Goal: Task Accomplishment & Management: Complete application form

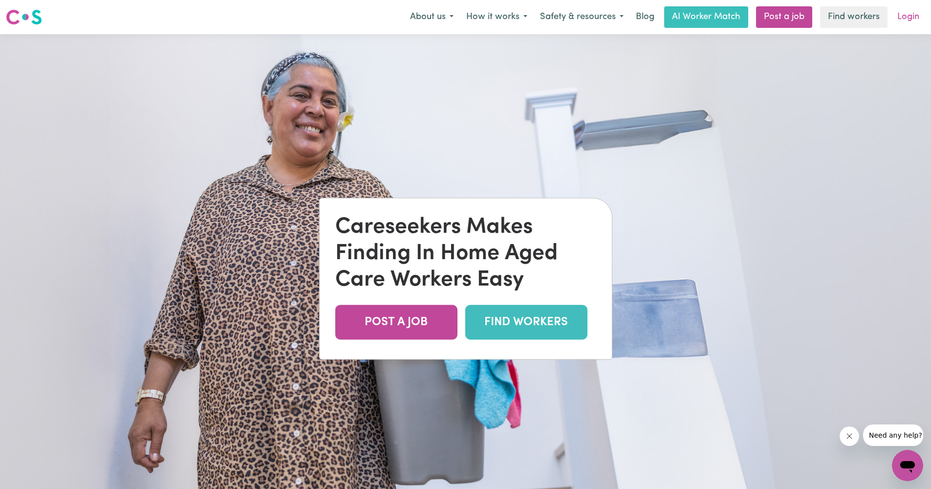
drag, startPoint x: 0, startPoint y: 0, endPoint x: 902, endPoint y: 19, distance: 902.0
click at [902, 19] on link "Login" at bounding box center [909, 17] width 34 height 22
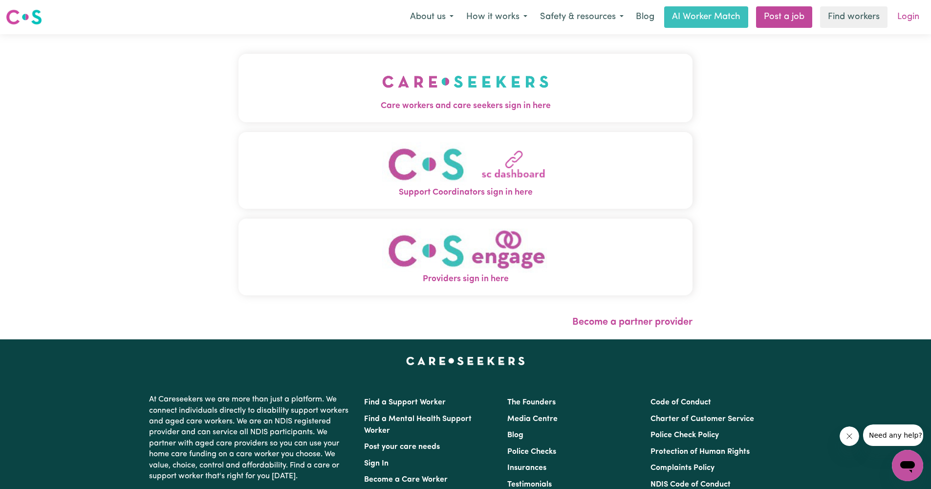
drag, startPoint x: 902, startPoint y: 19, endPoint x: 908, endPoint y: 19, distance: 5.9
click at [908, 19] on link "Login" at bounding box center [909, 17] width 34 height 22
click at [485, 87] on img "Care workers and care seekers sign in here" at bounding box center [465, 82] width 167 height 36
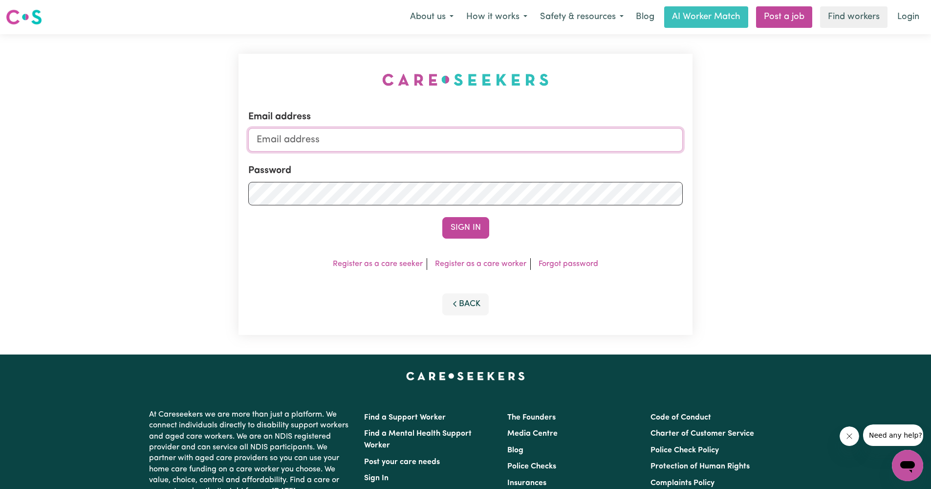
drag, startPoint x: 908, startPoint y: 19, endPoint x: 472, endPoint y: 139, distance: 452.3
click at [465, 228] on button "Sign In" at bounding box center [465, 228] width 47 height 22
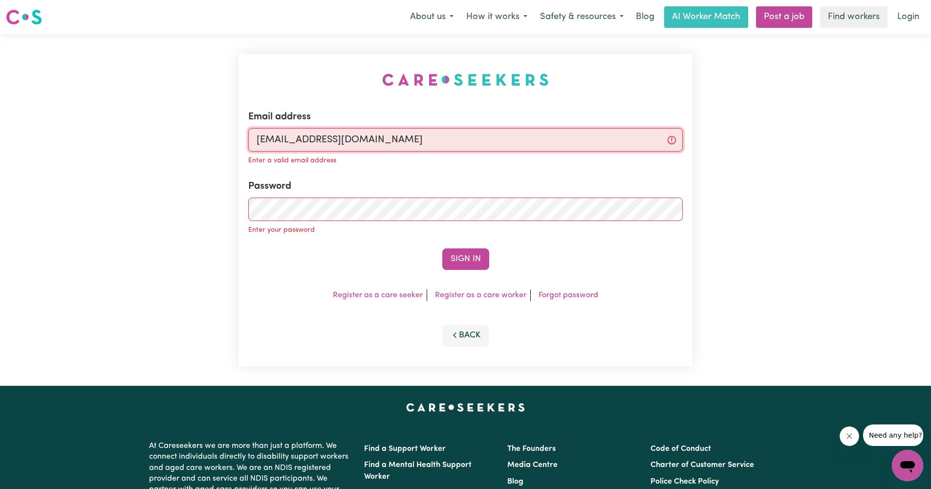
type input "[EMAIL_ADDRESS][DOMAIN_NAME]"
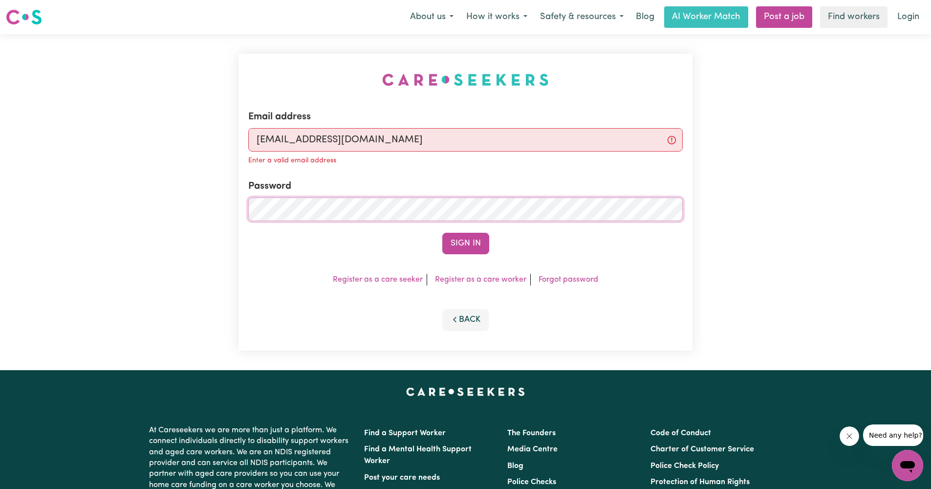
click at [465, 243] on button "Sign In" at bounding box center [465, 244] width 47 height 22
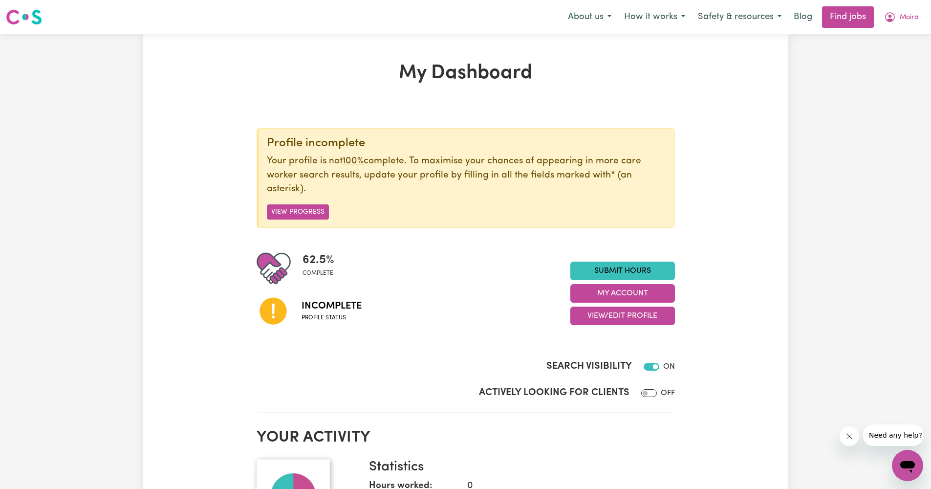
click at [320, 311] on span "Incomplete" at bounding box center [332, 306] width 60 height 15
drag, startPoint x: 472, startPoint y: 139, endPoint x: 615, endPoint y: 316, distance: 227.9
click at [615, 316] on button "View/Edit Profile" at bounding box center [622, 315] width 105 height 19
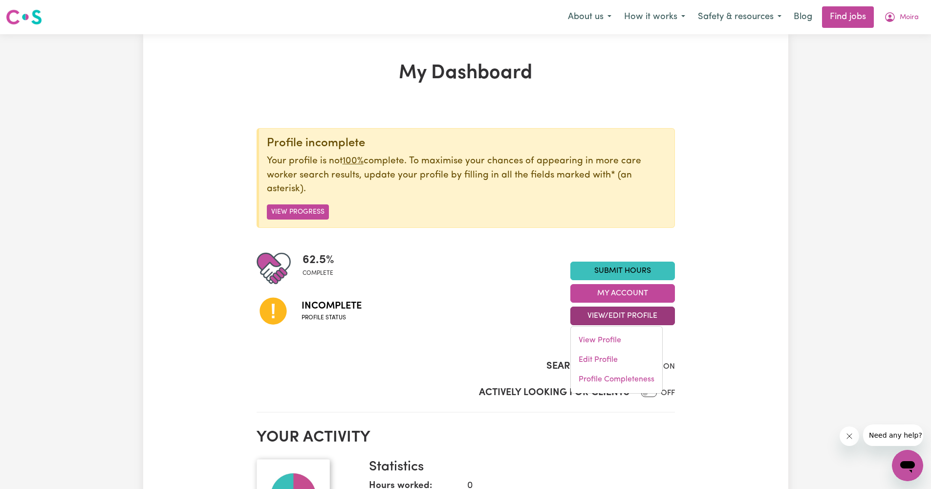
click at [602, 346] on link "View Profile" at bounding box center [616, 340] width 91 height 20
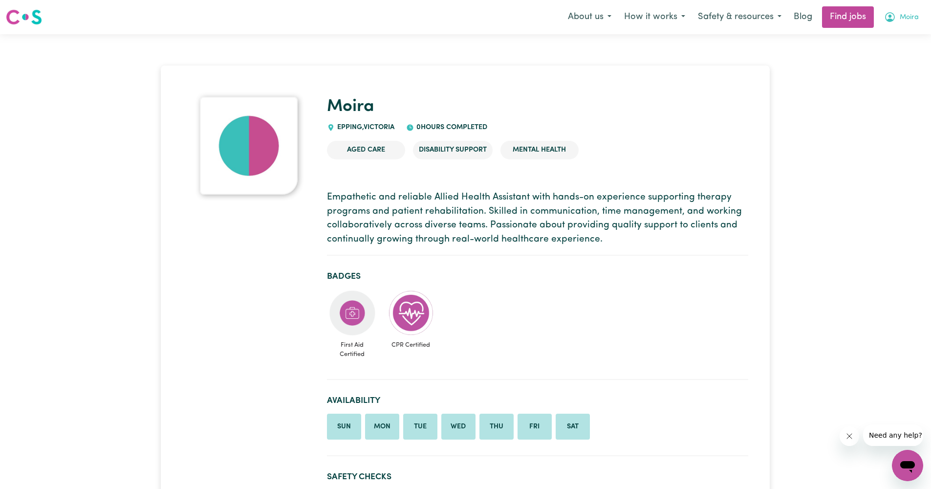
drag, startPoint x: 602, startPoint y: 346, endPoint x: 895, endPoint y: 23, distance: 435.6
click at [895, 23] on button "Moira" at bounding box center [901, 17] width 47 height 21
drag, startPoint x: 895, startPoint y: 23, endPoint x: 899, endPoint y: 17, distance: 7.5
click at [899, 17] on button "Moira" at bounding box center [901, 17] width 47 height 21
click at [894, 24] on button "Moira" at bounding box center [901, 17] width 47 height 21
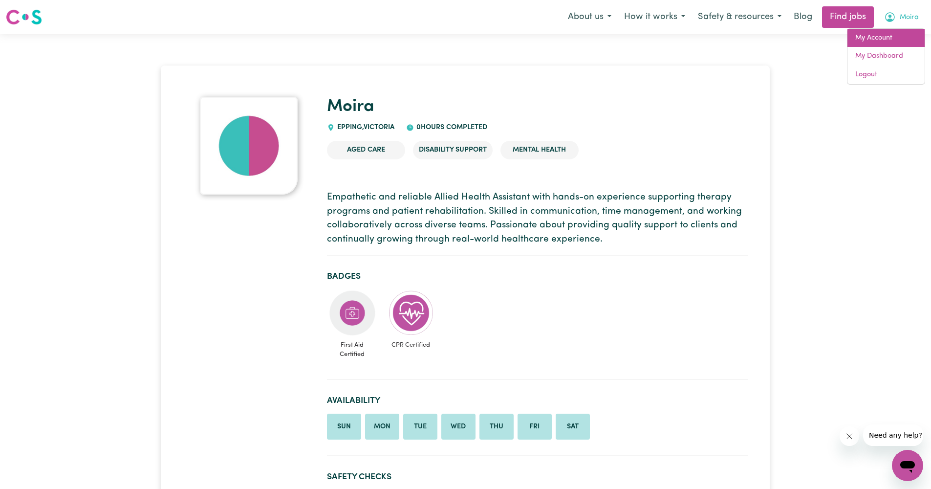
click at [890, 38] on link "My Account" at bounding box center [886, 38] width 77 height 19
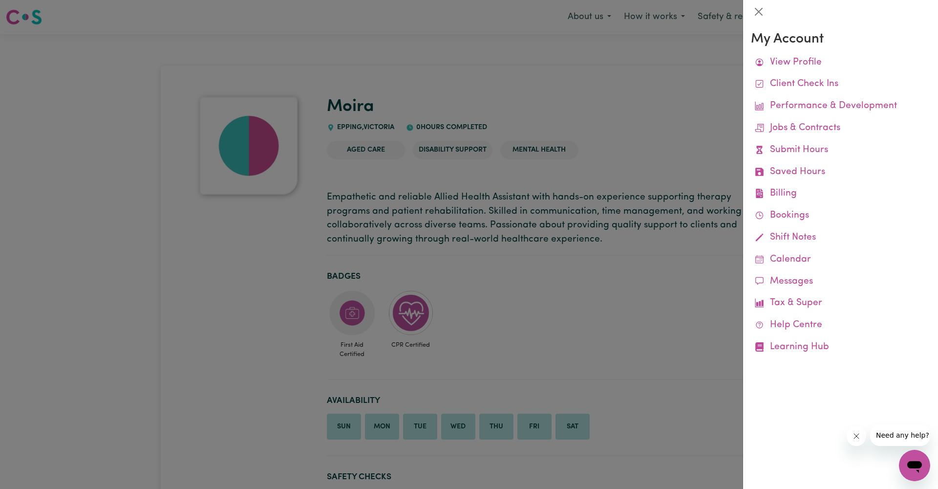
click at [784, 54] on link "View Profile" at bounding box center [840, 63] width 179 height 22
click at [782, 58] on link "View Profile" at bounding box center [840, 63] width 179 height 22
click at [790, 58] on link "View Profile" at bounding box center [840, 63] width 179 height 22
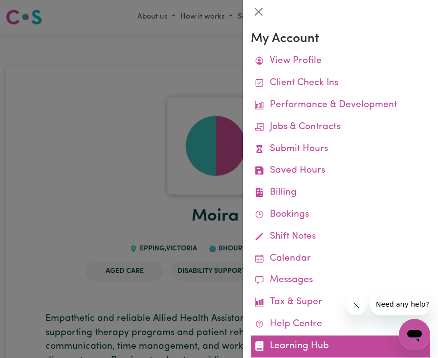
drag, startPoint x: 890, startPoint y: 38, endPoint x: 279, endPoint y: 337, distance: 680.0
click at [279, 337] on link "Learning Hub" at bounding box center [340, 346] width 179 height 22
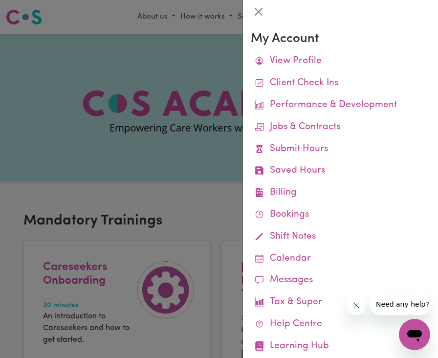
click at [189, 119] on div at bounding box center [219, 179] width 438 height 358
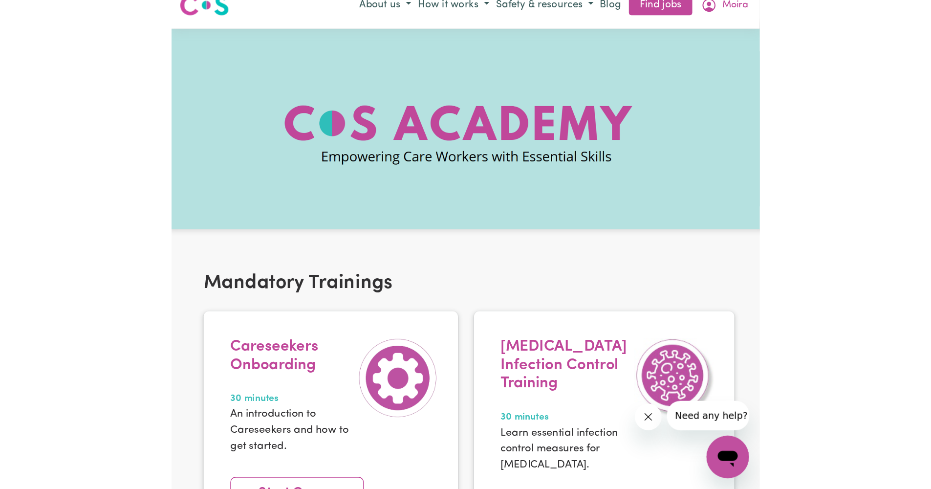
scroll to position [211, 0]
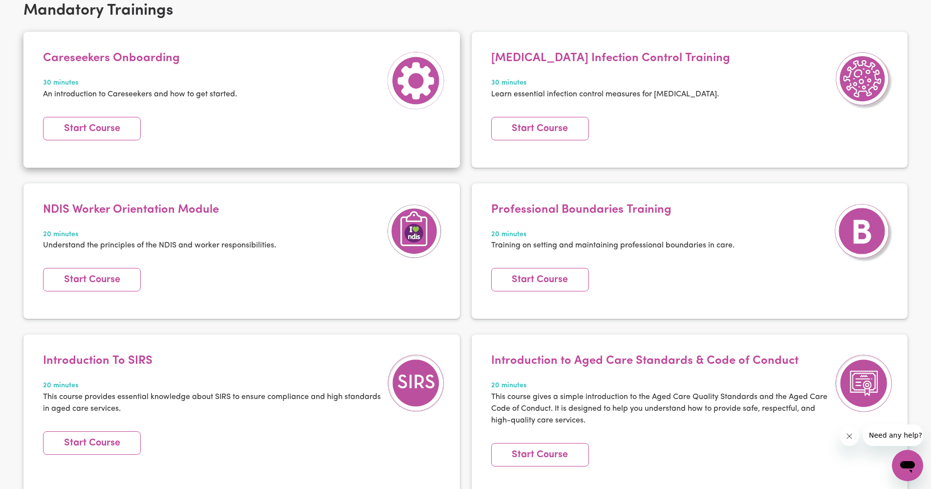
click at [538, 126] on link "Start Course" at bounding box center [540, 128] width 98 height 23
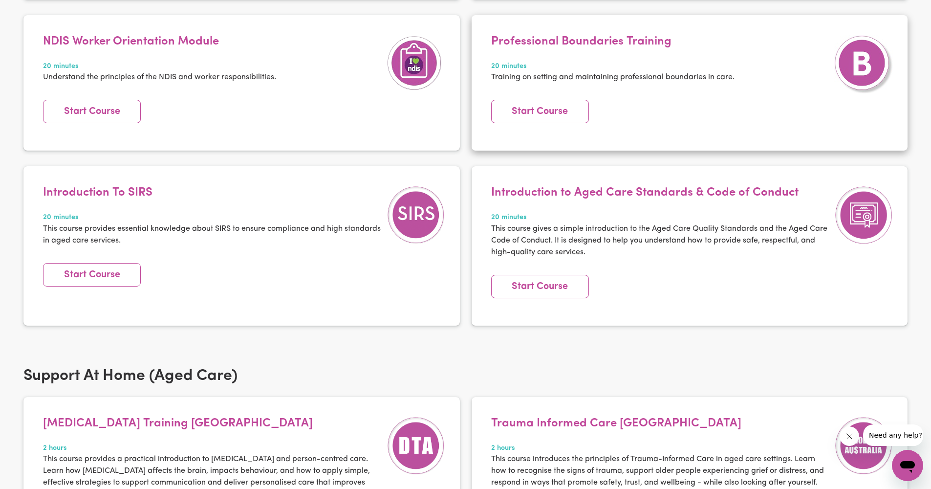
scroll to position [0, 0]
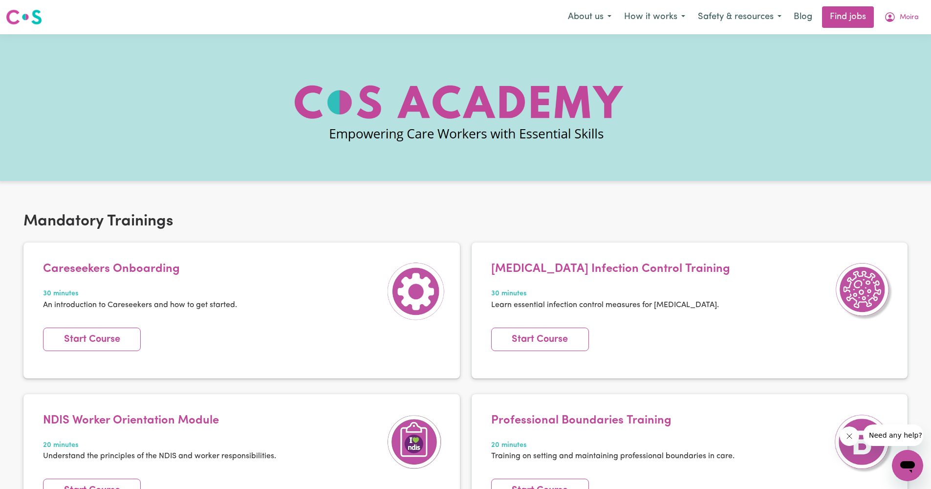
click at [900, 20] on span "Moira" at bounding box center [909, 17] width 19 height 11
click at [883, 38] on link "My Account" at bounding box center [886, 38] width 77 height 19
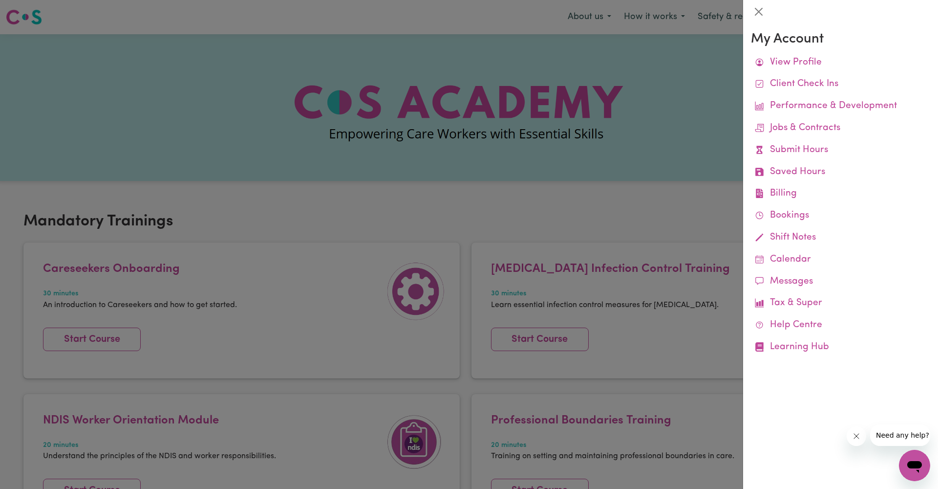
drag, startPoint x: 883, startPoint y: 38, endPoint x: 654, endPoint y: 141, distance: 250.9
click at [654, 141] on div at bounding box center [469, 244] width 938 height 489
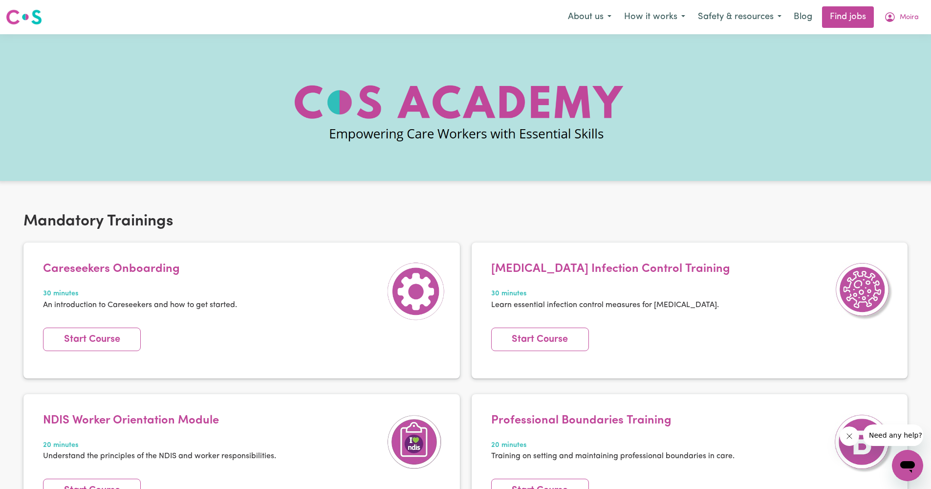
click at [501, 291] on span "30 minutes" at bounding box center [610, 293] width 239 height 11
drag, startPoint x: 654, startPoint y: 141, endPoint x: 474, endPoint y: 210, distance: 193.4
click at [474, 210] on div "Mandatory Trainings Careseekers Onboarding 30 minutes An introduction to Carese…" at bounding box center [465, 466] width 931 height 555
drag, startPoint x: 474, startPoint y: 210, endPoint x: 551, endPoint y: 161, distance: 91.8
click at [551, 161] on div at bounding box center [465, 107] width 931 height 147
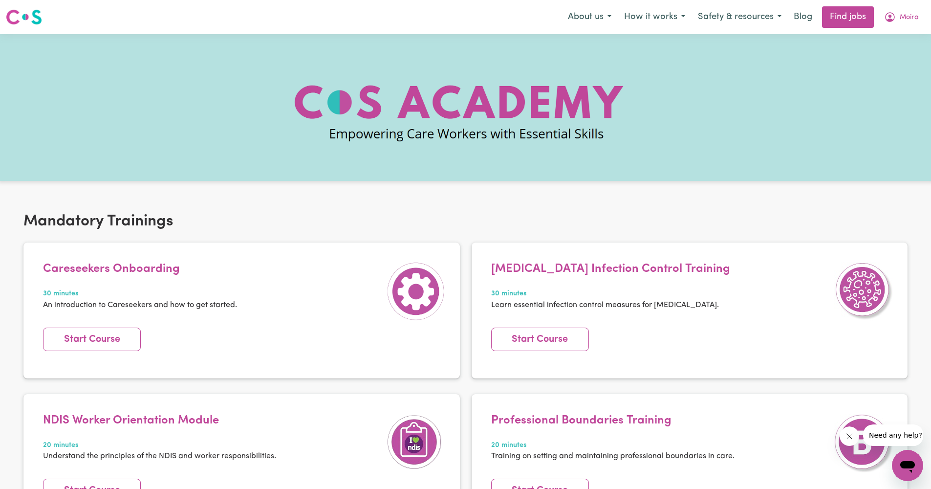
click at [112, 346] on link "Start Course" at bounding box center [92, 338] width 98 height 23
click at [682, 233] on div "Mandatory Trainings Careseekers Onboarding 30 minutes An introduction to Carese…" at bounding box center [465, 466] width 931 height 555
drag, startPoint x: 682, startPoint y: 233, endPoint x: 902, endPoint y: 27, distance: 300.8
click at [902, 27] on button "Moira" at bounding box center [901, 17] width 47 height 21
click at [890, 41] on link "My Account" at bounding box center [886, 38] width 77 height 19
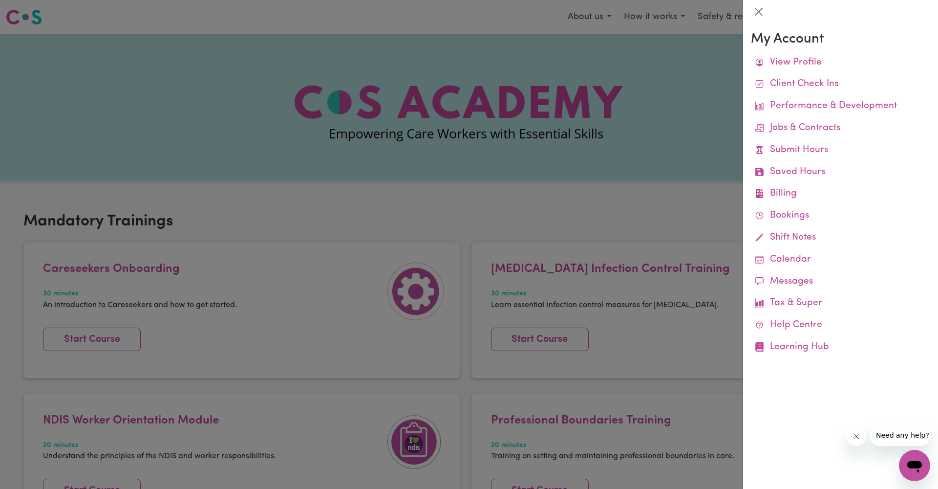
click at [778, 54] on link "View Profile" at bounding box center [840, 63] width 179 height 22
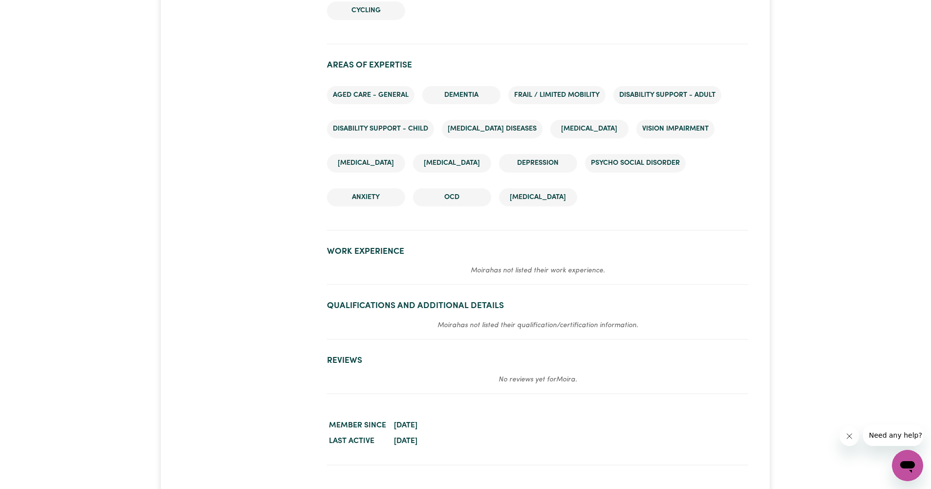
scroll to position [1338, 0]
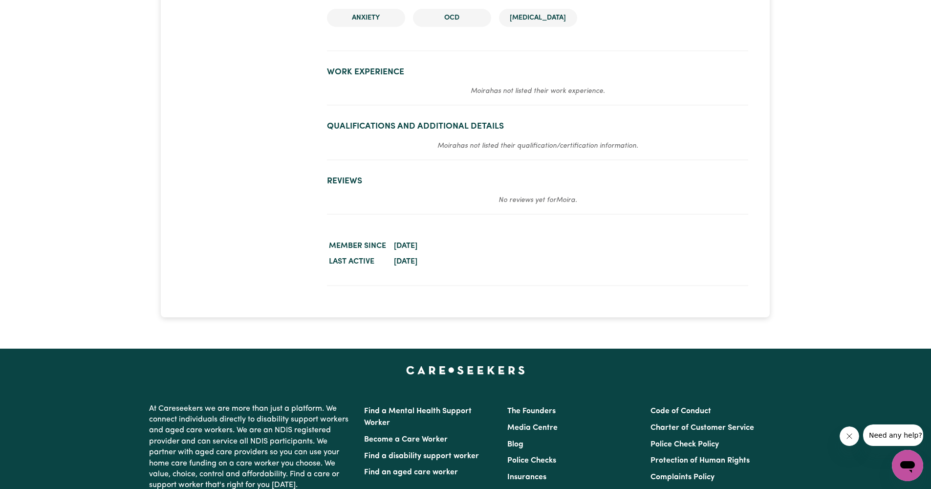
drag, startPoint x: 778, startPoint y: 54, endPoint x: 505, endPoint y: 154, distance: 290.7
click at [505, 154] on section "Qualifications and Additional Details Moira has not listed their qualification/…" at bounding box center [537, 136] width 421 height 46
click at [507, 155] on section "Qualifications and Additional Details Moira has not listed their qualification/…" at bounding box center [537, 136] width 421 height 46
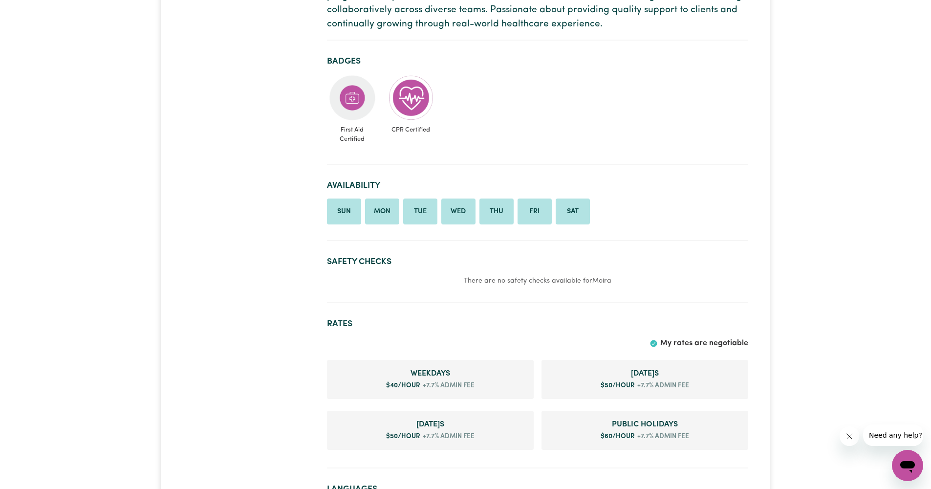
scroll to position [0, 0]
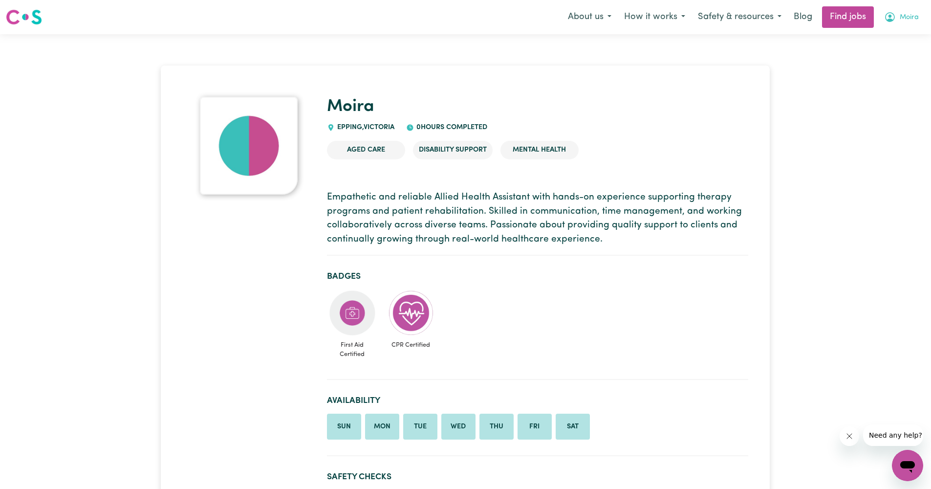
drag, startPoint x: 507, startPoint y: 155, endPoint x: 908, endPoint y: 19, distance: 423.7
click at [908, 19] on span "Moira" at bounding box center [909, 17] width 19 height 11
click at [862, 58] on link "My Dashboard" at bounding box center [886, 56] width 77 height 19
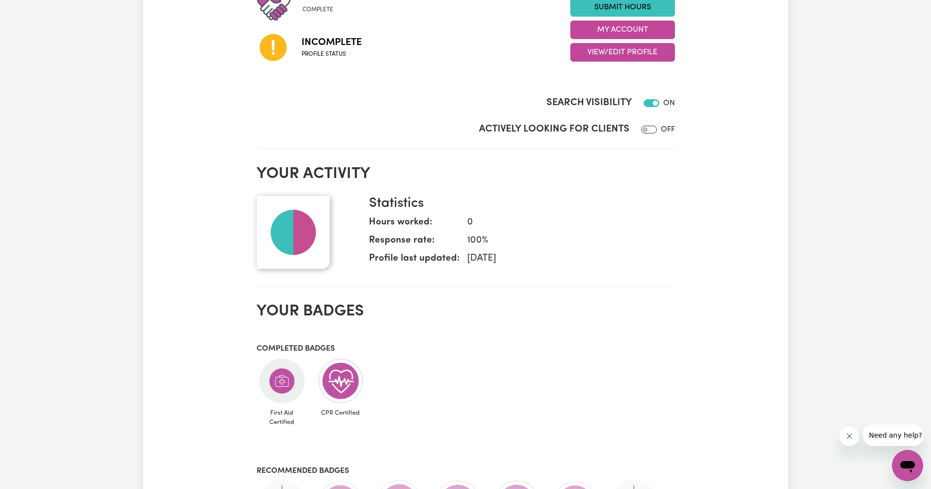
scroll to position [54, 0]
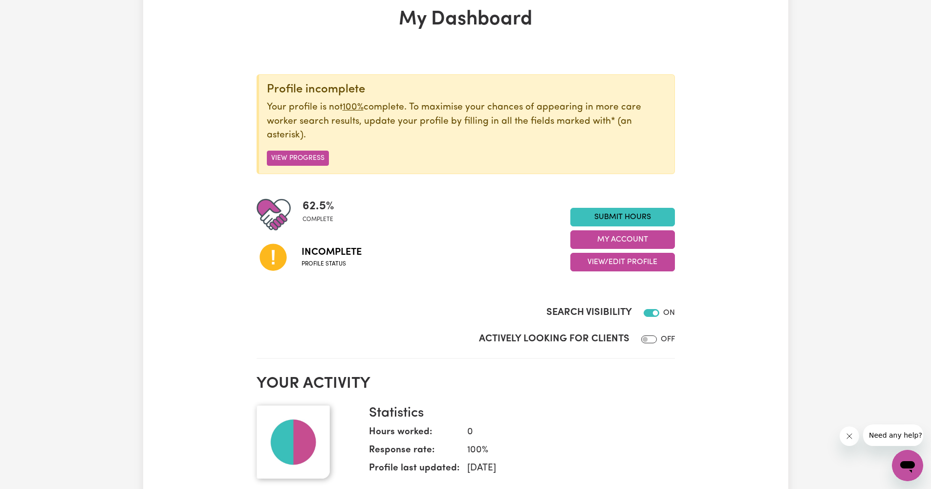
click at [636, 238] on button "My Account" at bounding box center [622, 239] width 105 height 19
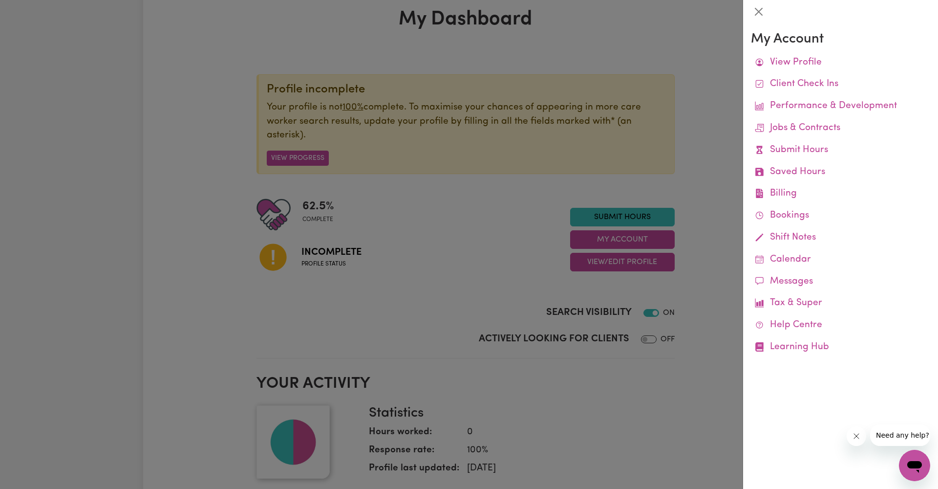
click at [606, 265] on div at bounding box center [469, 244] width 938 height 489
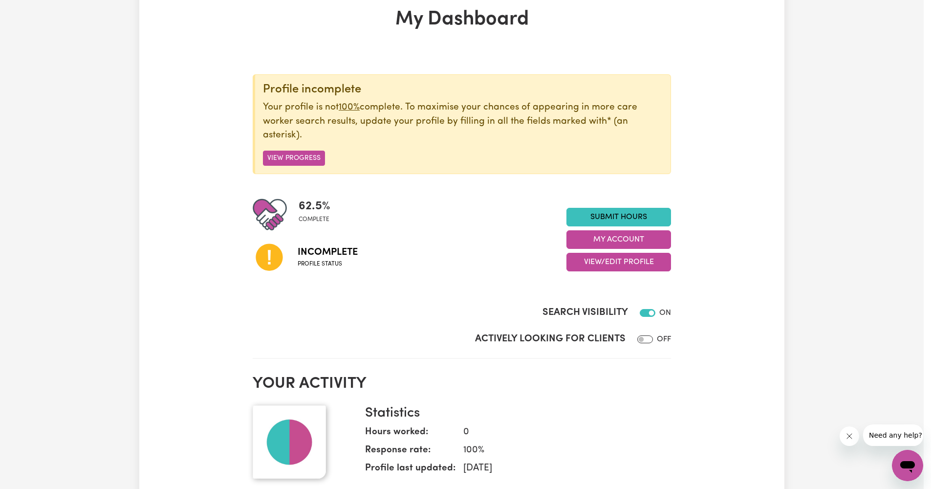
click at [593, 263] on button "View/Edit Profile" at bounding box center [618, 262] width 105 height 19
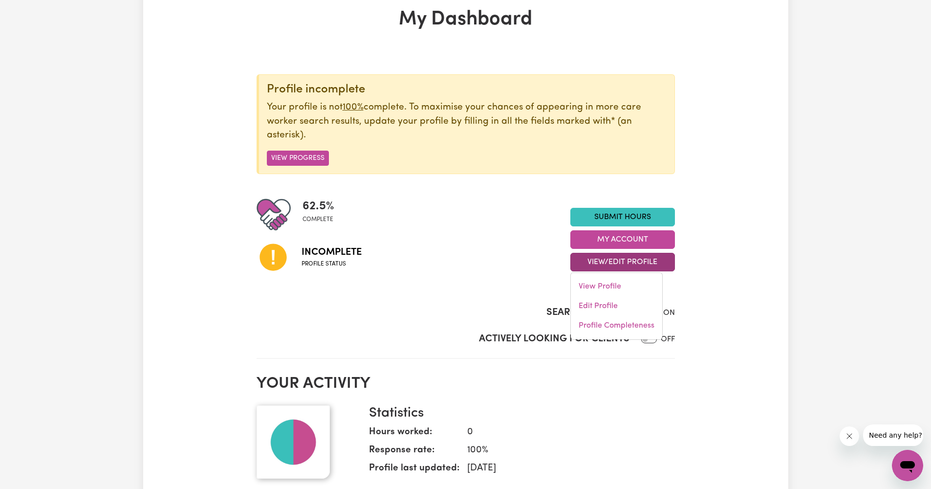
click at [594, 309] on link "Edit Profile" at bounding box center [616, 306] width 91 height 20
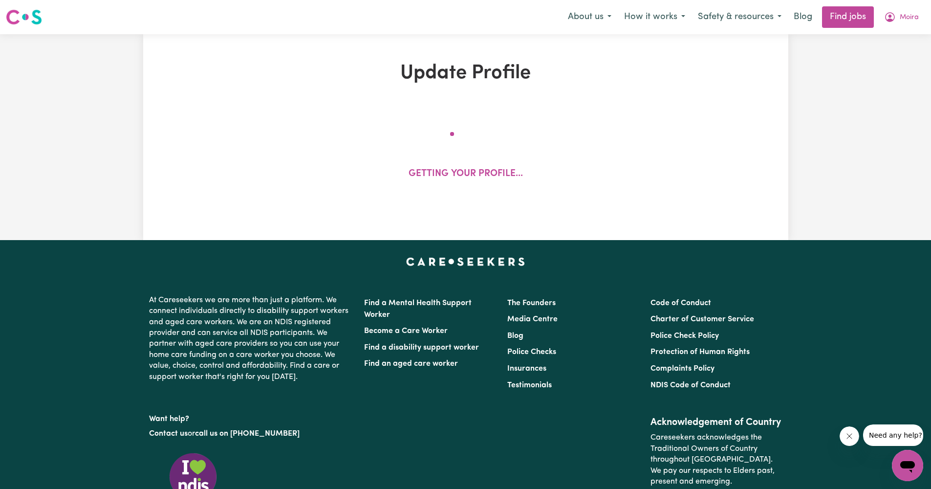
select select "[DEMOGRAPHIC_DATA]"
select select "[DEMOGRAPHIC_DATA] Citizen"
select select "Studying a healthcare related degree or qualification"
select select "40"
select select "50"
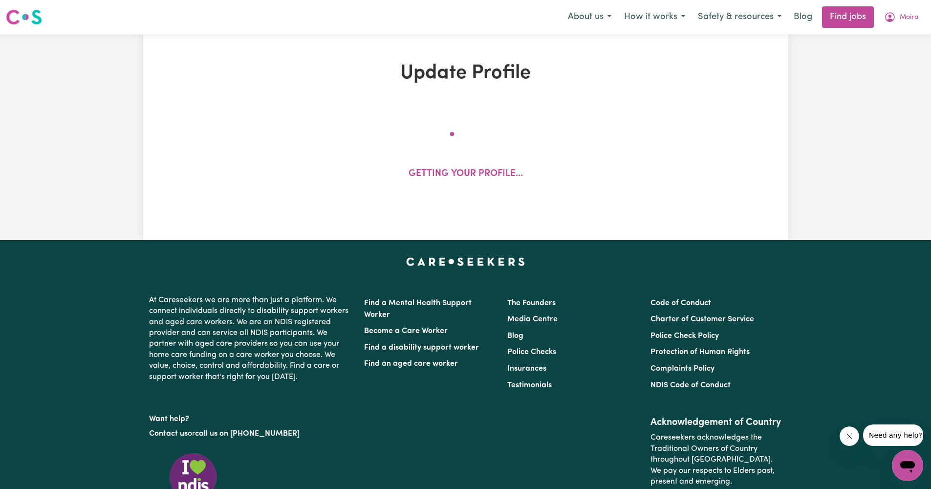
select select "50"
select select "60"
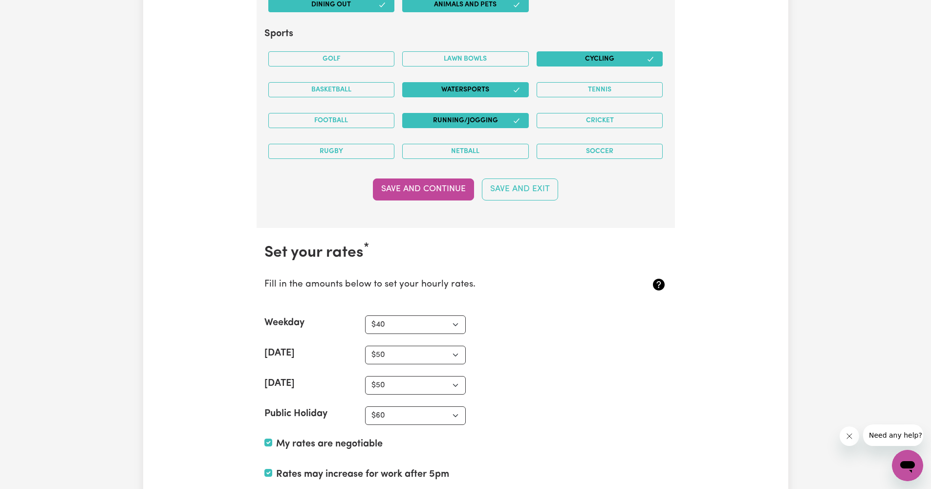
scroll to position [2229, 0]
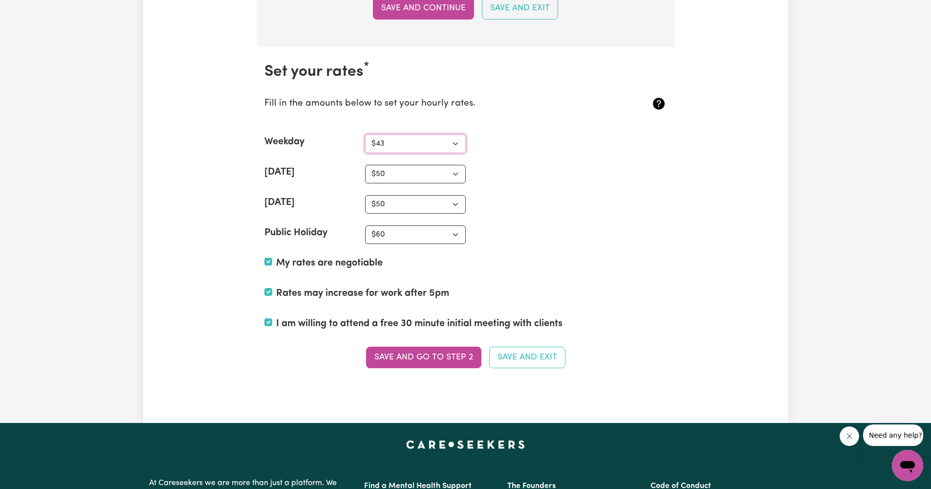
select select "45"
click at [428, 355] on button "Save and go to Step 2" at bounding box center [423, 358] width 115 height 22
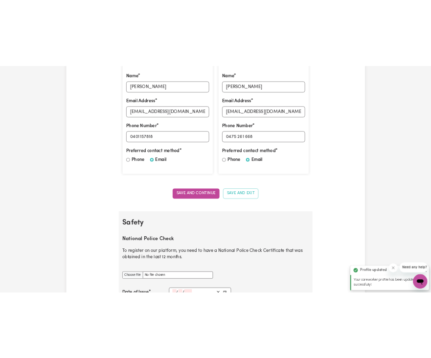
scroll to position [773, 0]
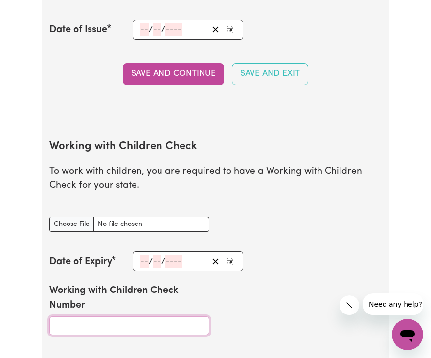
drag, startPoint x: 428, startPoint y: 355, endPoint x: 96, endPoint y: 323, distance: 333.9
click at [96, 323] on input "Working with Children Check Number" at bounding box center [129, 325] width 160 height 19
paste input "NO"
type input "N"
type input "2"
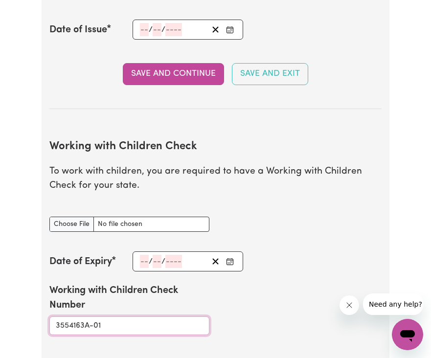
type input "3554163A-01"
click at [62, 221] on input "Working with Children Check document" at bounding box center [129, 224] width 160 height 15
type input "C:\fakepath\WORKING WITH CHILDREN CHECK.pdf"
drag, startPoint x: 96, startPoint y: 323, endPoint x: 138, endPoint y: 261, distance: 75.4
click at [138, 261] on div "/ /" at bounding box center [187, 261] width 110 height 20
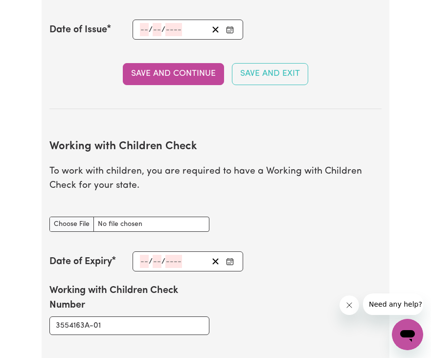
click at [144, 259] on input "number" at bounding box center [144, 261] width 9 height 13
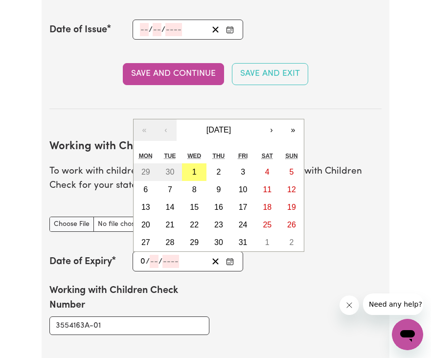
type input "07"
type input "08"
type input "203"
type input "[DATE]"
type input "7"
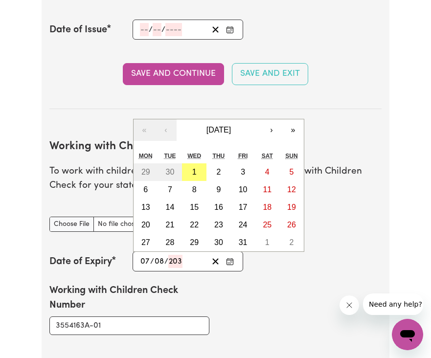
type input "8"
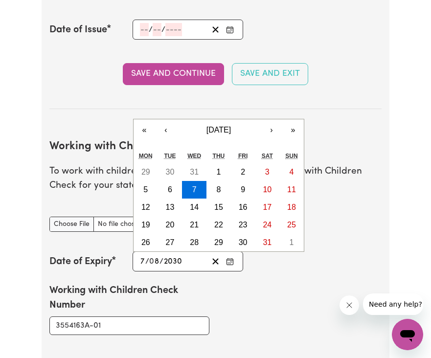
type input "2030"
drag, startPoint x: 144, startPoint y: 259, endPoint x: 245, endPoint y: 295, distance: 107.6
click at [245, 295] on div "Working with Children Check Number 3554163A-01" at bounding box center [215, 308] width 343 height 75
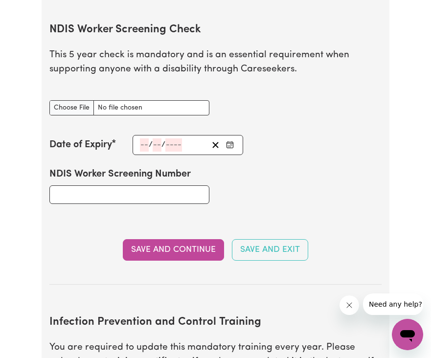
scroll to position [1283, 0]
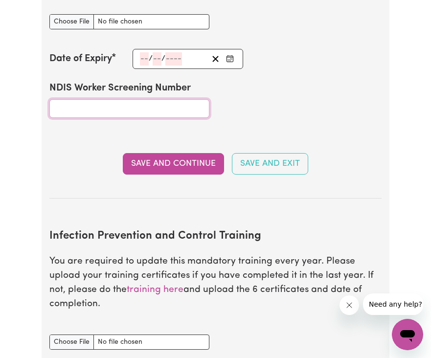
click at [96, 106] on input "NDIS Worker Screening Number" at bounding box center [129, 108] width 160 height 19
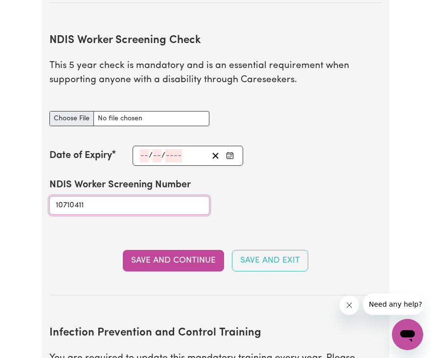
type input "10710411"
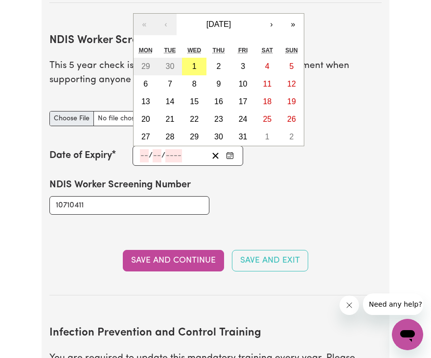
click at [144, 152] on input "number" at bounding box center [144, 155] width 9 height 13
type input "08"
type input "202"
type input "[DATE]"
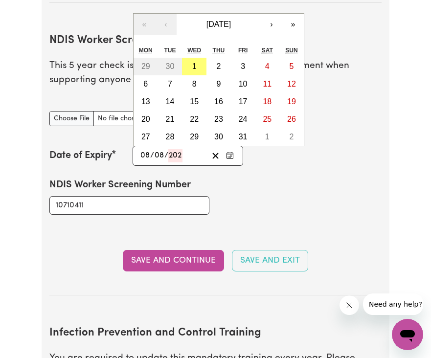
type input "8"
type input "2029"
type input "[PHONE_NUMBER]"
type input "20296"
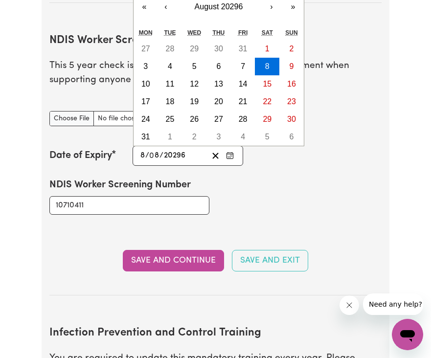
type input "[DATE]"
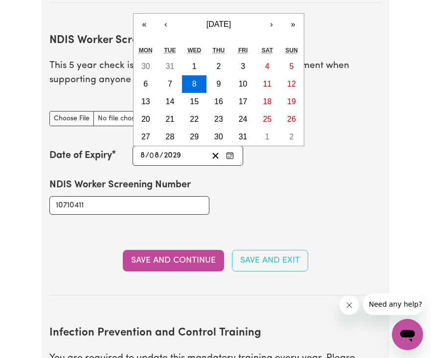
type input "2029"
click at [71, 111] on input "NDIS Worker Screening Check document" at bounding box center [129, 118] width 160 height 15
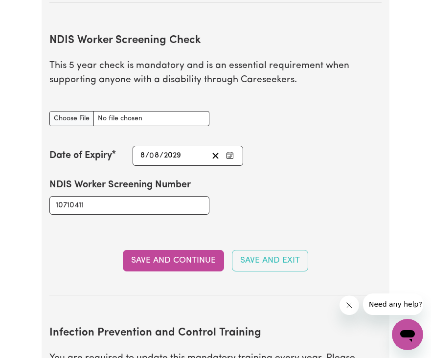
type input "C:\fakepath\ndis working screen.pdf"
click at [172, 254] on button "Save and Continue" at bounding box center [173, 261] width 101 height 22
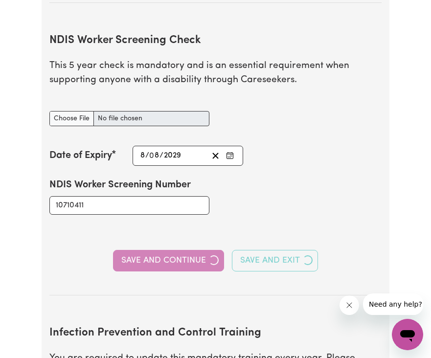
click at [147, 254] on div "Save and Continue Save and Exit" at bounding box center [214, 261] width 331 height 22
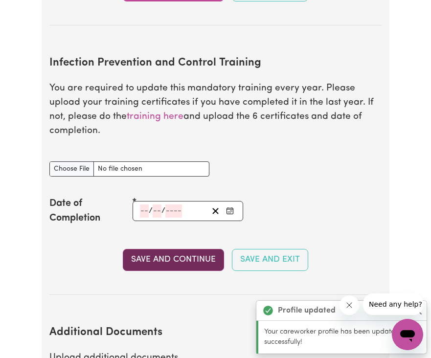
scroll to position [1492, 0]
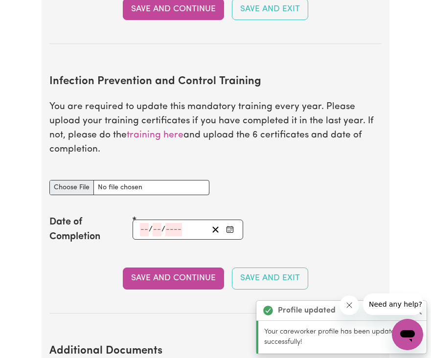
drag, startPoint x: 147, startPoint y: 254, endPoint x: 71, endPoint y: 180, distance: 106.1
click at [71, 180] on input "Infection Prevention and Control Training document" at bounding box center [129, 187] width 160 height 15
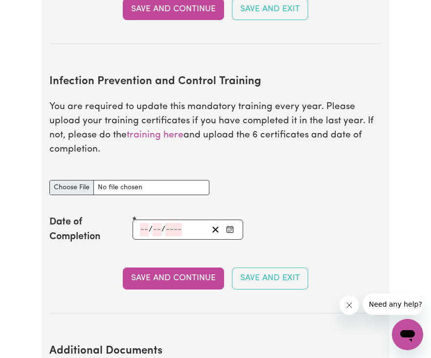
type input "C:\fakepath\[MEDICAL_DATA] training cert.pdf"
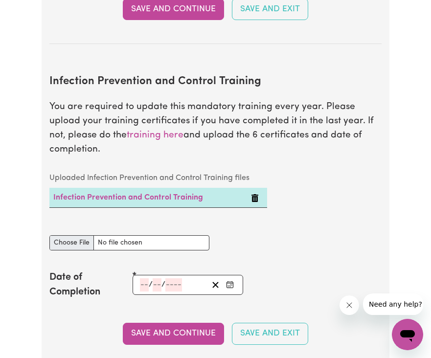
click at [145, 279] on input "number" at bounding box center [144, 284] width 9 height 13
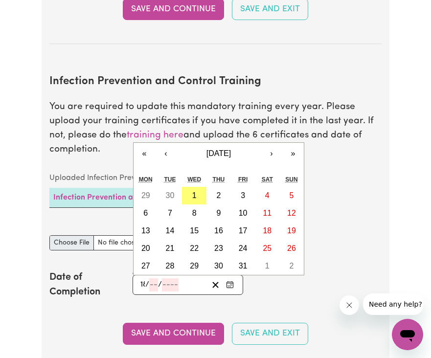
type input "18"
type input "07"
type input "0002-07-18"
type input "7"
type input "2"
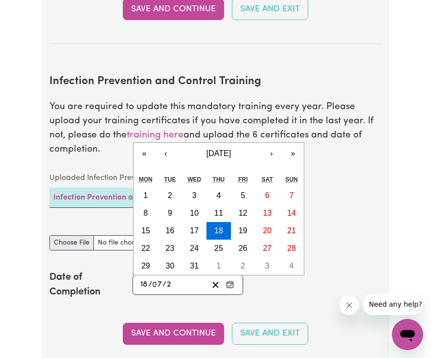
type input "0020-07-18"
type input "20"
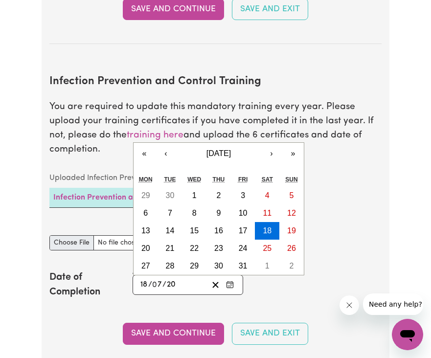
type input "0202-07-18"
type input "202"
type input "[DATE]"
type input "2025"
click at [352, 195] on div "Uploaded Infection Prevention and Control Training files Infection Prevention a…" at bounding box center [215, 195] width 343 height 55
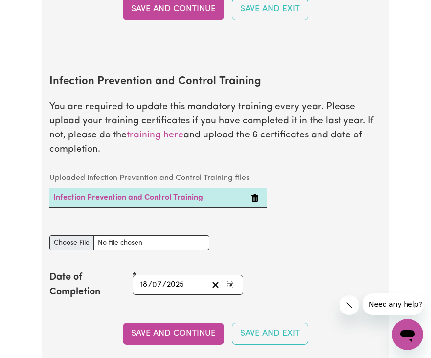
click at [160, 324] on button "Save and Continue" at bounding box center [173, 334] width 101 height 22
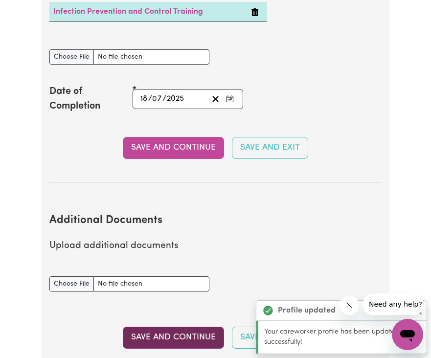
scroll to position [1867, 0]
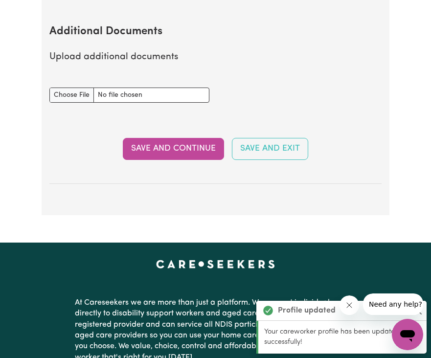
click at [179, 144] on button "Save and Continue" at bounding box center [173, 149] width 101 height 22
select select "Certificate III (Individual Support)"
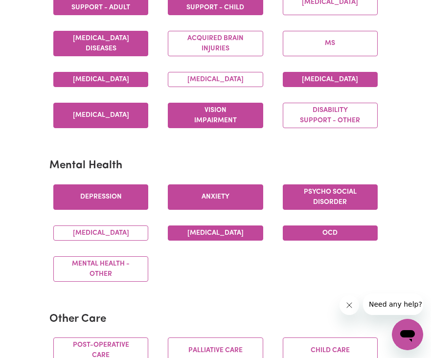
scroll to position [657, 0]
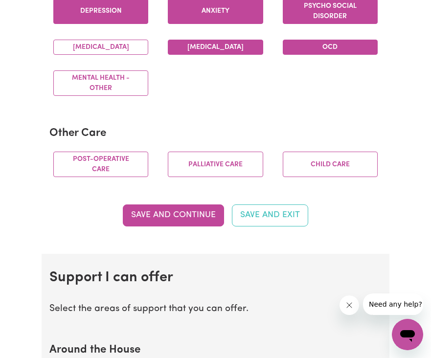
click at [337, 176] on button "Child care" at bounding box center [330, 164] width 95 height 25
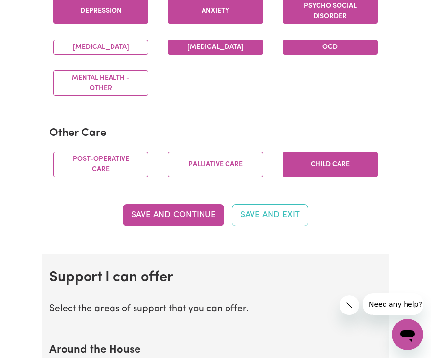
click at [176, 226] on button "Save and Continue" at bounding box center [173, 215] width 101 height 22
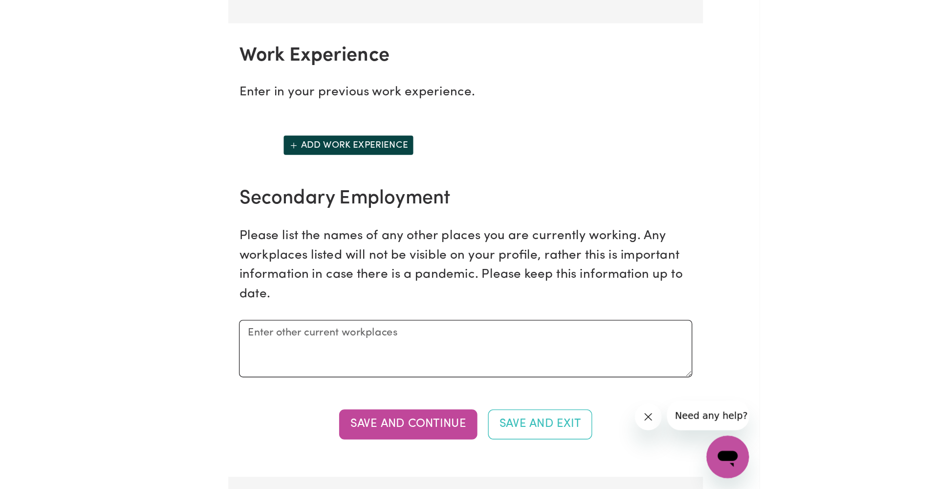
scroll to position [1283, 0]
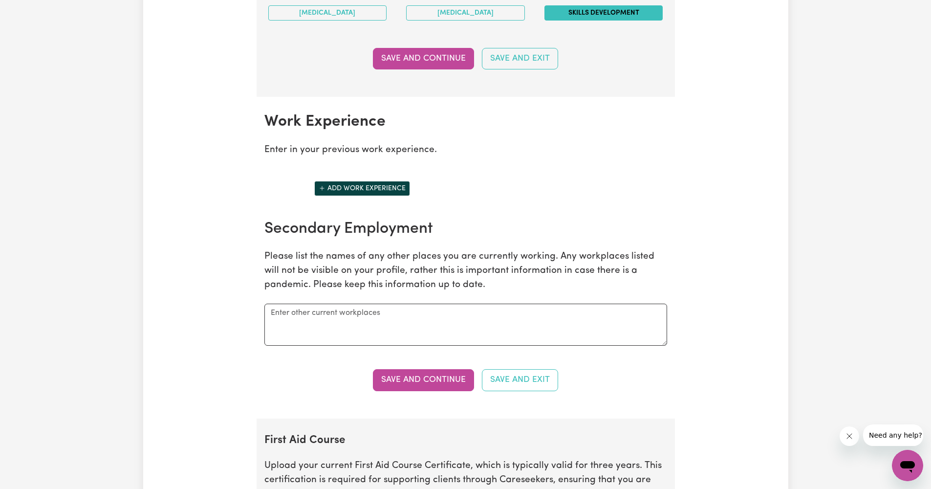
drag, startPoint x: 176, startPoint y: 238, endPoint x: 346, endPoint y: 185, distance: 177.9
click at [346, 185] on button "Add work experience" at bounding box center [362, 188] width 96 height 15
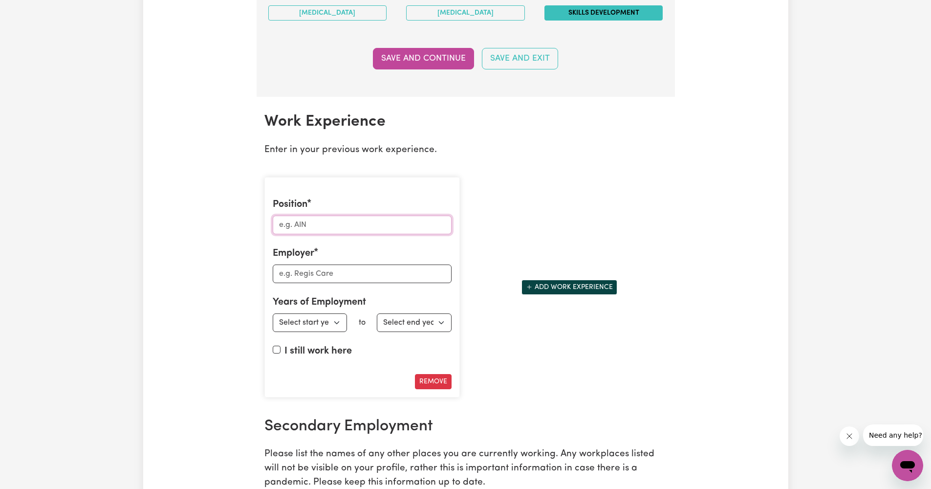
click at [341, 223] on input "Position" at bounding box center [362, 225] width 179 height 19
type input "Allied Health Assistant"
click at [349, 264] on input "Employer" at bounding box center [362, 273] width 179 height 19
type input "[GEOGRAPHIC_DATA]"
select select "2024"
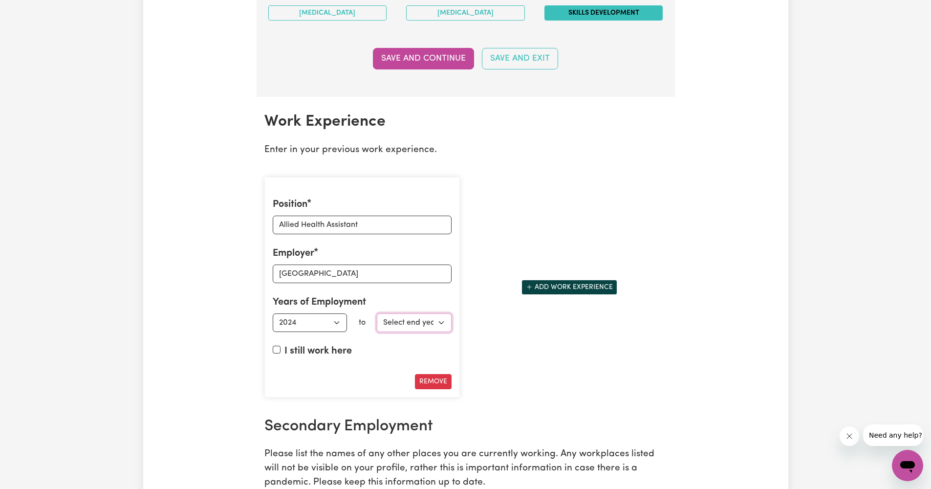
select select "2025"
drag, startPoint x: 346, startPoint y: 185, endPoint x: 591, endPoint y: 286, distance: 264.9
click at [591, 286] on button "Add work experience" at bounding box center [570, 287] width 96 height 15
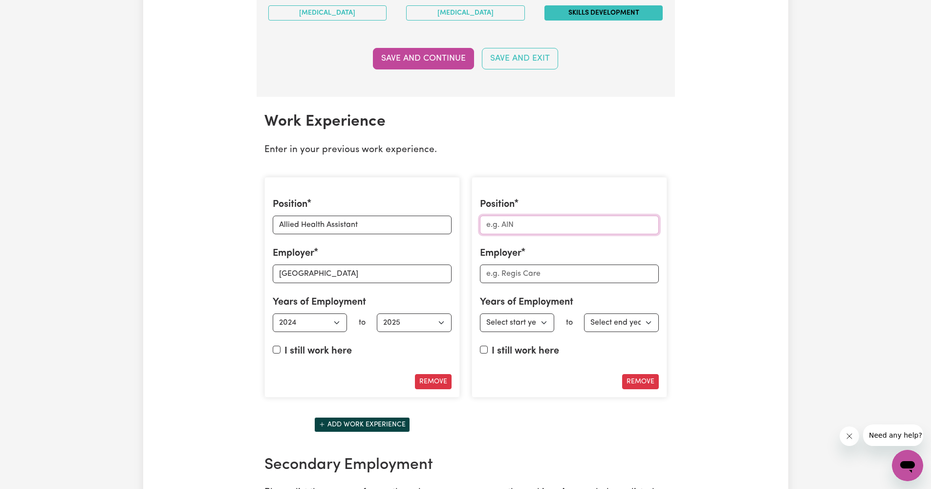
drag, startPoint x: 591, startPoint y: 286, endPoint x: 535, endPoint y: 217, distance: 89.7
click at [535, 217] on input "Position" at bounding box center [569, 225] width 179 height 19
drag, startPoint x: 535, startPoint y: 217, endPoint x: 428, endPoint y: 214, distance: 107.1
click at [428, 214] on div "Position Allied Health Assistant Employer Neurofit Brain Centre Years of Employ…" at bounding box center [466, 306] width 414 height 275
type input "Support Worker"
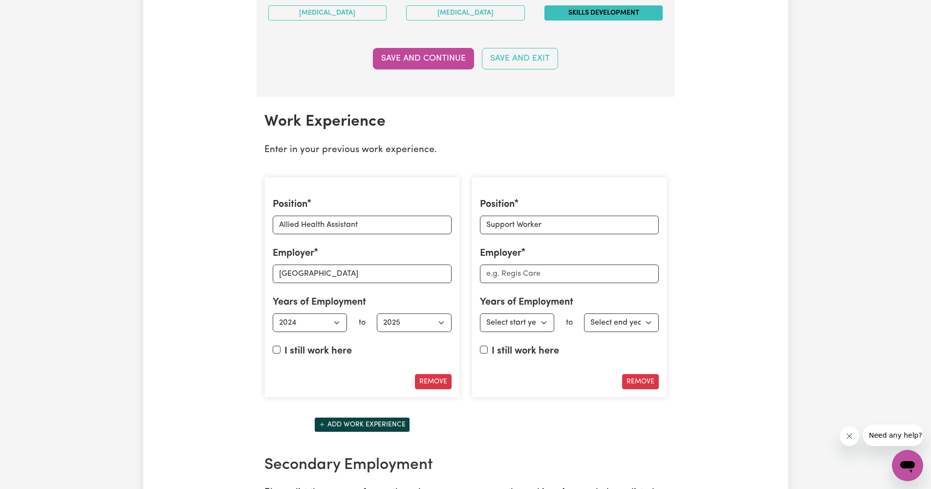
click at [389, 418] on button "Add work experience" at bounding box center [362, 424] width 96 height 15
drag, startPoint x: 428, startPoint y: 214, endPoint x: 324, endPoint y: 470, distance: 276.0
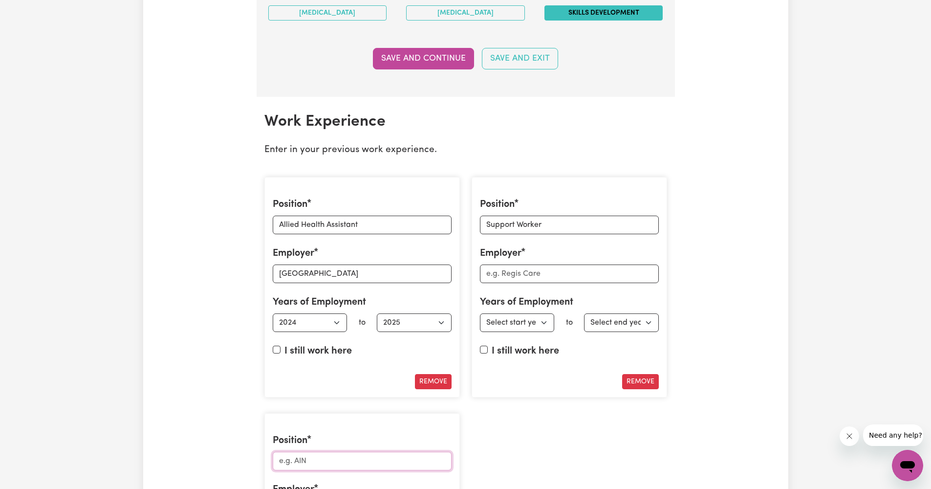
click at [322, 458] on input "Position" at bounding box center [362, 461] width 179 height 19
paste input "Support Worker"
type input "Support Worker"
drag, startPoint x: 324, startPoint y: 470, endPoint x: 529, endPoint y: 269, distance: 287.6
click at [529, 269] on input "Employer" at bounding box center [569, 273] width 179 height 19
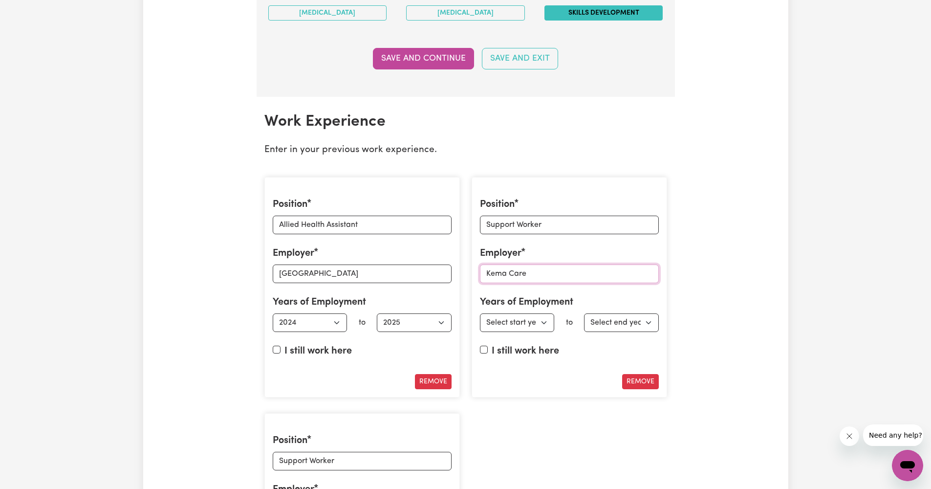
type input "Kema Care"
select select "2025"
click at [521, 344] on label "I still work here" at bounding box center [525, 351] width 67 height 15
click at [488, 346] on input "I still work here" at bounding box center [484, 350] width 8 height 8
checkbox input "true"
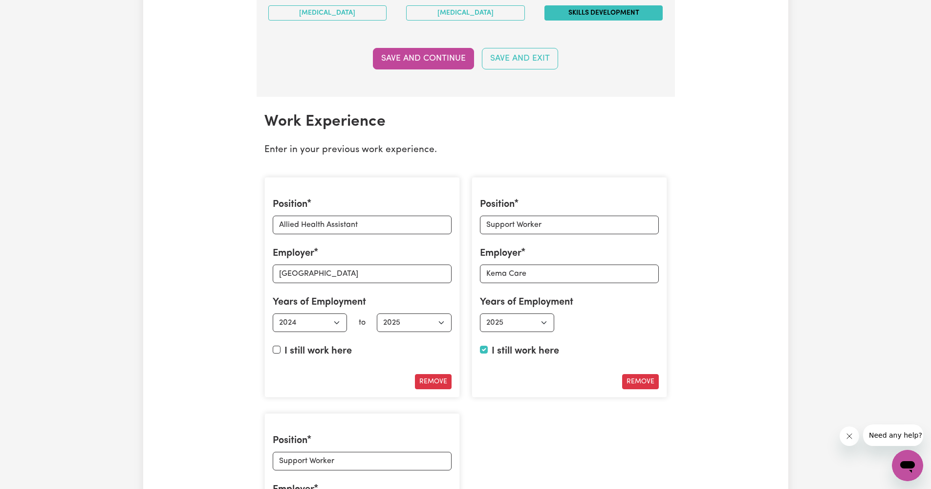
scroll to position [1480, 0]
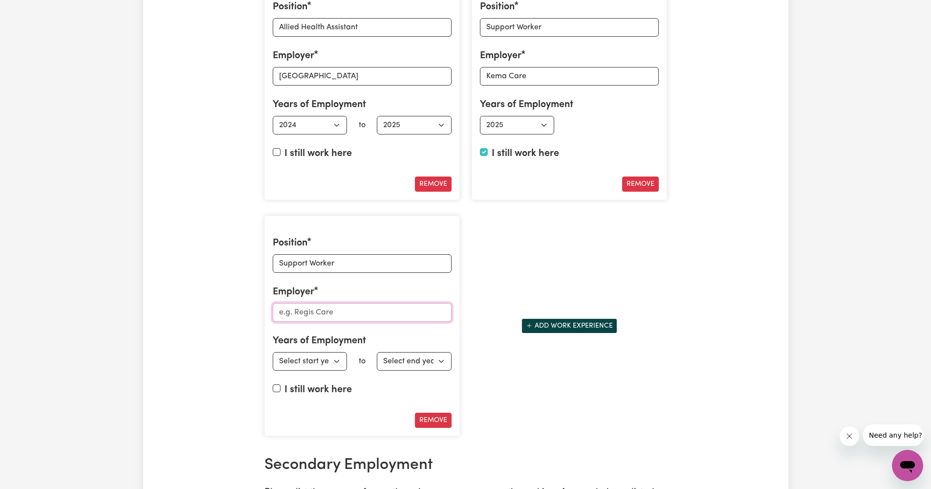
click at [351, 303] on input "Employer" at bounding box center [362, 312] width 179 height 19
drag, startPoint x: 701, startPoint y: 97, endPoint x: 382, endPoint y: 320, distance: 389.3
click at [382, 320] on div "Position Support Worker Employer Like F Years of Employment Employed from Selec…" at bounding box center [362, 326] width 196 height 220
click at [382, 304] on input "Like F" at bounding box center [362, 312] width 179 height 19
type input "Like Family"
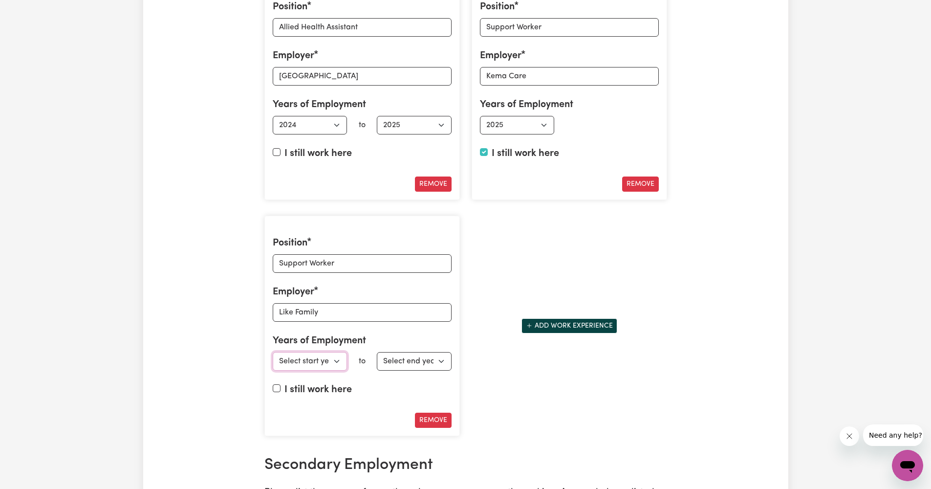
select select "2025"
click at [326, 390] on label "I still work here" at bounding box center [317, 389] width 67 height 15
click at [281, 390] on input "I still work here" at bounding box center [277, 388] width 8 height 8
checkbox input "true"
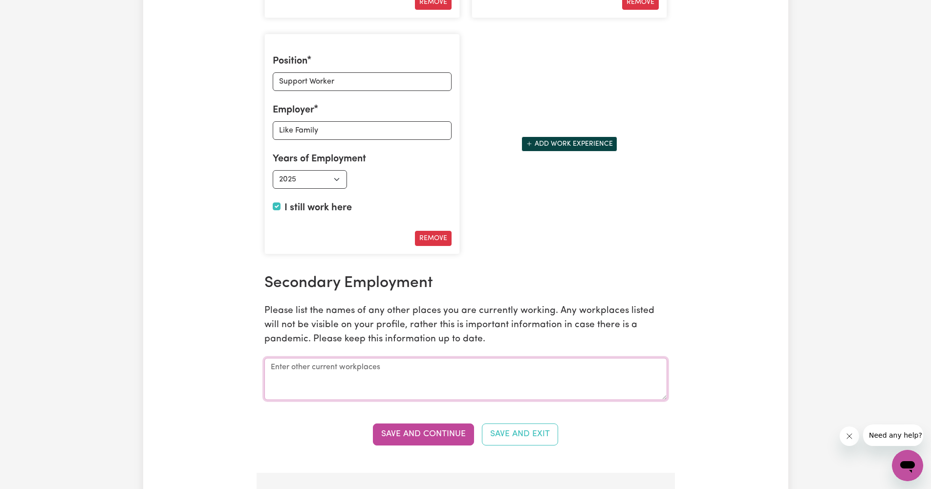
click at [412, 369] on textarea at bounding box center [465, 379] width 403 height 42
drag, startPoint x: 326, startPoint y: 390, endPoint x: 392, endPoint y: 350, distance: 76.1
click at [392, 358] on textarea at bounding box center [465, 379] width 403 height 42
click at [393, 367] on textarea at bounding box center [465, 379] width 403 height 42
type textarea "Kema Care and Like Family"
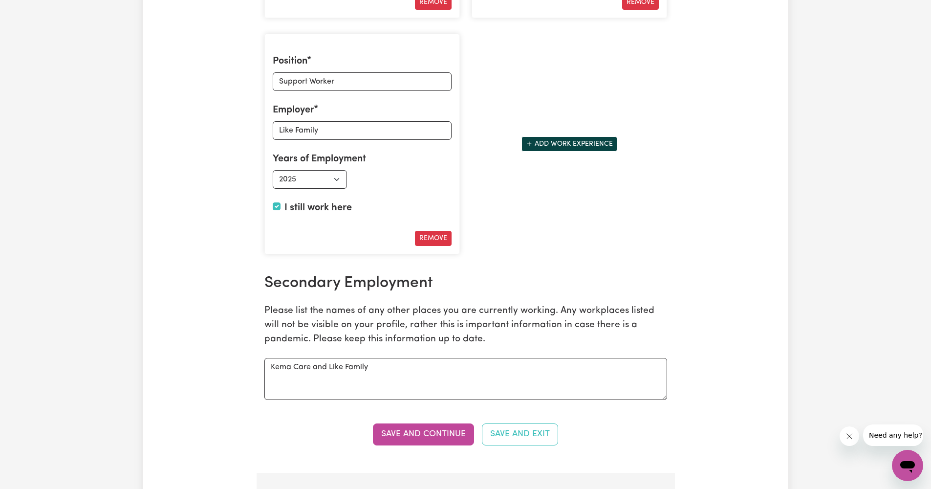
click at [418, 425] on button "Save and Continue" at bounding box center [423, 434] width 101 height 22
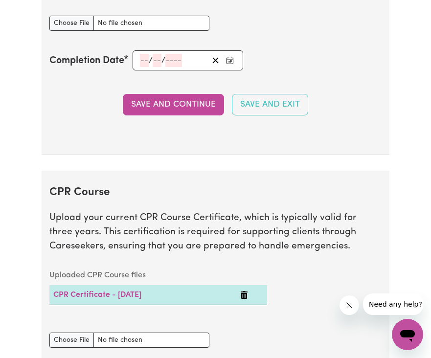
scroll to position [2582, 0]
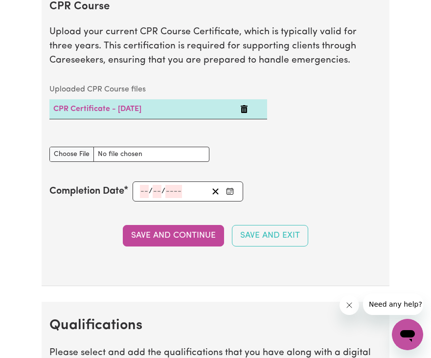
drag, startPoint x: 418, startPoint y: 425, endPoint x: 145, endPoint y: 201, distance: 353.6
click at [145, 198] on input "number" at bounding box center [144, 191] width 9 height 13
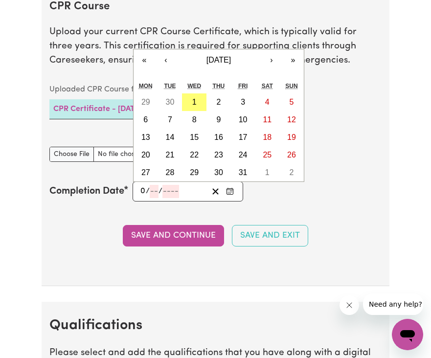
type input "06"
type input "202"
type input "[DATE]"
type input "6"
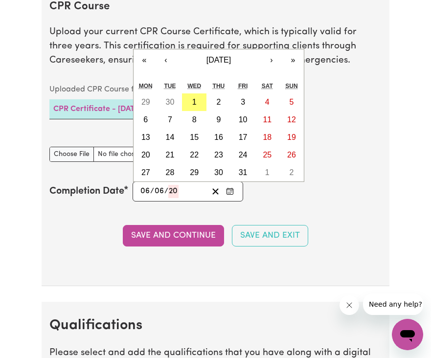
type input "6"
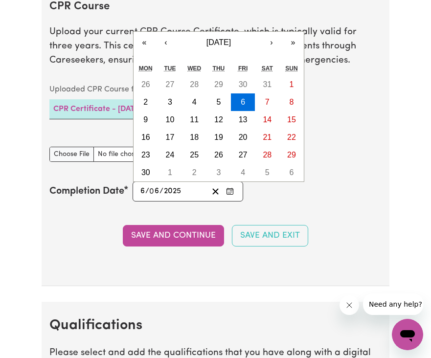
type input "2025"
drag, startPoint x: 145, startPoint y: 201, endPoint x: 88, endPoint y: 197, distance: 56.8
click at [88, 197] on label "Completion Date" at bounding box center [86, 191] width 75 height 15
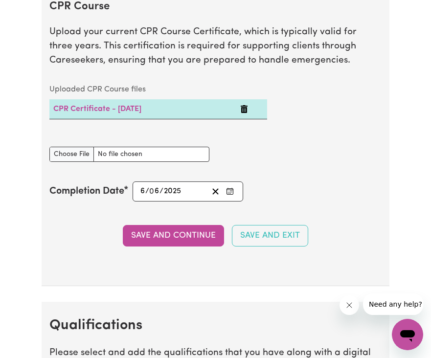
click at [91, 227] on section "CPR Course Upload your current CPR Course Certificate, which is typically valid…" at bounding box center [215, 135] width 347 height 301
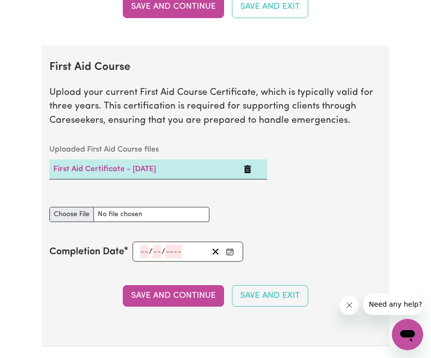
scroll to position [2268, 0]
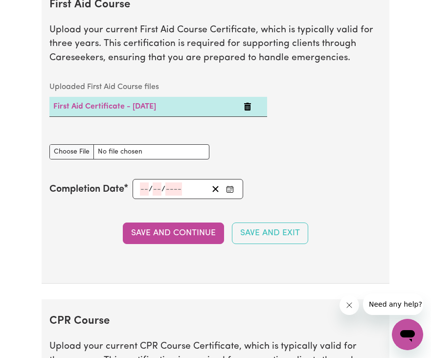
drag, startPoint x: 91, startPoint y: 227, endPoint x: 145, endPoint y: 199, distance: 61.0
click at [145, 196] on input "number" at bounding box center [144, 188] width 9 height 13
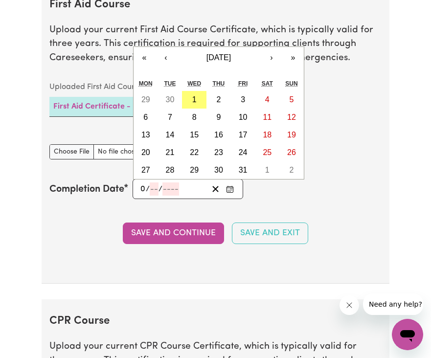
type input "08"
type input "06"
type input "202"
type input "[DATE]"
type input "8"
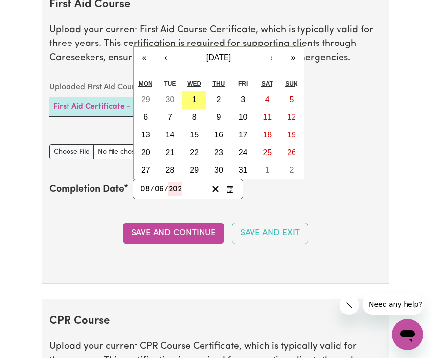
type input "6"
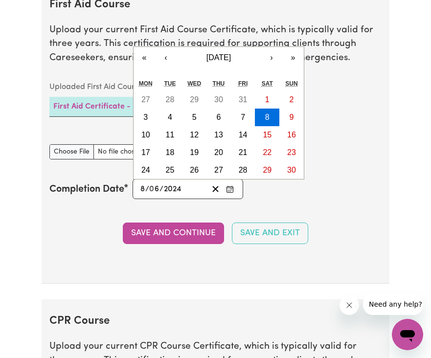
type input "2024"
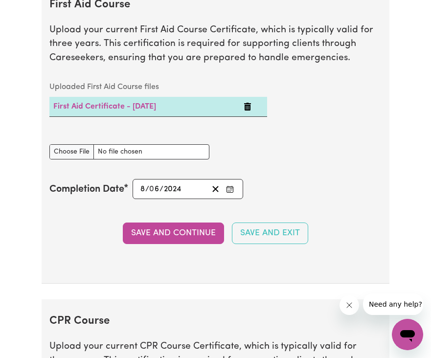
click at [374, 171] on div "First Aid Course document" at bounding box center [215, 151] width 343 height 39
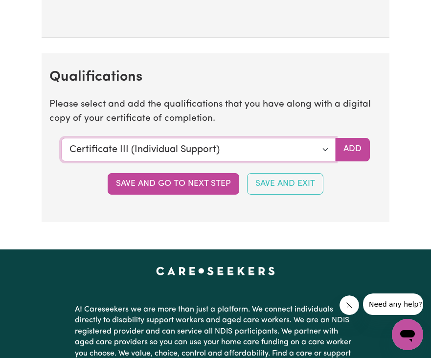
scroll to position [2753, 0]
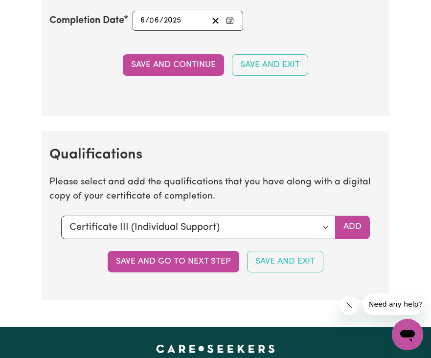
click at [150, 269] on button "Save and go to next step" at bounding box center [173, 262] width 131 height 22
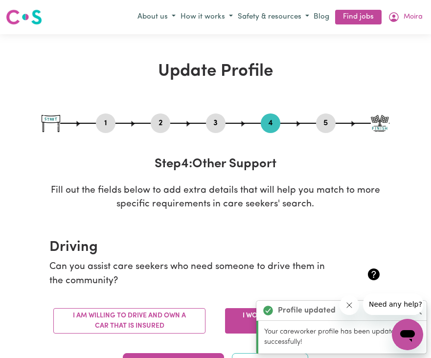
scroll to position [77, 0]
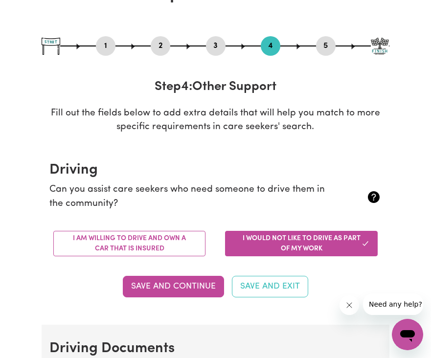
click at [170, 241] on button "I am willing to drive and own a car that is insured" at bounding box center [129, 243] width 152 height 25
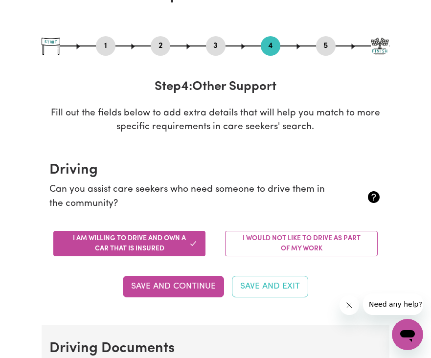
click at [160, 281] on button "Save and Continue" at bounding box center [173, 287] width 101 height 22
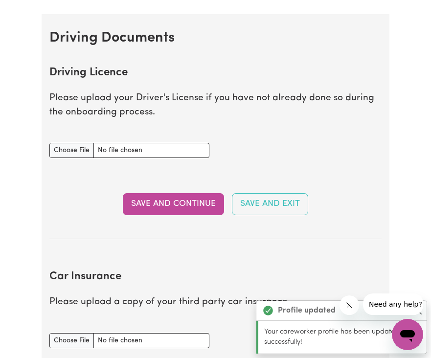
scroll to position [436, 0]
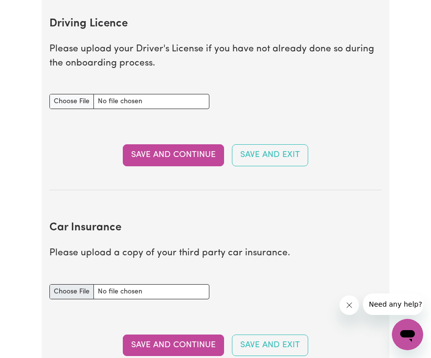
click at [65, 100] on input "Driving Licence document" at bounding box center [129, 101] width 160 height 15
type input "C:\fakepath\ Driver license vic .pdf"
drag, startPoint x: 160, startPoint y: 281, endPoint x: 78, endPoint y: 286, distance: 82.3
click at [78, 286] on input "Car Insurance document" at bounding box center [129, 291] width 160 height 15
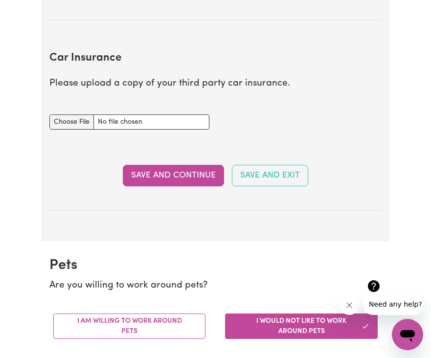
drag, startPoint x: 78, startPoint y: 286, endPoint x: 58, endPoint y: 113, distance: 174.6
click at [58, 114] on input "Car Insurance document" at bounding box center [129, 121] width 160 height 15
drag, startPoint x: 58, startPoint y: 113, endPoint x: 83, endPoint y: 116, distance: 25.1
click at [83, 116] on input "Car Insurance document" at bounding box center [129, 121] width 160 height 15
type input "C:\fakepath\Suncorp Car Certificate of Insurance MPS062548057.pdf"
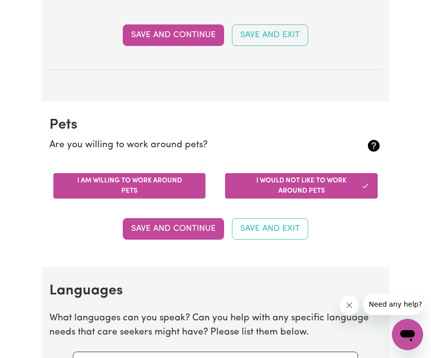
scroll to position [661, 0]
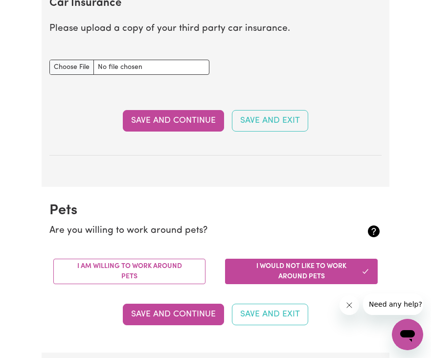
click at [121, 272] on button "I am willing to work around pets" at bounding box center [129, 271] width 152 height 25
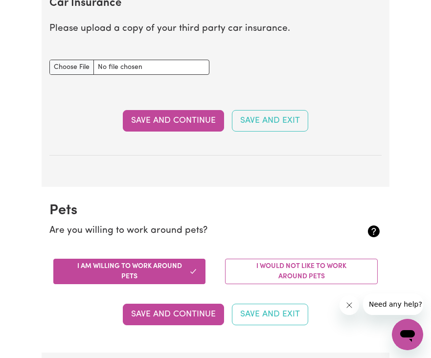
scroll to position [854, 0]
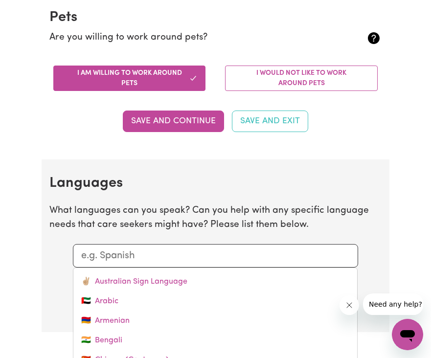
drag, startPoint x: 121, startPoint y: 272, endPoint x: 128, endPoint y: 254, distance: 19.8
click at [128, 254] on input "text" at bounding box center [215, 255] width 268 height 15
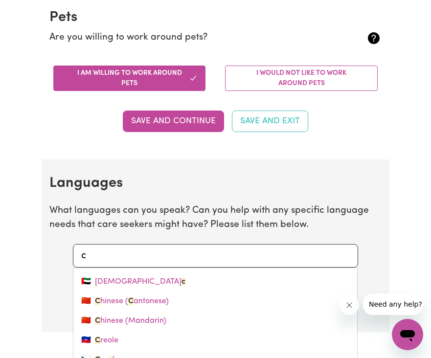
type input "ca"
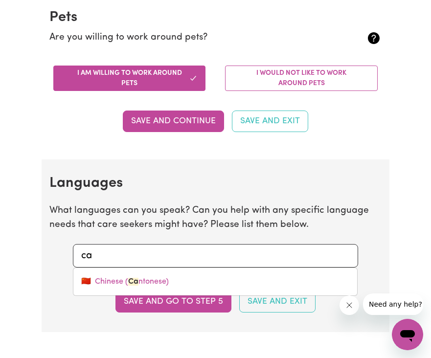
click at [108, 272] on link "🇨🇳 Chinese ( Ca ntonese)" at bounding box center [214, 282] width 283 height 20
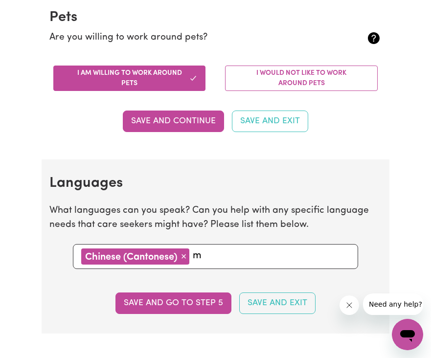
type input "ma"
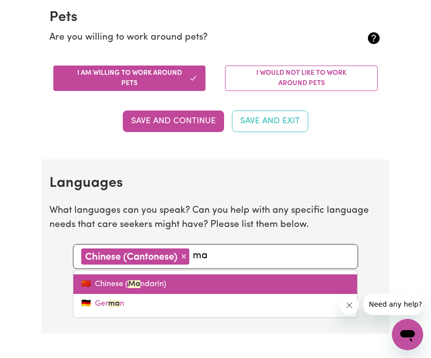
drag, startPoint x: 128, startPoint y: 254, endPoint x: 184, endPoint y: 285, distance: 64.6
click at [184, 285] on link "🇨🇳 Chinese ( [PERSON_NAME])" at bounding box center [214, 284] width 283 height 20
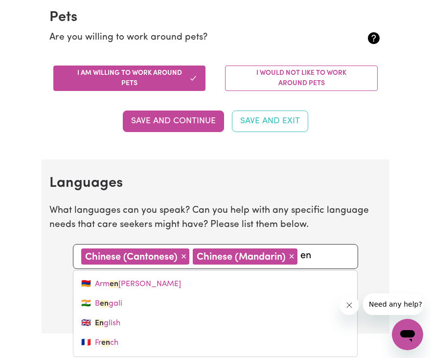
type input "eng"
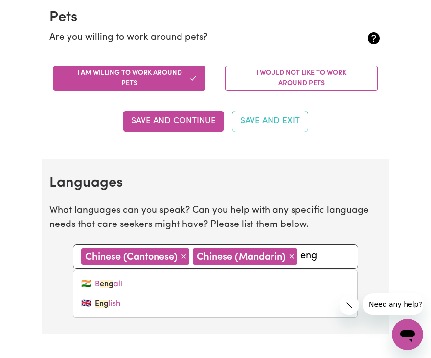
click at [135, 304] on link "🇬🇧 Eng lish" at bounding box center [214, 304] width 283 height 20
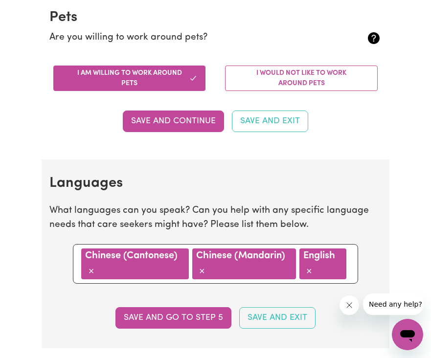
click at [179, 311] on button "Save and go to step 5" at bounding box center [173, 318] width 116 height 22
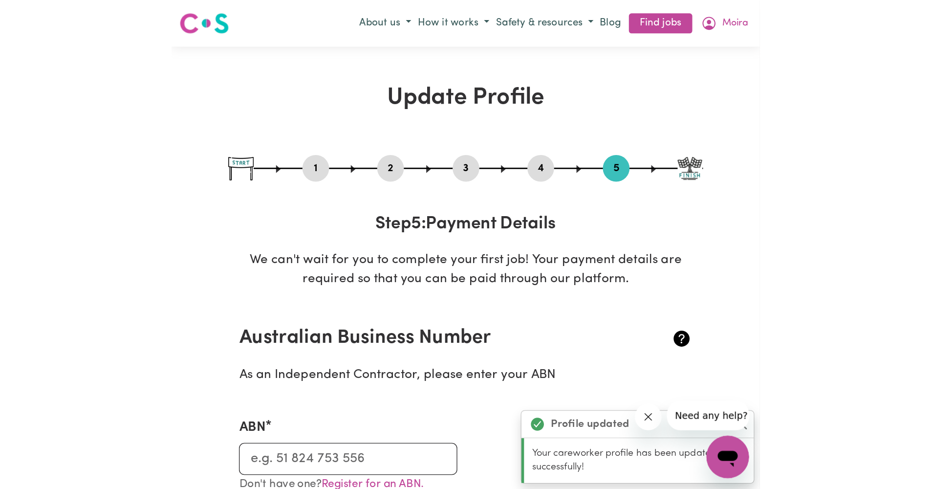
scroll to position [79, 0]
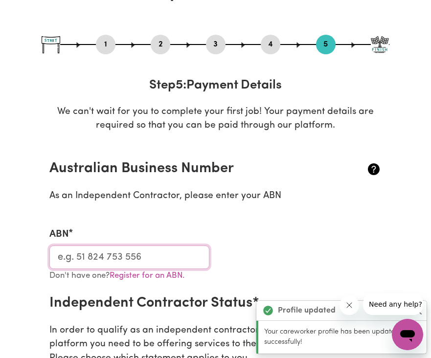
click at [100, 260] on input "ABN" at bounding box center [129, 256] width 160 height 23
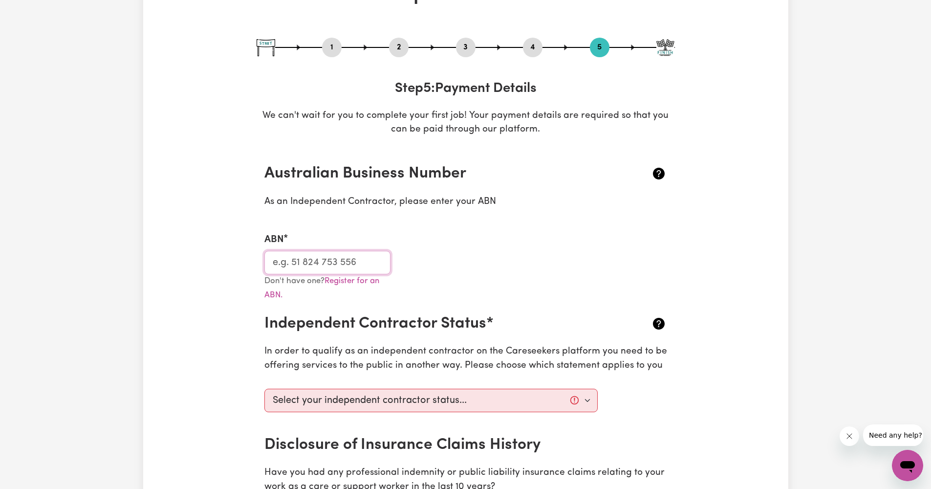
click at [320, 256] on input "ABN" at bounding box center [327, 262] width 127 height 23
paste input "57 362 304 722"
type input "57 362 304 722"
click at [542, 269] on div "ABN 57 362 304 722" at bounding box center [466, 247] width 414 height 54
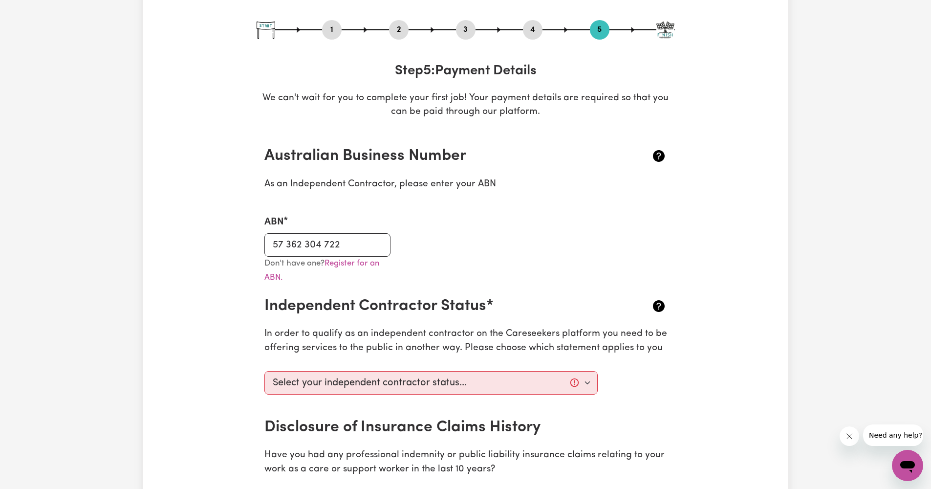
scroll to position [178, 0]
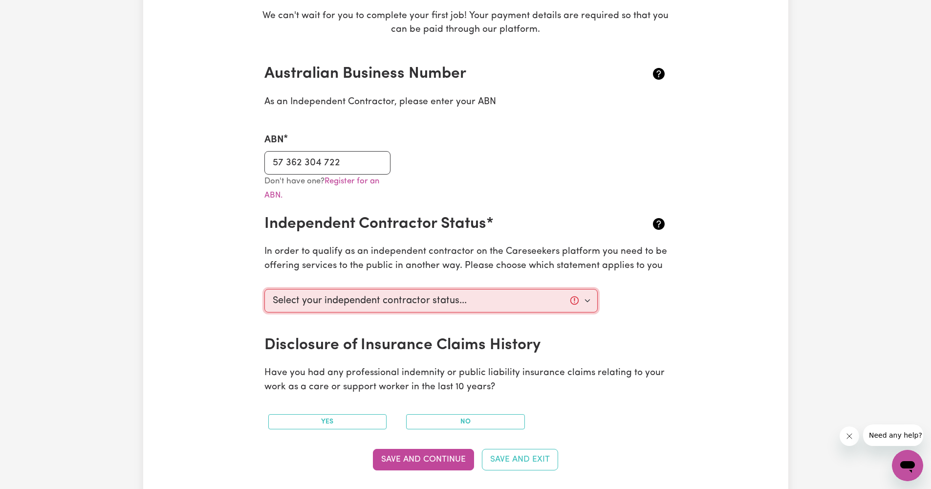
select select "I am providing services through another platform"
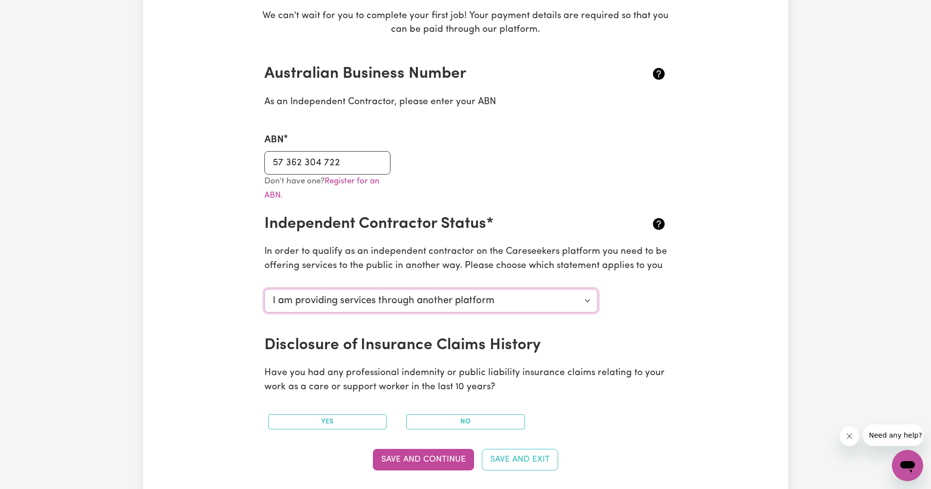
scroll to position [200, 0]
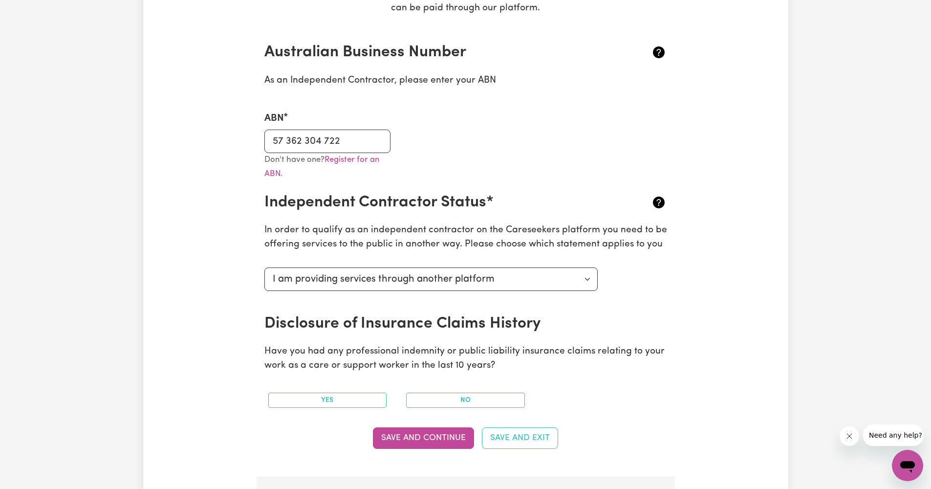
click at [462, 392] on button "No" at bounding box center [465, 399] width 119 height 15
click at [439, 435] on button "Save and Continue" at bounding box center [423, 438] width 101 height 22
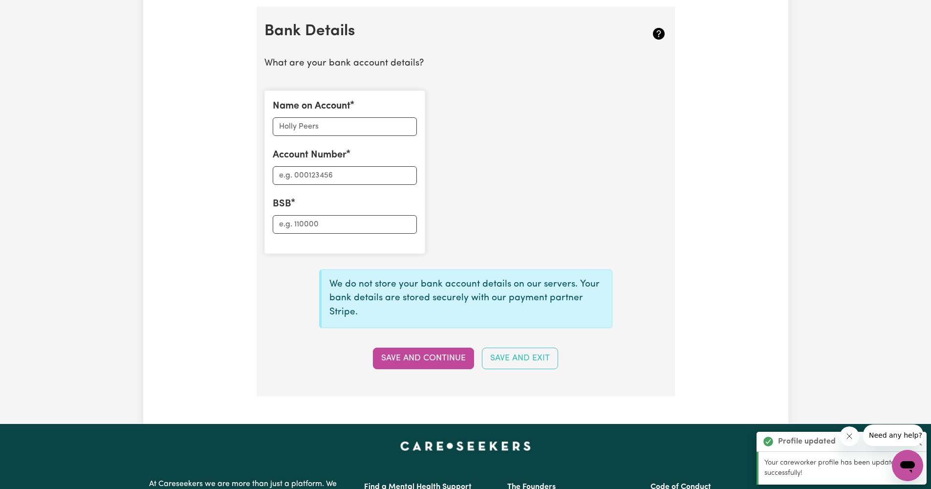
scroll to position [672, 0]
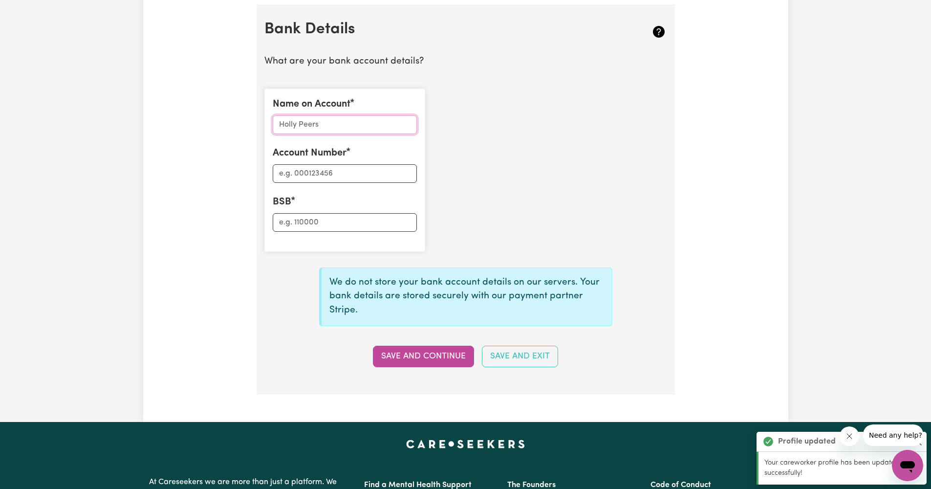
drag, startPoint x: 439, startPoint y: 435, endPoint x: 394, endPoint y: 114, distance: 323.8
click at [394, 115] on input "Name on Account" at bounding box center [345, 124] width 144 height 19
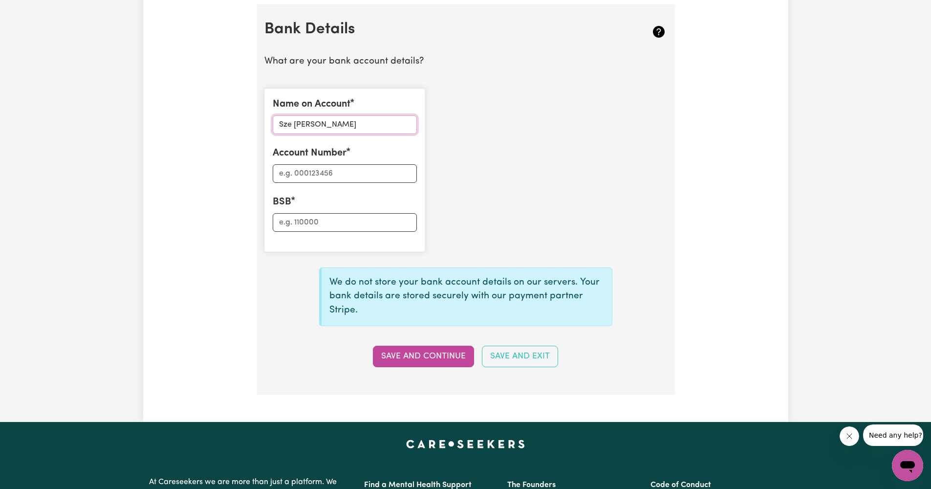
type input "Sze [PERSON_NAME]"
type input "014260"
drag, startPoint x: 394, startPoint y: 114, endPoint x: 305, endPoint y: 177, distance: 108.8
click at [305, 177] on input "Account Number" at bounding box center [345, 173] width 144 height 19
drag, startPoint x: 305, startPoint y: 177, endPoint x: 315, endPoint y: 165, distance: 15.3
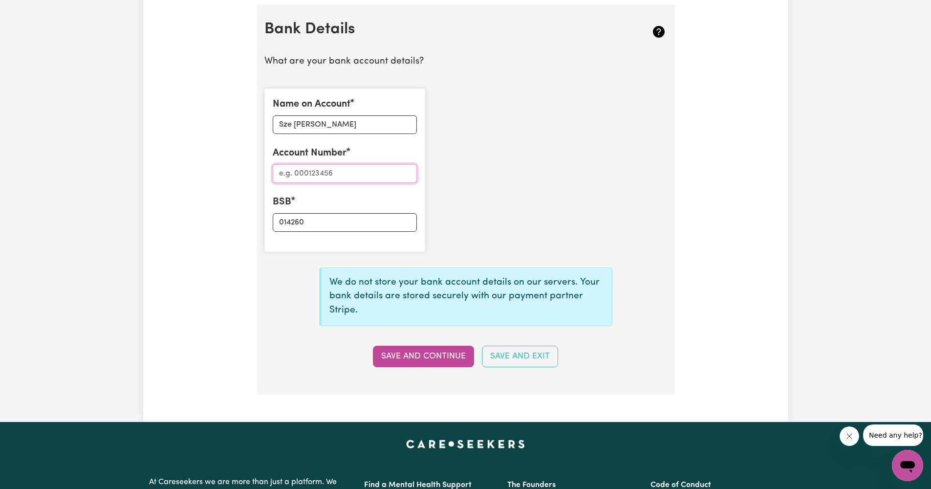
click at [315, 165] on input "Account Number" at bounding box center [345, 173] width 144 height 19
drag, startPoint x: 315, startPoint y: 165, endPoint x: 432, endPoint y: 348, distance: 217.6
click at [432, 348] on button "Save and Continue" at bounding box center [423, 357] width 101 height 22
type input "****4973"
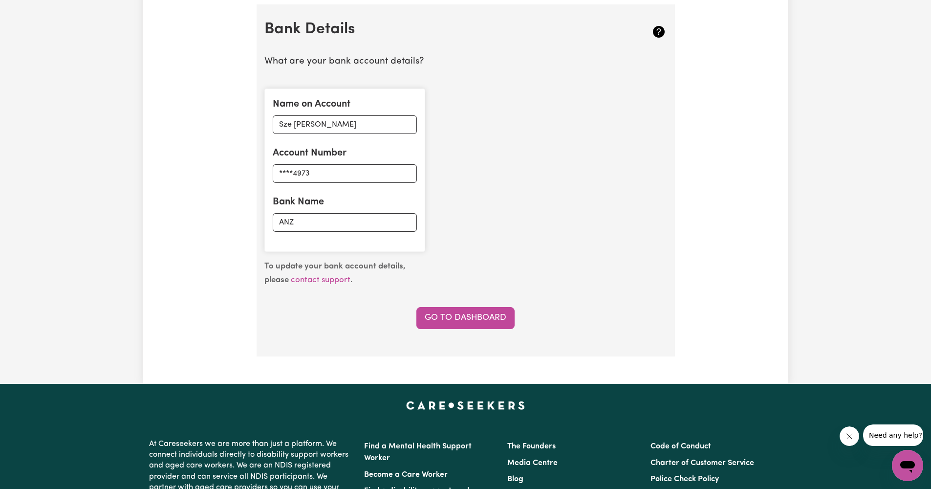
click at [459, 310] on link "Go to Dashboard" at bounding box center [465, 318] width 98 height 22
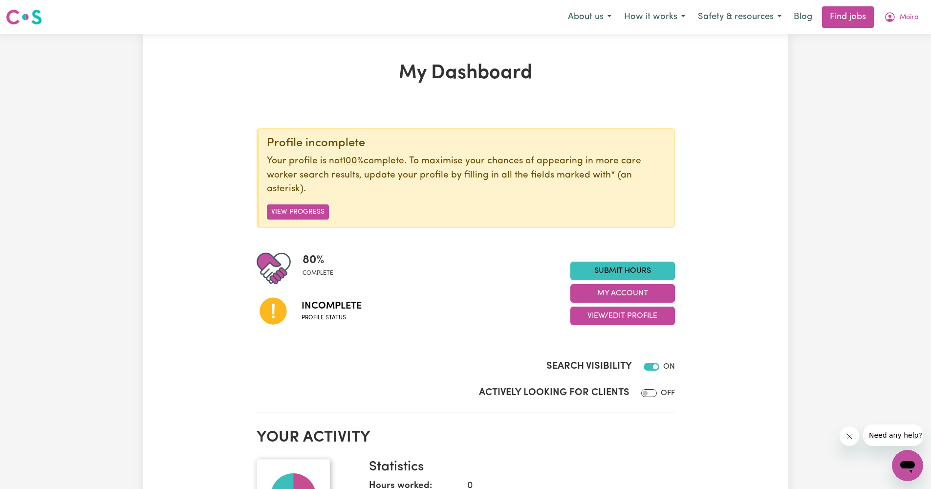
click at [300, 210] on button "View Progress" at bounding box center [298, 211] width 62 height 15
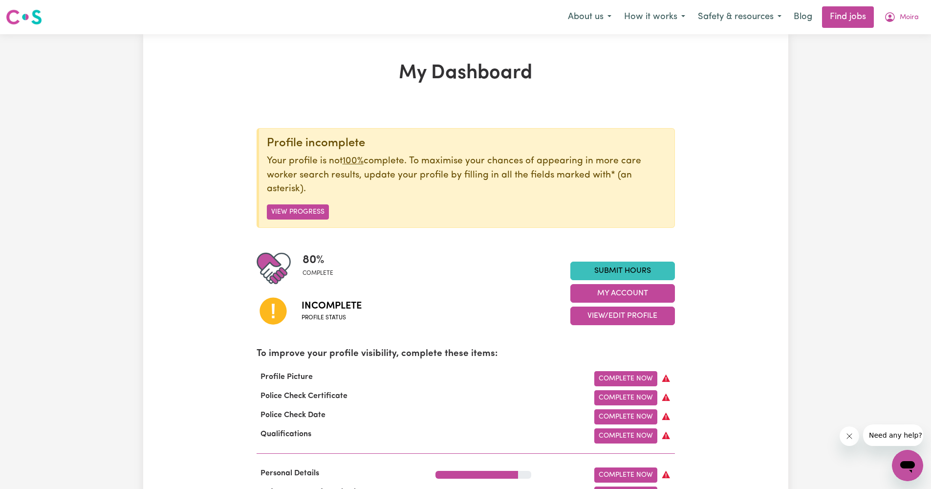
scroll to position [154, 0]
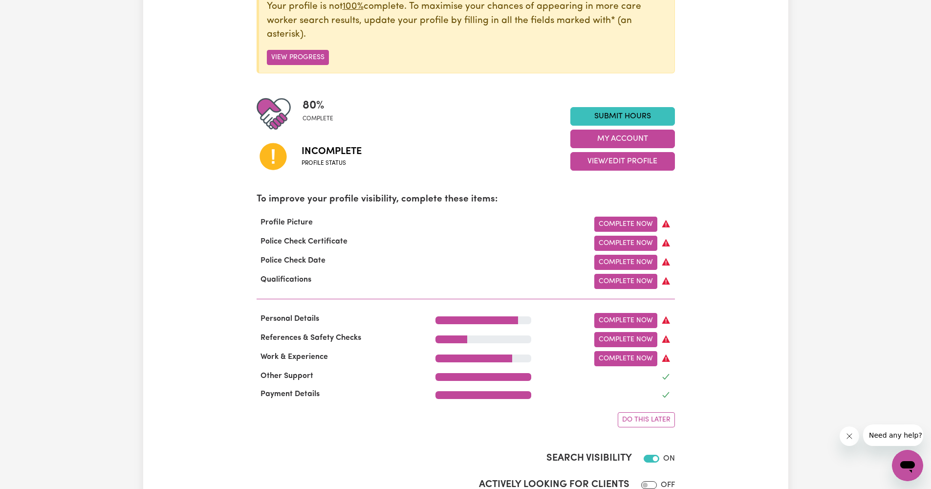
click at [636, 221] on link "Complete Now" at bounding box center [625, 224] width 63 height 15
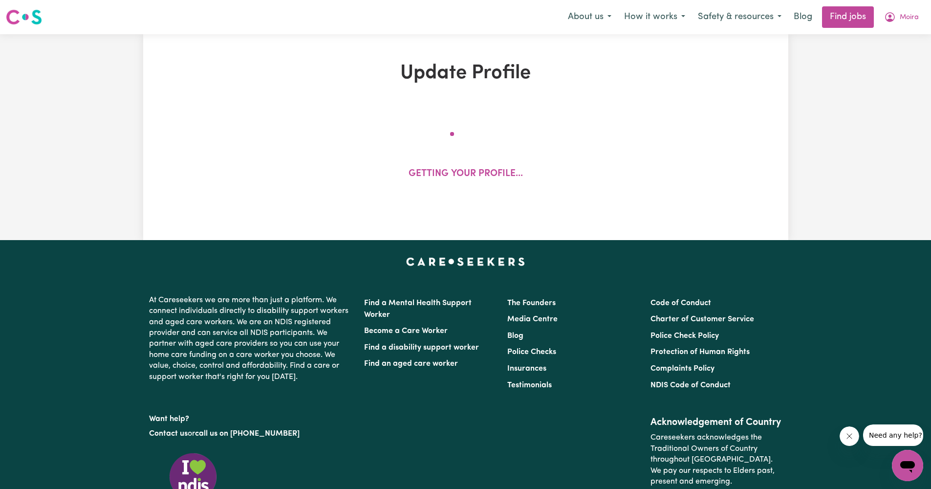
select select "[DEMOGRAPHIC_DATA]"
select select "[DEMOGRAPHIC_DATA] Citizen"
select select "Studying a healthcare related degree or qualification"
select select "45"
select select "50"
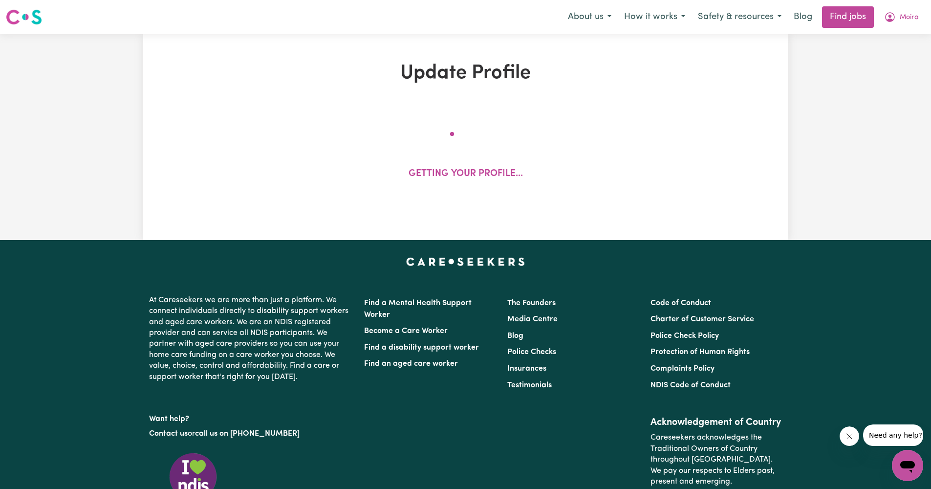
select select "50"
select select "60"
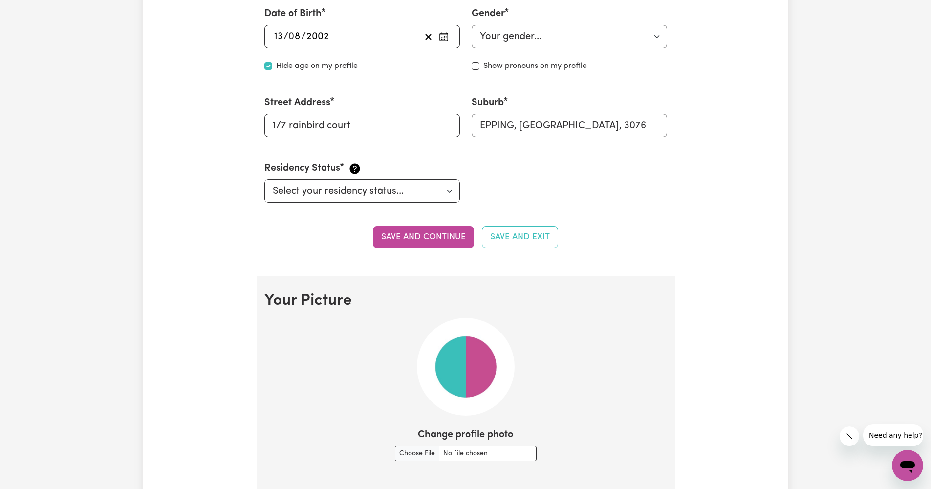
scroll to position [571, 0]
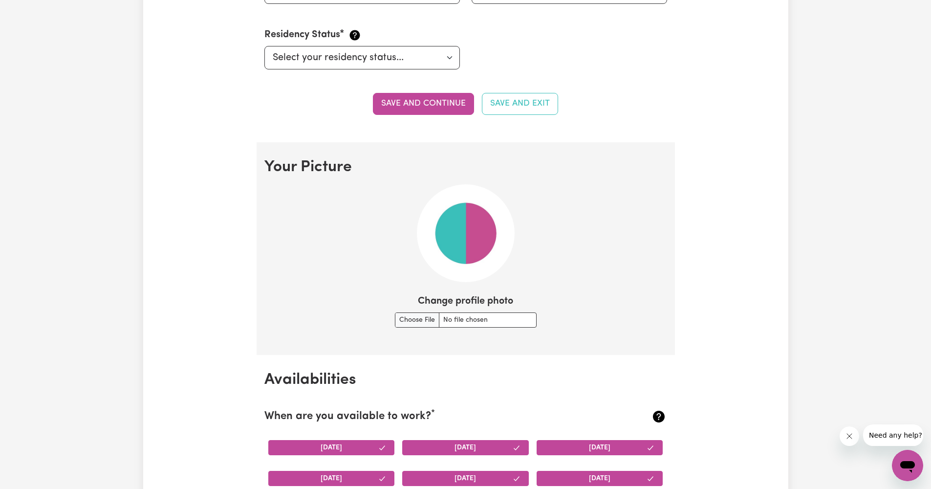
click at [420, 319] on input "Change profile photo" at bounding box center [466, 319] width 142 height 15
type input "C:\fakepath\Working photo.jpeg"
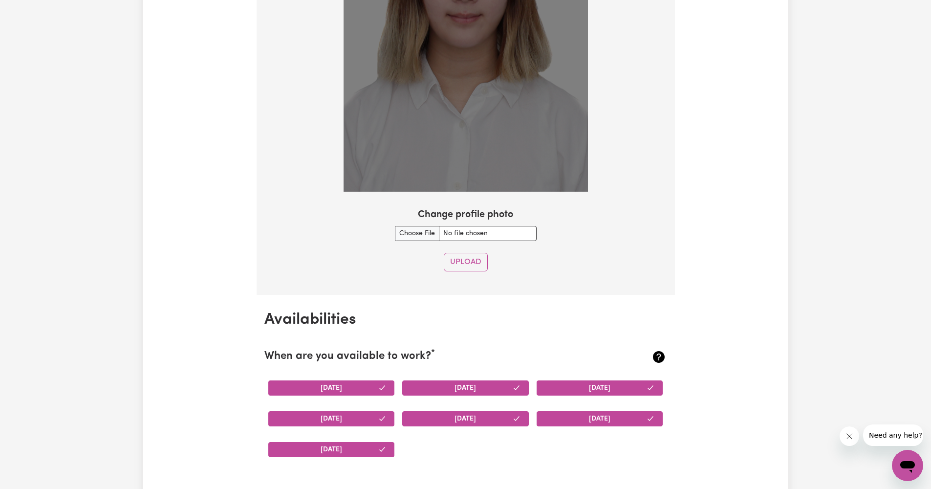
scroll to position [551, 0]
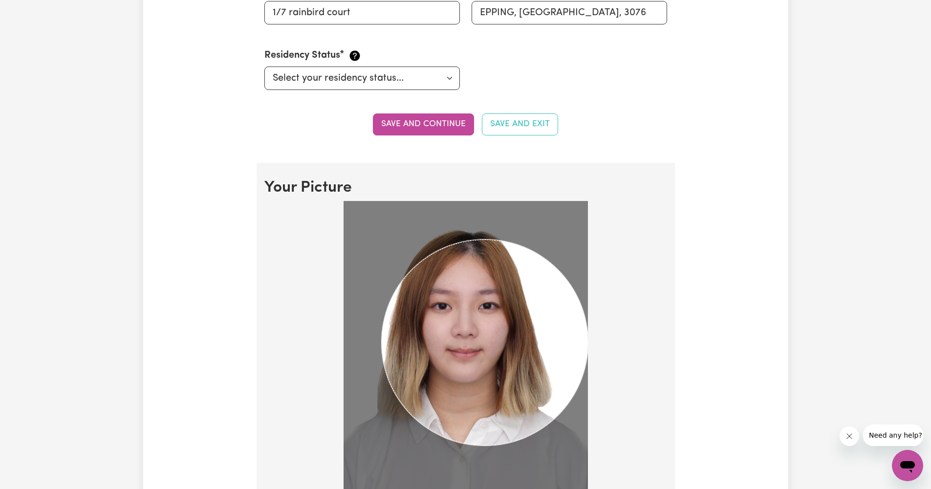
click at [621, 488] on div at bounding box center [465, 366] width 403 height 330
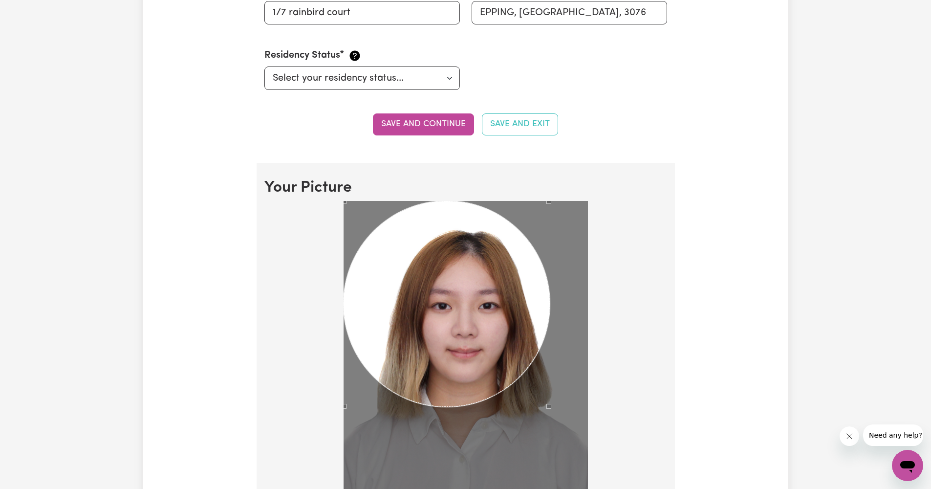
click at [400, 296] on div "Use the arrow keys to move the crop selection area" at bounding box center [447, 304] width 206 height 206
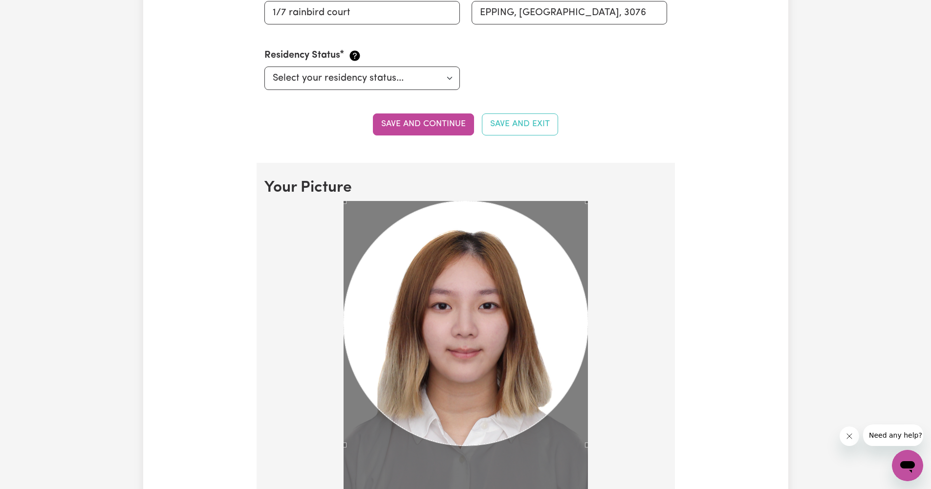
click at [619, 488] on div at bounding box center [465, 366] width 403 height 330
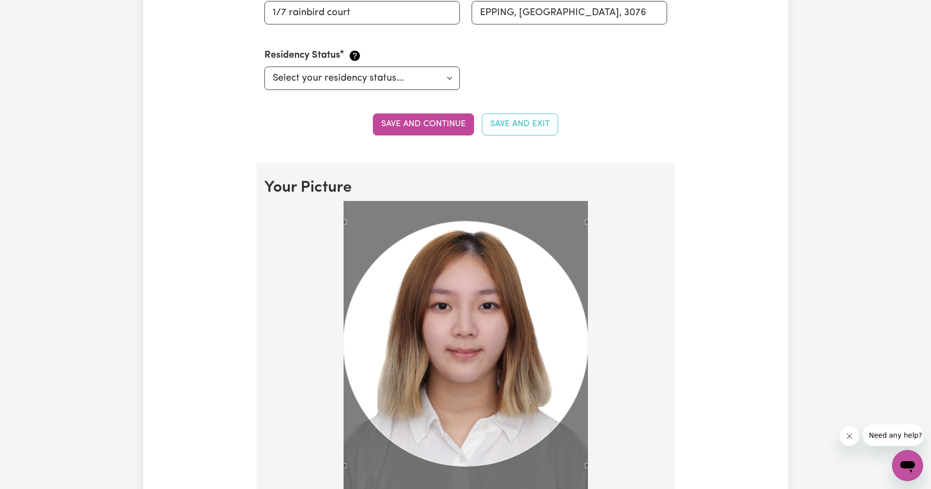
click at [539, 421] on div "Use the arrow keys to move the crop selection area" at bounding box center [466, 343] width 244 height 244
click at [648, 390] on div at bounding box center [465, 366] width 403 height 330
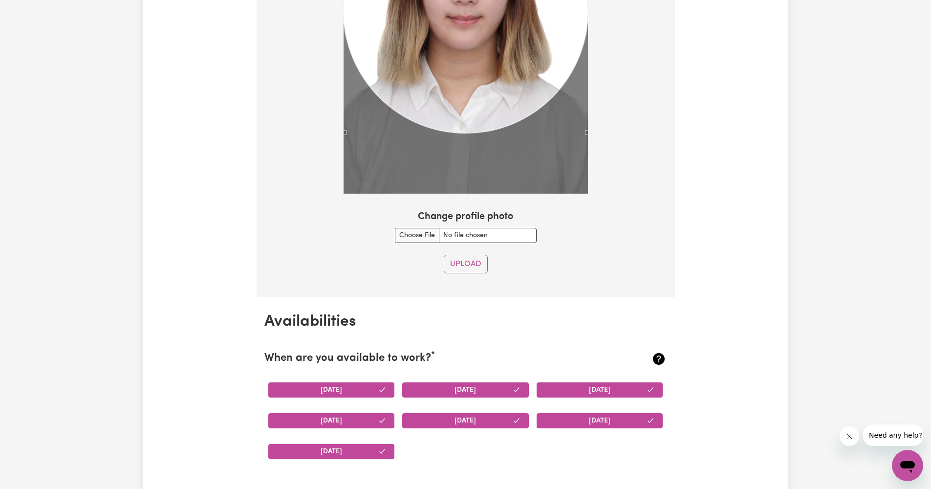
scroll to position [864, 0]
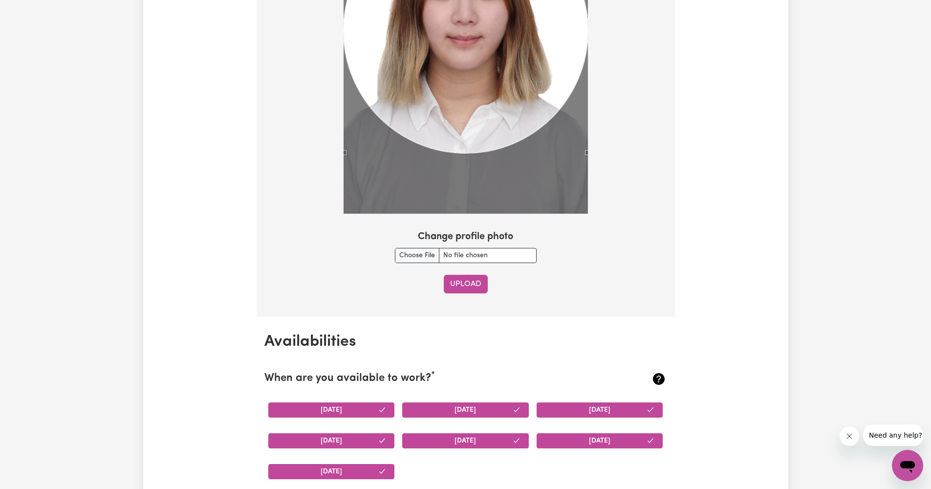
drag, startPoint x: 648, startPoint y: 390, endPoint x: 470, endPoint y: 276, distance: 210.8
click at [470, 276] on button "Upload" at bounding box center [466, 284] width 44 height 19
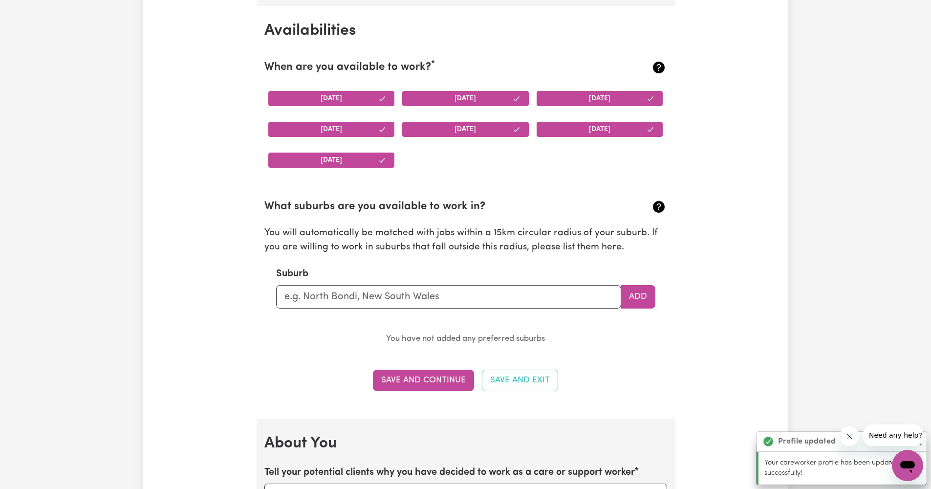
scroll to position [924, 0]
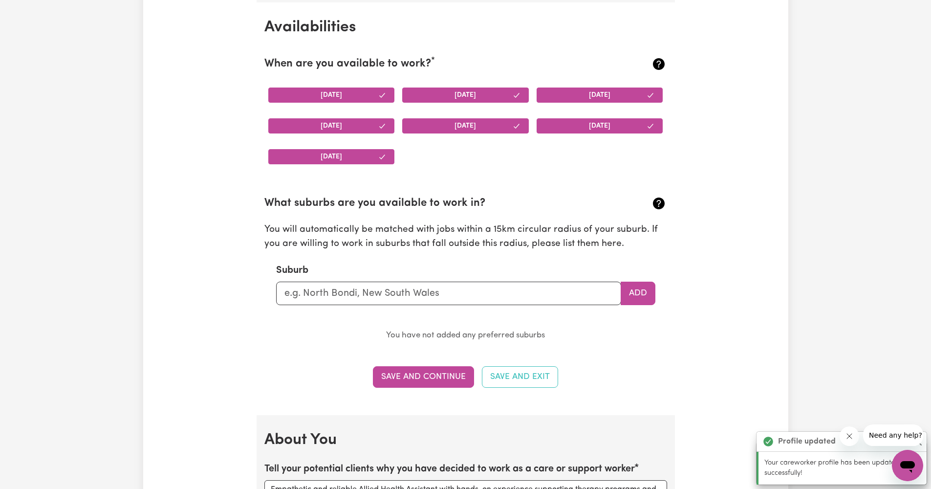
click at [427, 372] on button "Save and Continue" at bounding box center [423, 377] width 101 height 22
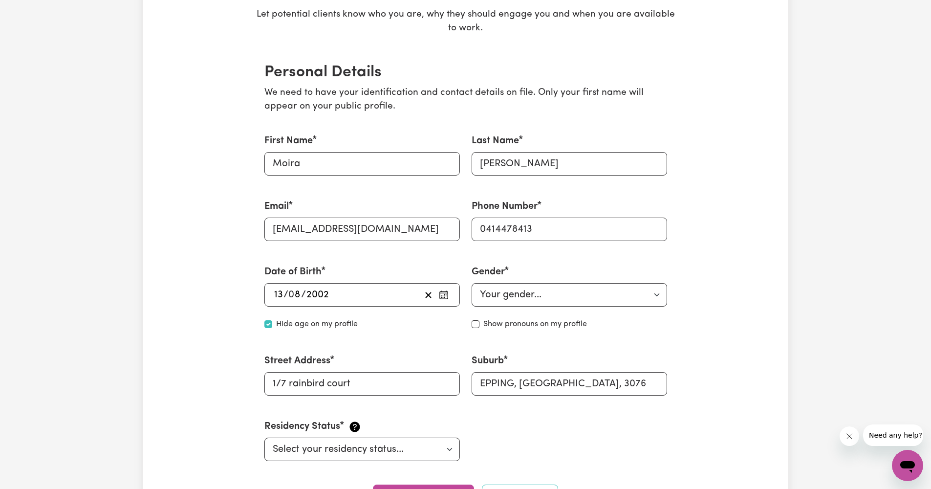
scroll to position [258, 0]
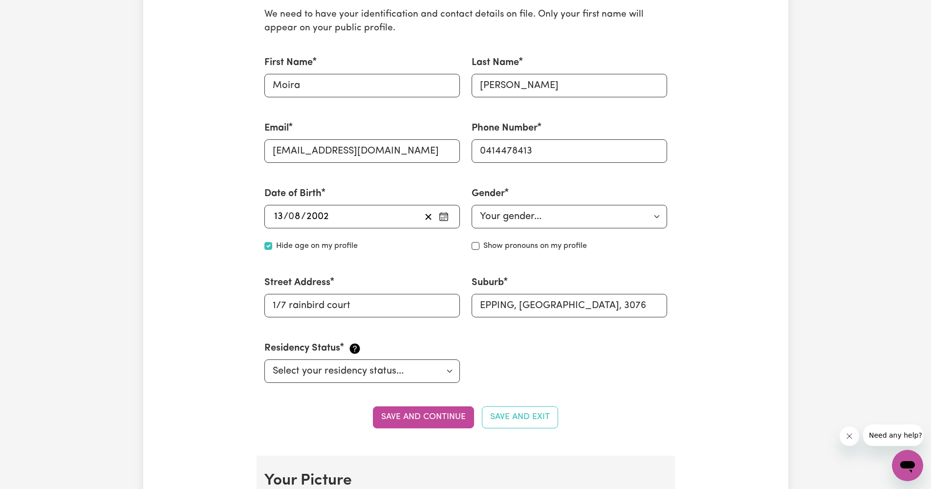
drag, startPoint x: 427, startPoint y: 372, endPoint x: 418, endPoint y: 403, distance: 32.2
click at [418, 403] on section "Personal Details We need to have your identification and contact details on fil…" at bounding box center [466, 212] width 418 height 486
drag, startPoint x: 418, startPoint y: 403, endPoint x: 418, endPoint y: 409, distance: 5.9
click at [418, 409] on button "Save and continue" at bounding box center [423, 417] width 101 height 22
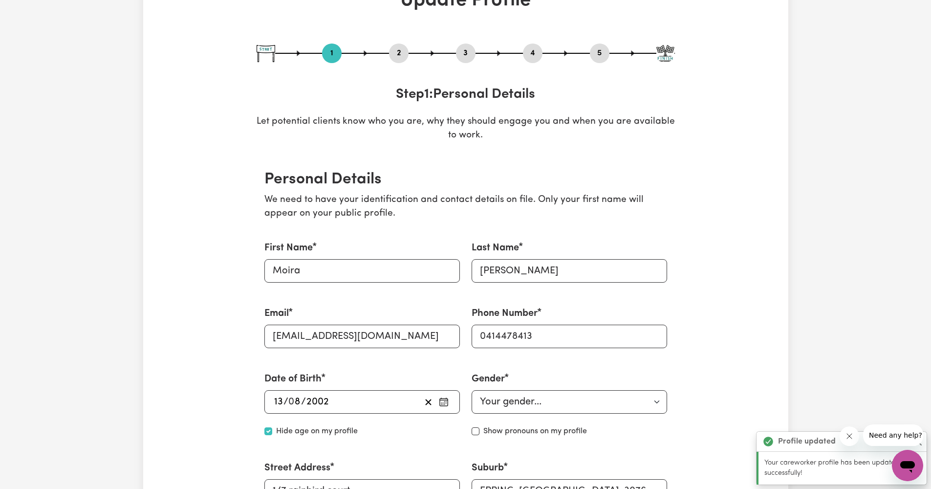
scroll to position [0, 0]
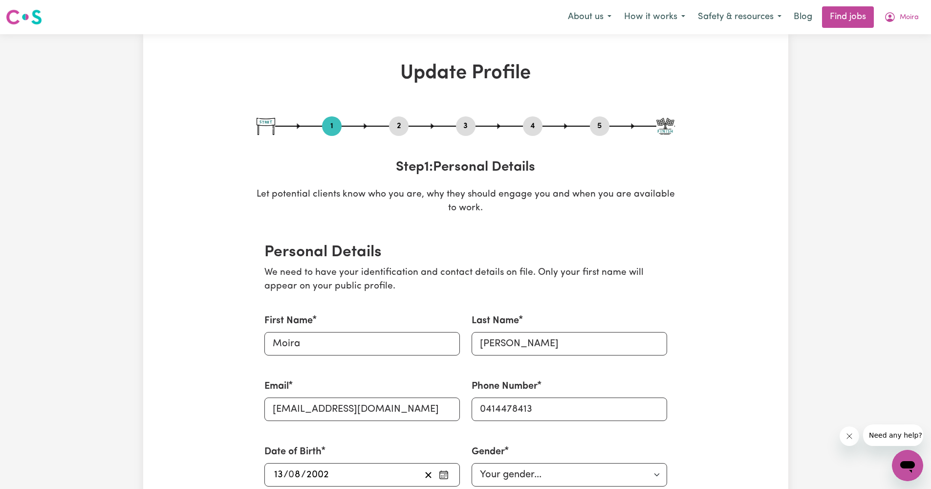
click at [892, 22] on icon "My Account" at bounding box center [890, 17] width 12 height 12
click at [892, 37] on link "My Account" at bounding box center [886, 38] width 77 height 19
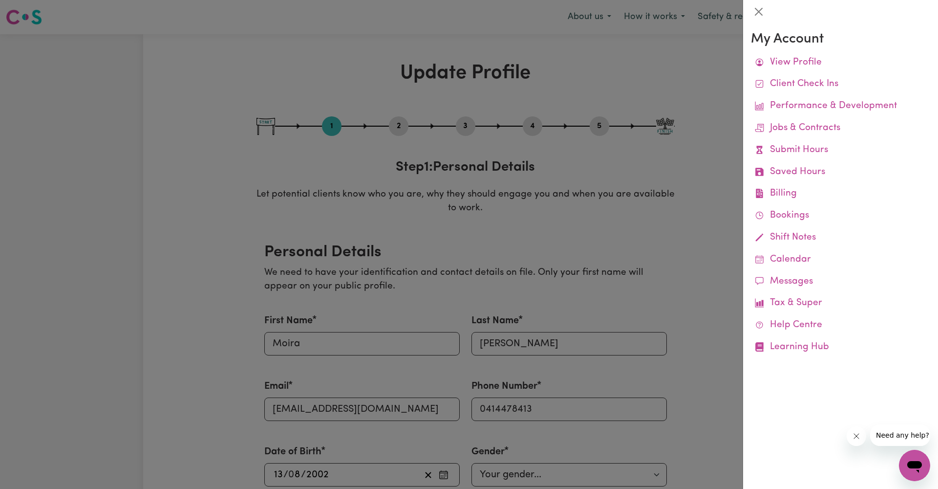
click at [795, 65] on link "View Profile" at bounding box center [840, 63] width 179 height 22
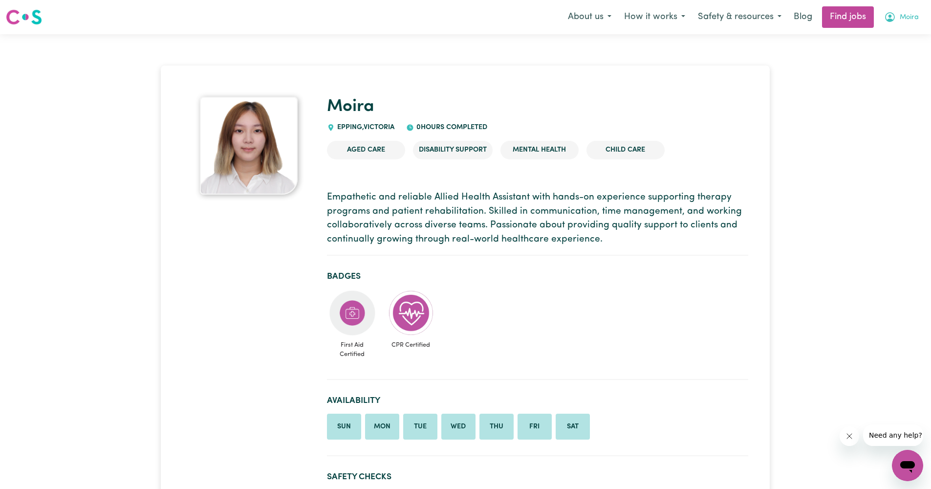
drag, startPoint x: 892, startPoint y: 37, endPoint x: 896, endPoint y: 12, distance: 25.7
click at [896, 12] on button "Moira" at bounding box center [901, 17] width 47 height 21
click at [885, 53] on link "My Dashboard" at bounding box center [886, 56] width 77 height 19
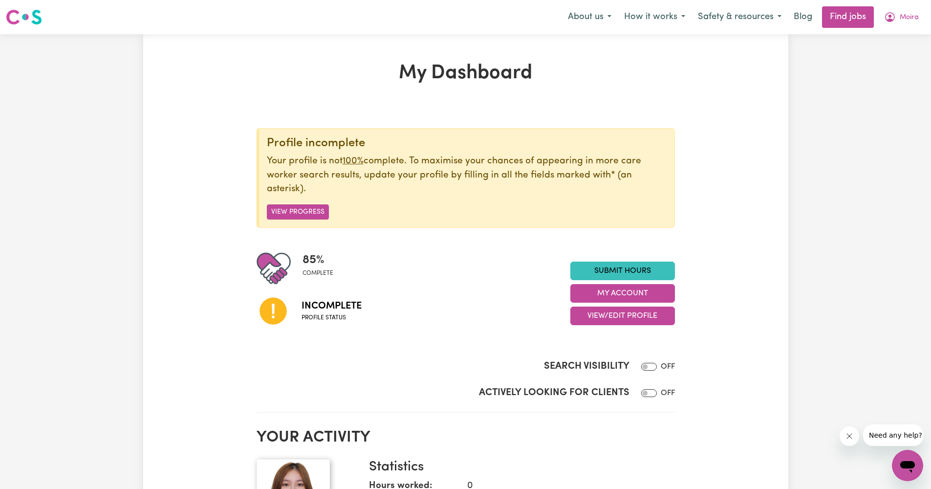
click at [314, 262] on span "85 %" at bounding box center [318, 260] width 31 height 18
drag, startPoint x: 896, startPoint y: 12, endPoint x: 299, endPoint y: 214, distance: 630.2
click at [299, 214] on button "View Progress" at bounding box center [298, 211] width 62 height 15
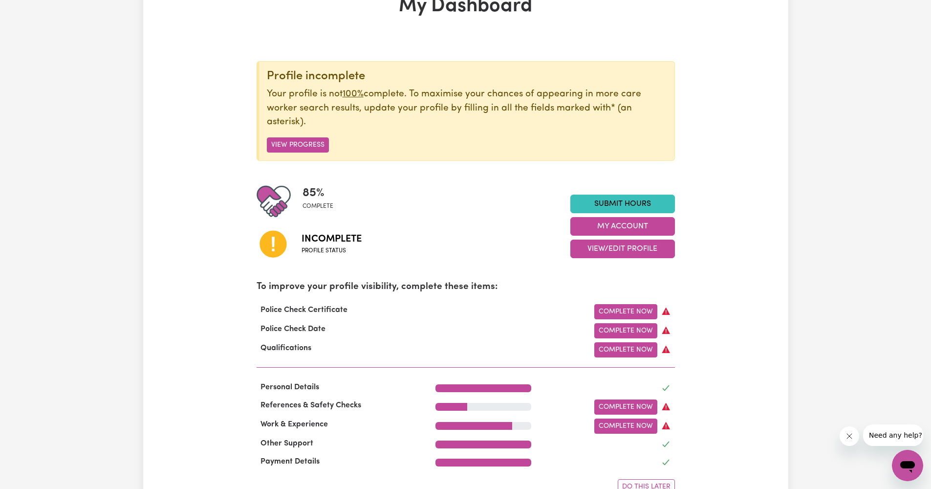
scroll to position [83, 0]
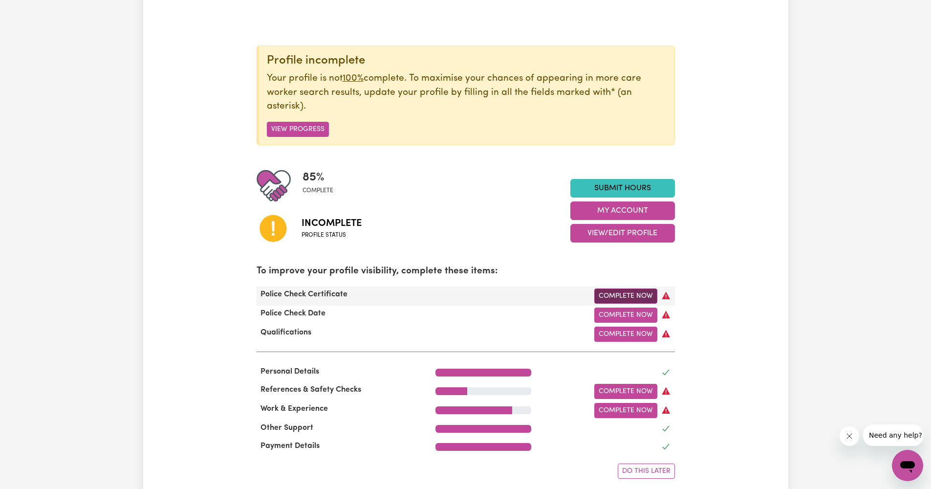
drag, startPoint x: 299, startPoint y: 214, endPoint x: 620, endPoint y: 291, distance: 330.3
click at [620, 291] on link "Complete Now" at bounding box center [625, 295] width 63 height 15
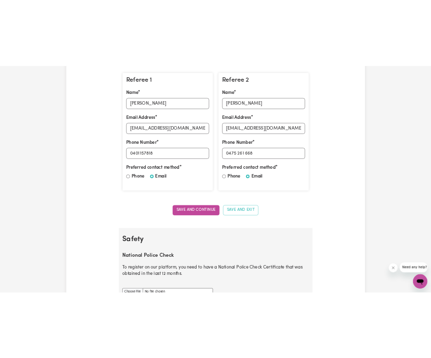
scroll to position [616, 0]
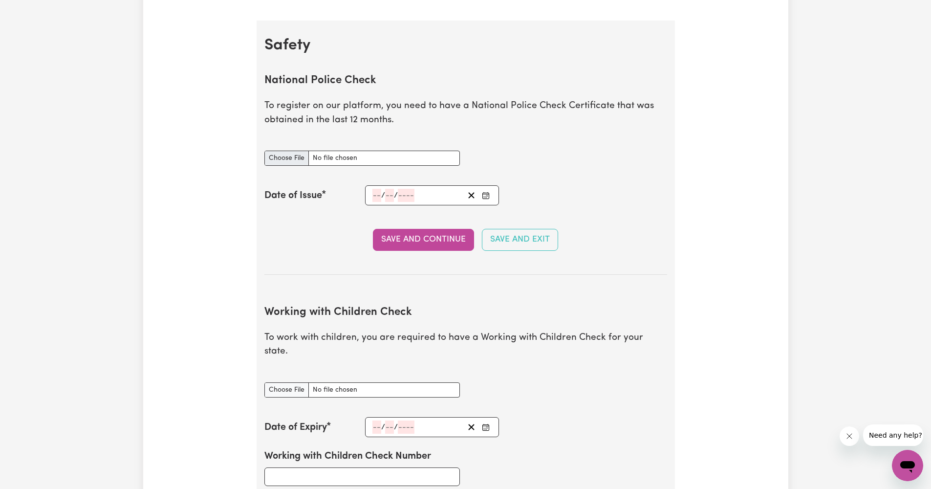
drag, startPoint x: 620, startPoint y: 291, endPoint x: 271, endPoint y: 148, distance: 377.7
click at [271, 151] on input "National Police Check document" at bounding box center [362, 158] width 196 height 15
type input "C:\fakepath\Police check.pdf"
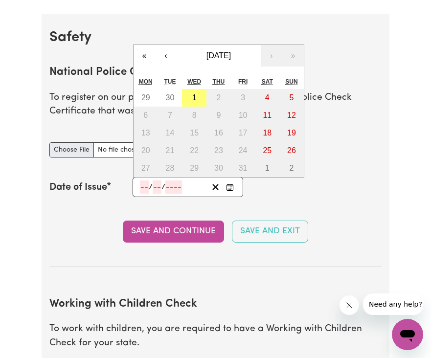
click at [143, 184] on input "number" at bounding box center [144, 186] width 9 height 13
type input "05"
type input "08"
type input "0002-08-05"
type input "5"
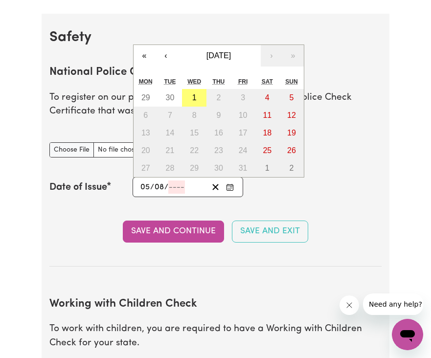
type input "8"
type input "2"
type input "0020-08-05"
type input "20"
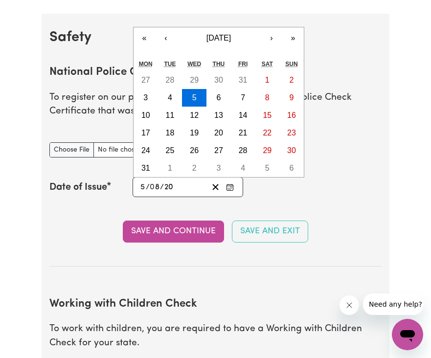
type input "0202-08-05"
type input "202"
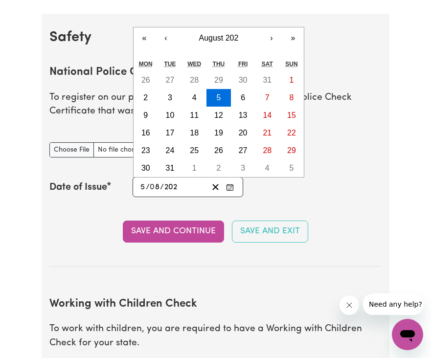
type input "[DATE]"
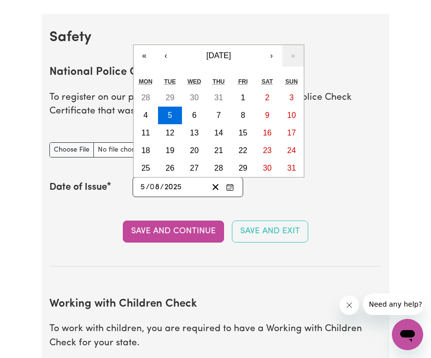
type input "2025"
drag, startPoint x: 143, startPoint y: 184, endPoint x: 130, endPoint y: 272, distance: 89.4
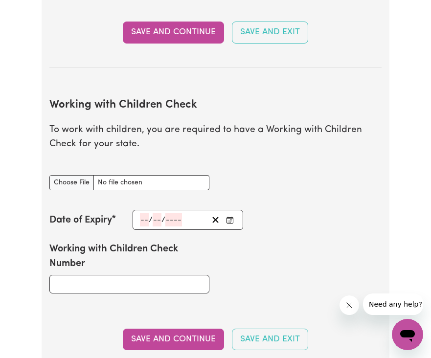
scroll to position [732, 0]
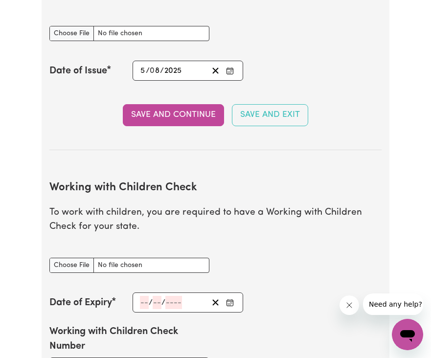
click at [170, 117] on button "Save and Continue" at bounding box center [173, 115] width 101 height 22
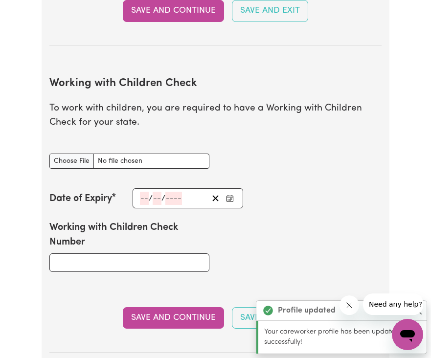
scroll to position [895, 0]
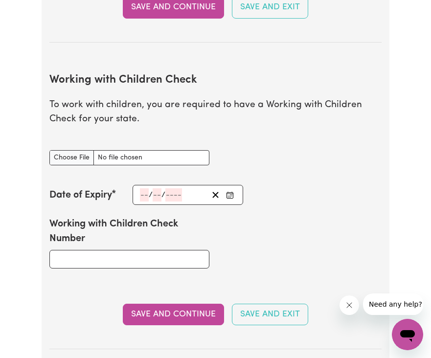
click at [63, 152] on input "Working with Children Check document" at bounding box center [129, 157] width 160 height 15
type input "C:\fakepath\WORKING WITH CHILDREN CHECK.pdf"
click at [123, 256] on input "Working with Children Check Number" at bounding box center [129, 259] width 160 height 19
type input "3554163A-01"
drag, startPoint x: 170, startPoint y: 117, endPoint x: 144, endPoint y: 190, distance: 77.3
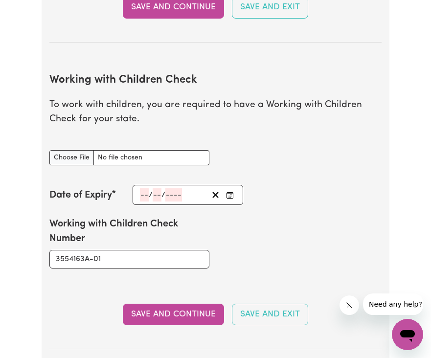
click at [144, 190] on input "number" at bounding box center [144, 194] width 9 height 13
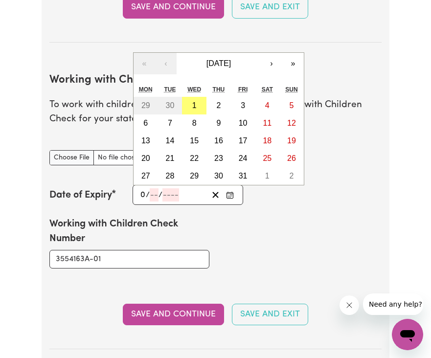
type input "07"
type input "08"
type input "203"
type input "[DATE]"
type input "7"
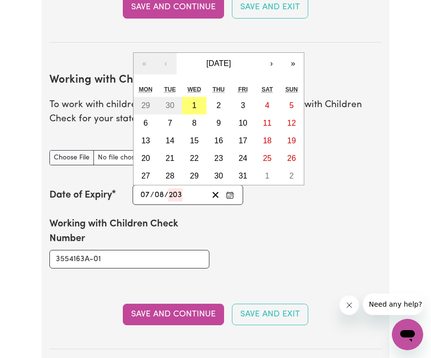
type input "8"
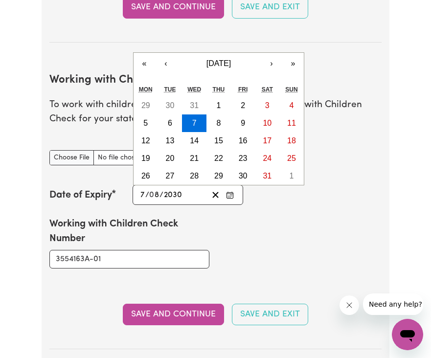
type input "2030"
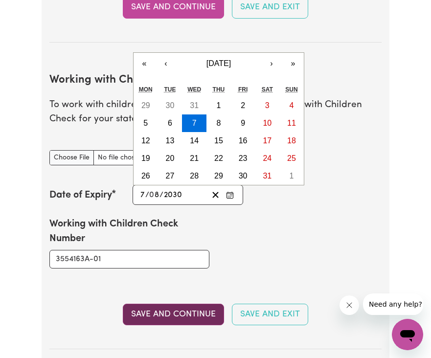
drag, startPoint x: 144, startPoint y: 190, endPoint x: 165, endPoint y: 314, distance: 126.4
click at [165, 314] on button "Save and Continue" at bounding box center [173, 315] width 101 height 22
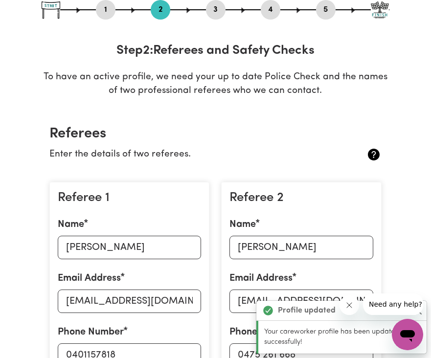
scroll to position [0, 0]
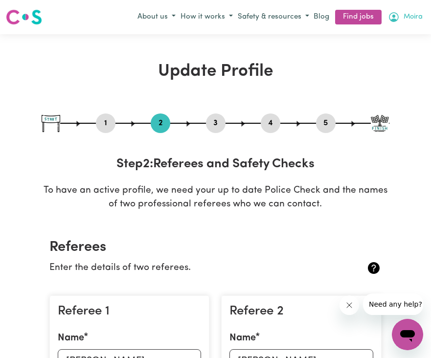
drag, startPoint x: 165, startPoint y: 314, endPoint x: 412, endPoint y: 21, distance: 384.0
click at [412, 21] on span "Moira" at bounding box center [412, 17] width 19 height 11
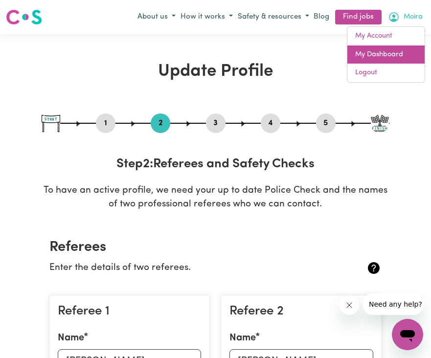
drag, startPoint x: 412, startPoint y: 21, endPoint x: 392, endPoint y: 47, distance: 33.8
click at [392, 47] on link "My Dashboard" at bounding box center [385, 54] width 77 height 19
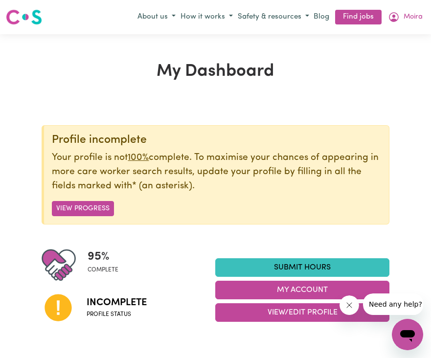
click at [79, 208] on button "View Progress" at bounding box center [83, 208] width 62 height 15
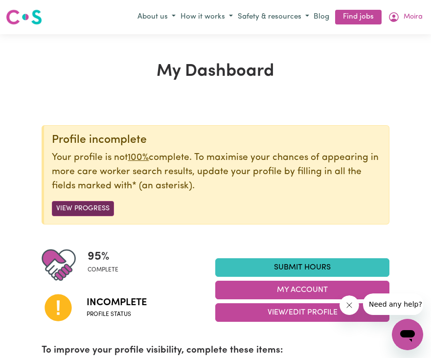
drag, startPoint x: 392, startPoint y: 47, endPoint x: 73, endPoint y: 204, distance: 355.0
click at [73, 204] on button "View Progress" at bounding box center [83, 208] width 62 height 15
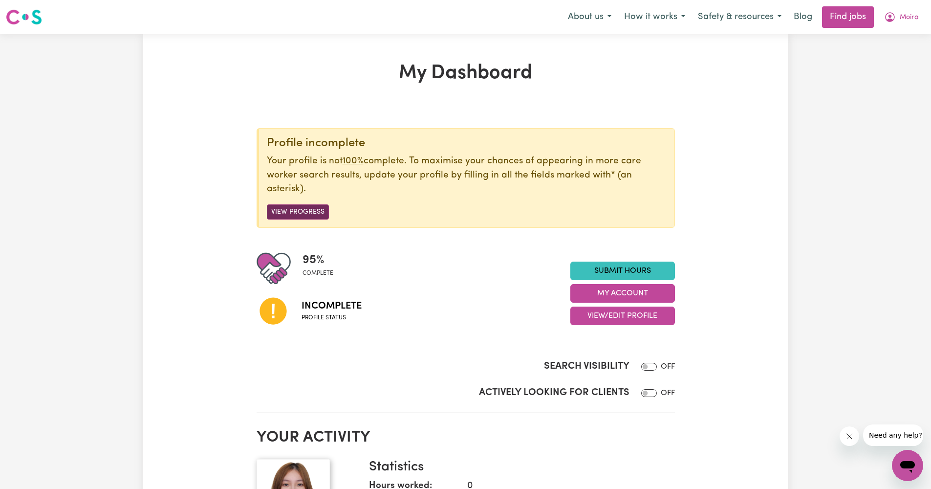
drag, startPoint x: 73, startPoint y: 204, endPoint x: 293, endPoint y: 213, distance: 220.1
click at [293, 213] on button "View Progress" at bounding box center [298, 211] width 62 height 15
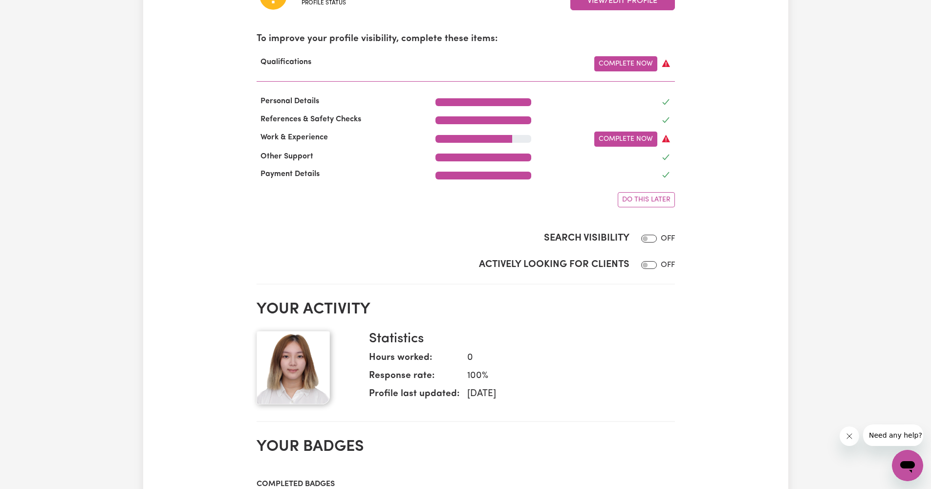
scroll to position [226, 0]
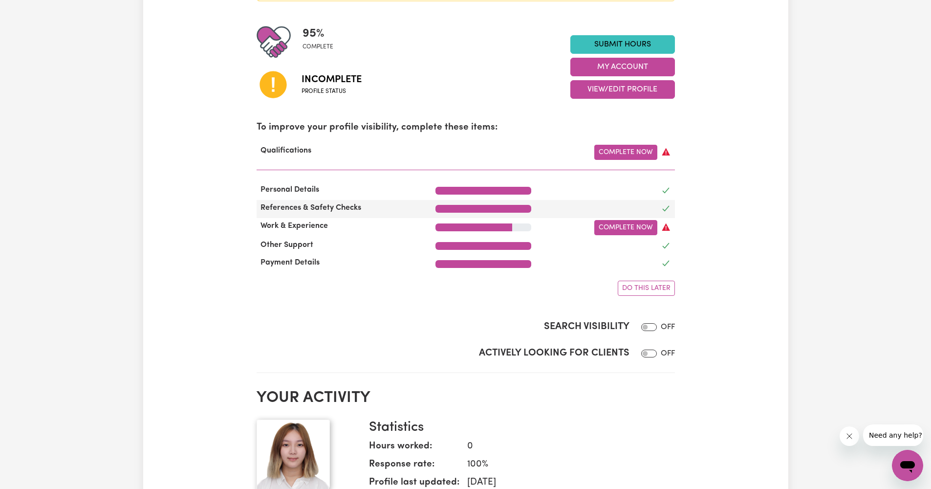
click at [625, 225] on link "Complete Now" at bounding box center [625, 227] width 63 height 15
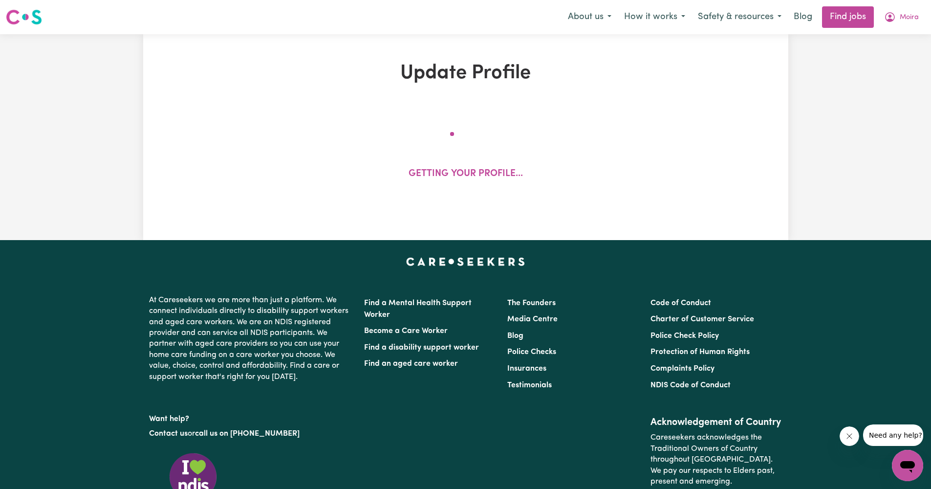
select select "2024"
select select "2025"
select select "Certificate III (Individual Support)"
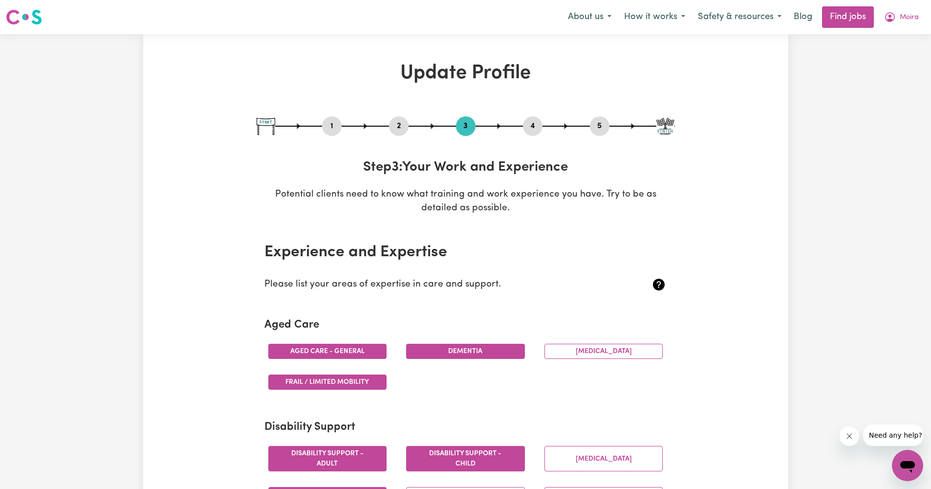
click at [909, 19] on span "Moira" at bounding box center [909, 17] width 19 height 11
click at [894, 39] on link "My Account" at bounding box center [886, 38] width 77 height 19
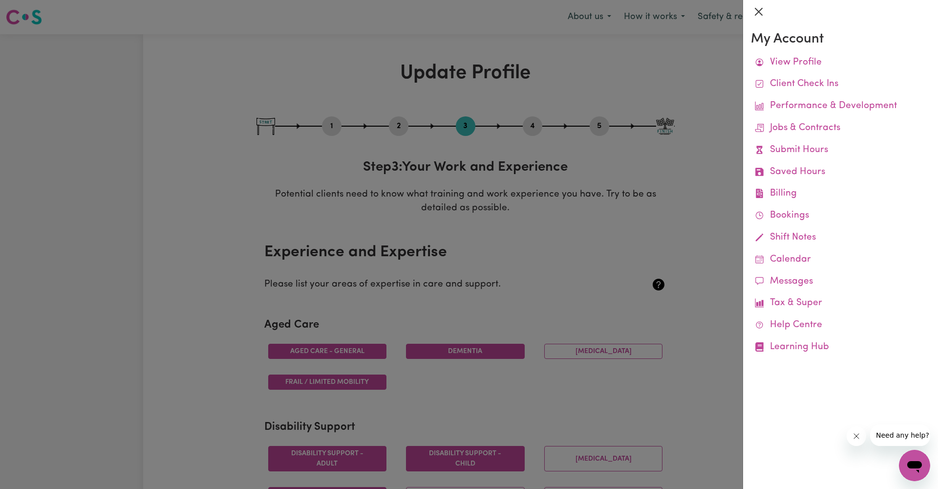
drag, startPoint x: 894, startPoint y: 39, endPoint x: 755, endPoint y: 13, distance: 141.2
click at [755, 13] on button "Close" at bounding box center [759, 12] width 16 height 16
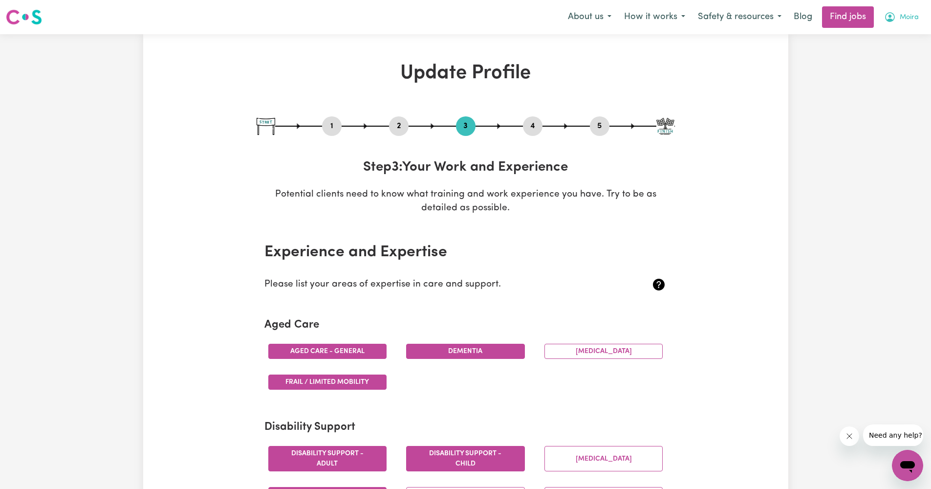
drag, startPoint x: 755, startPoint y: 13, endPoint x: 919, endPoint y: 20, distance: 163.9
click at [919, 20] on button "Moira" at bounding box center [901, 17] width 47 height 21
drag, startPoint x: 919, startPoint y: 20, endPoint x: 893, endPoint y: 57, distance: 45.3
click at [893, 57] on link "My Dashboard" at bounding box center [886, 56] width 77 height 19
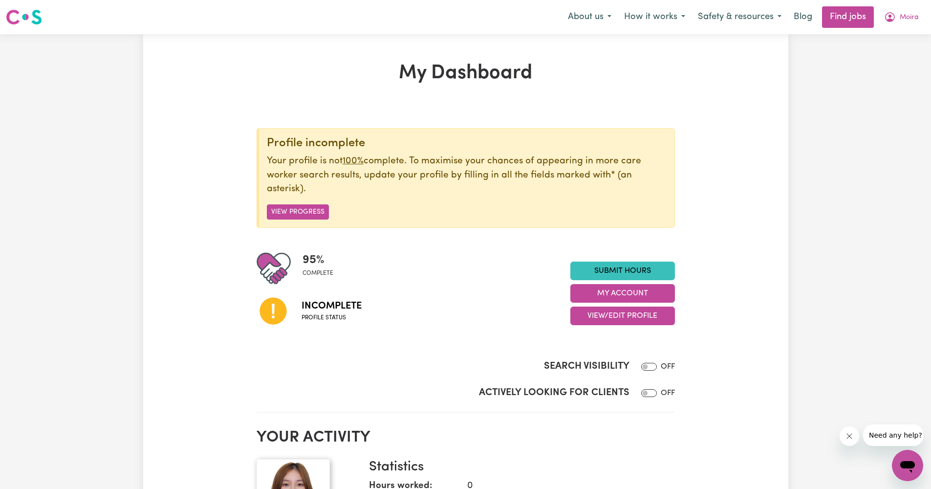
click at [312, 208] on button "View Progress" at bounding box center [298, 211] width 62 height 15
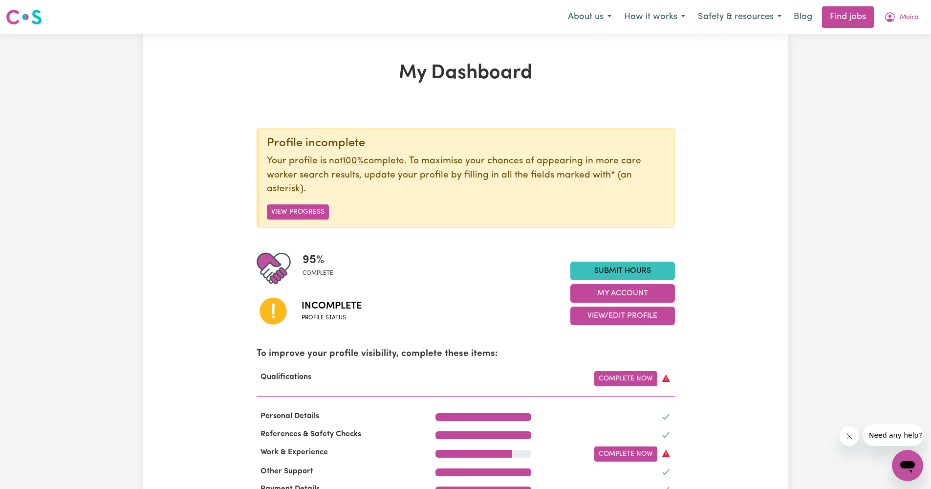
scroll to position [193, 0]
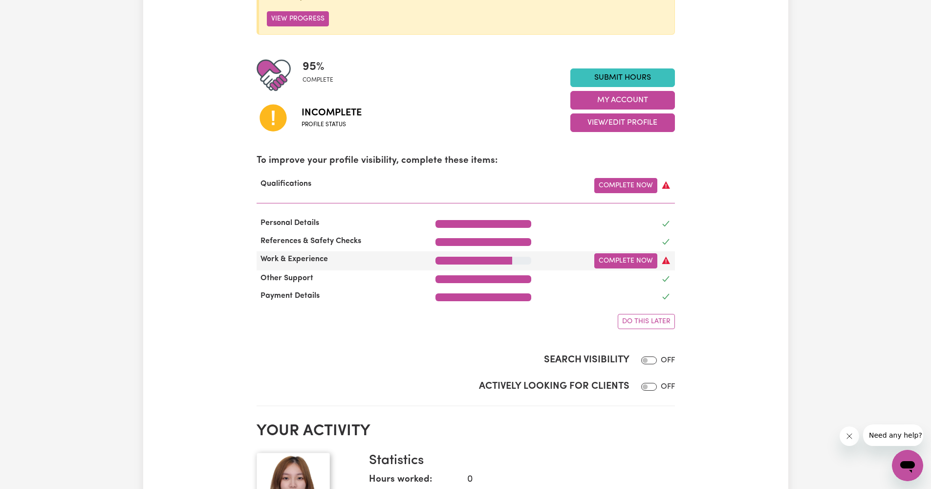
drag, startPoint x: 312, startPoint y: 208, endPoint x: 290, endPoint y: 253, distance: 50.1
click at [290, 255] on span "Work & Experience" at bounding box center [294, 259] width 75 height 8
click at [613, 255] on link "Complete Now" at bounding box center [625, 260] width 63 height 15
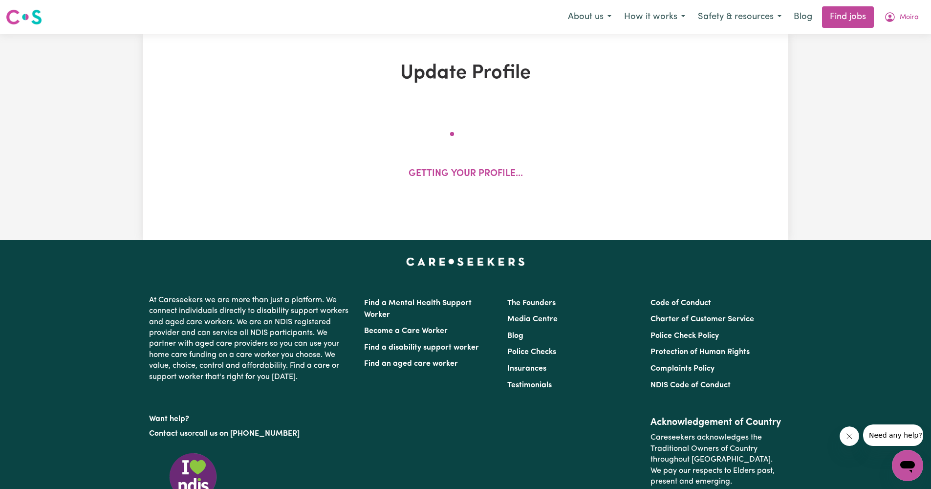
select select "2024"
select select "2025"
select select "Certificate III (Individual Support)"
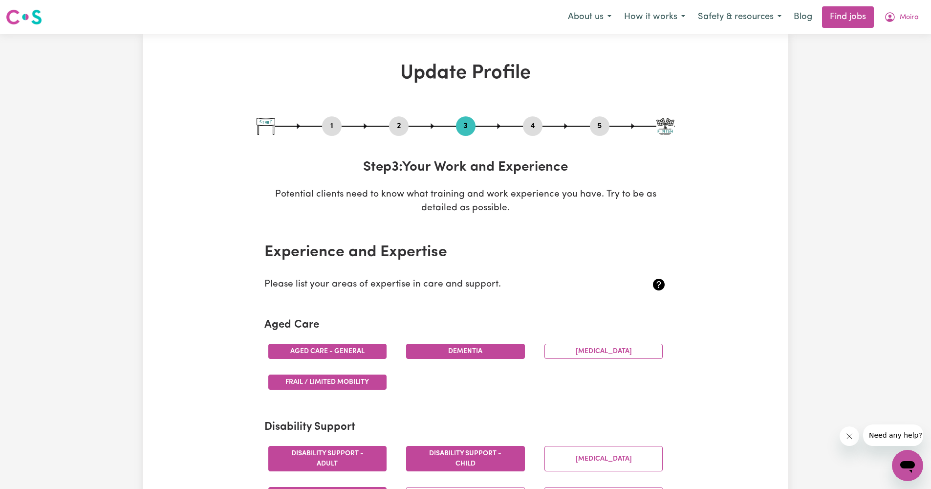
drag, startPoint x: 613, startPoint y: 255, endPoint x: 656, endPoint y: 283, distance: 51.0
click at [656, 283] on icon at bounding box center [659, 285] width 12 height 12
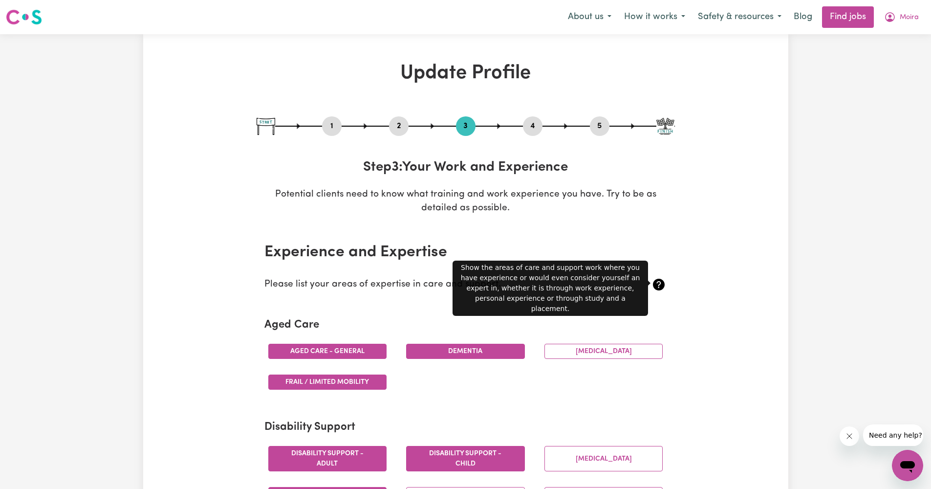
drag, startPoint x: 656, startPoint y: 283, endPoint x: 728, endPoint y: 278, distance: 71.5
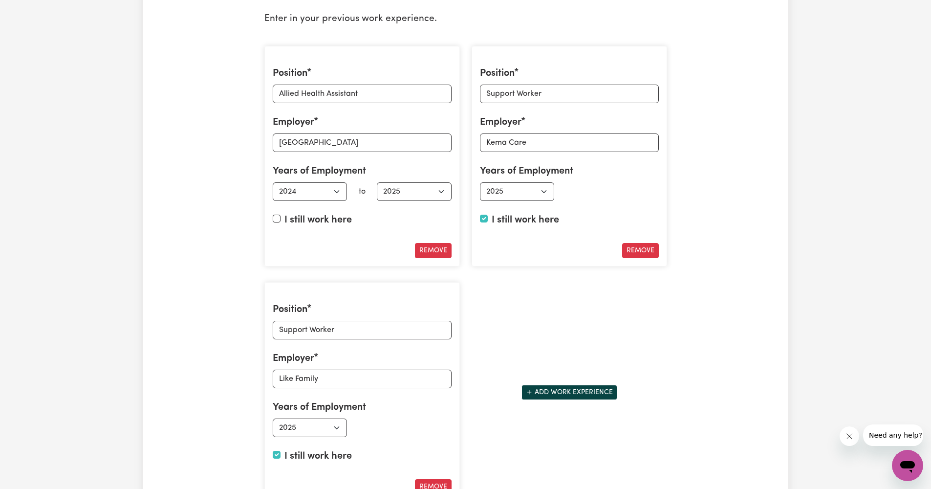
scroll to position [1473, 0]
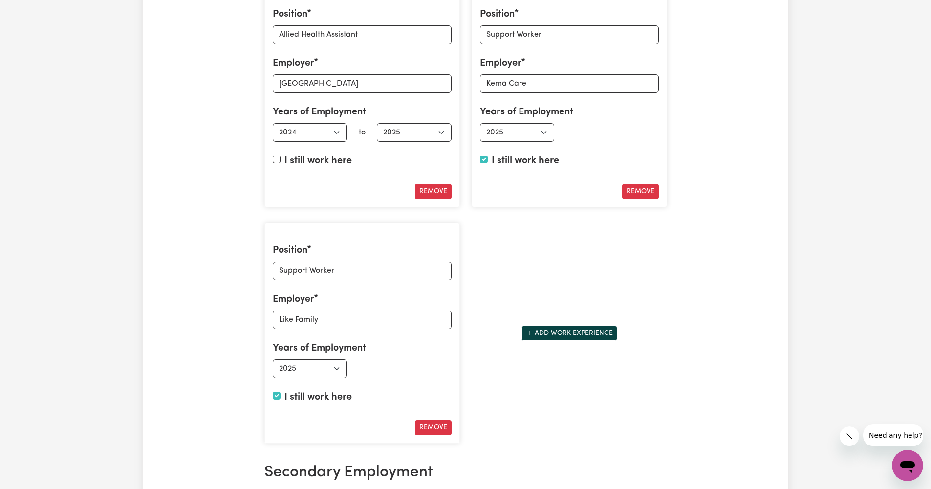
drag, startPoint x: 728, startPoint y: 278, endPoint x: 417, endPoint y: 369, distance: 323.7
click at [417, 369] on div "Employed from Select start year [DATE] 1952 1953 1954 1955 1956 1957 1958 1959 …" at bounding box center [362, 368] width 179 height 19
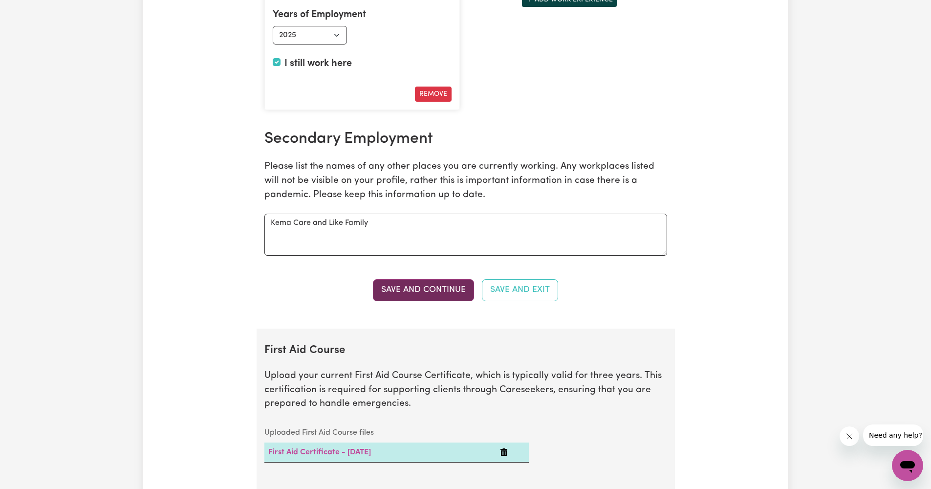
drag, startPoint x: 417, startPoint y: 369, endPoint x: 423, endPoint y: 284, distance: 84.3
click at [423, 284] on button "Save and Continue" at bounding box center [423, 290] width 101 height 22
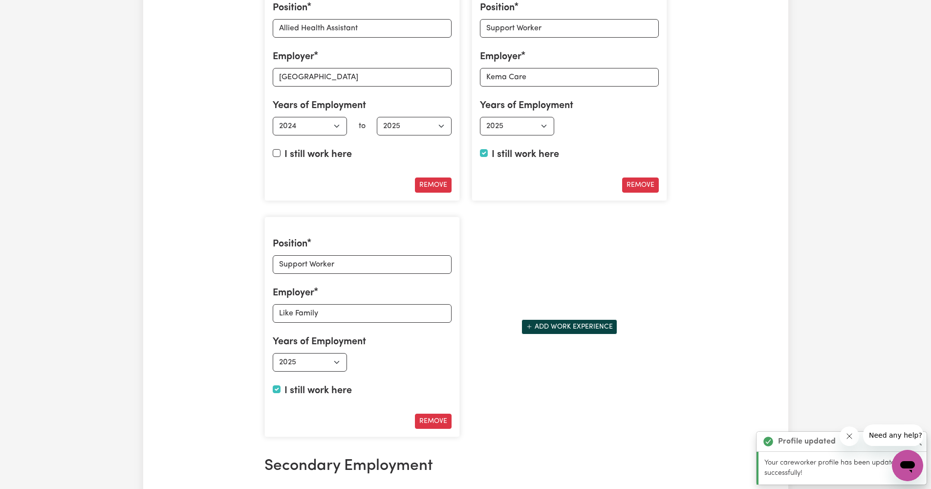
scroll to position [1161, 0]
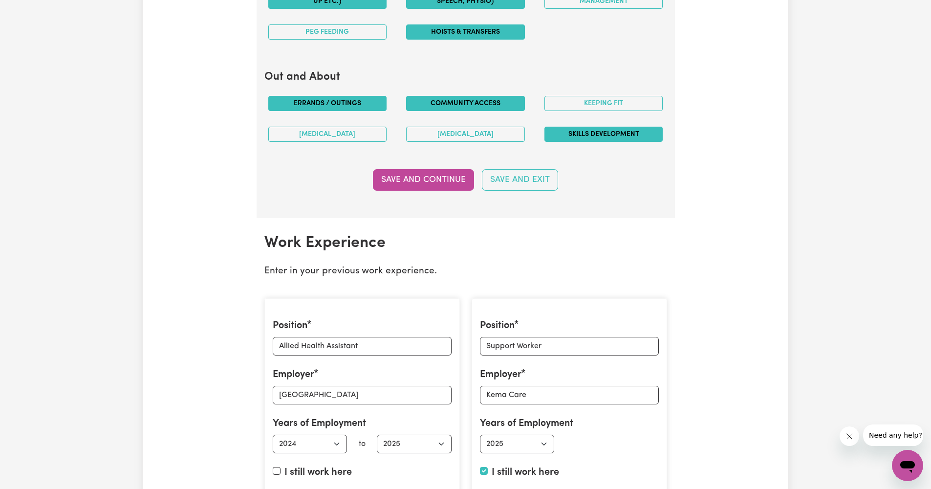
drag, startPoint x: 423, startPoint y: 284, endPoint x: 353, endPoint y: 261, distance: 73.7
click at [353, 264] on p "Enter in your previous work experience." at bounding box center [465, 271] width 403 height 14
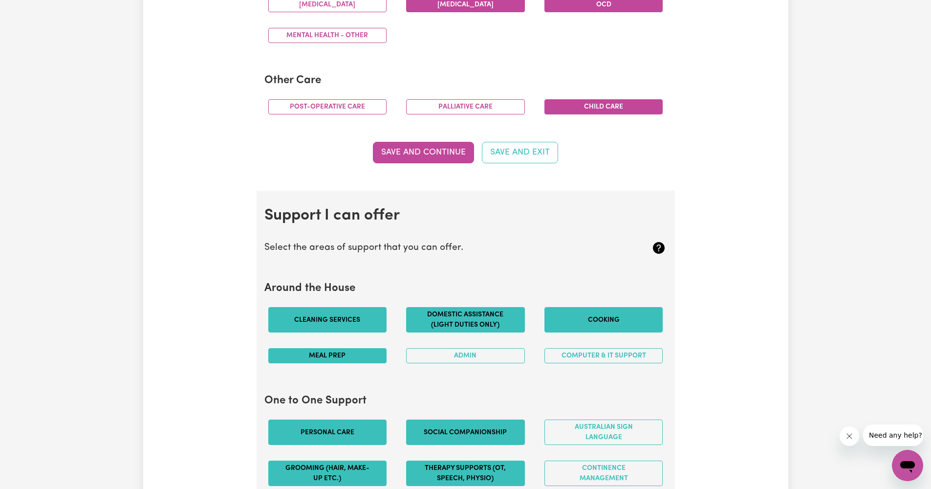
scroll to position [0, 0]
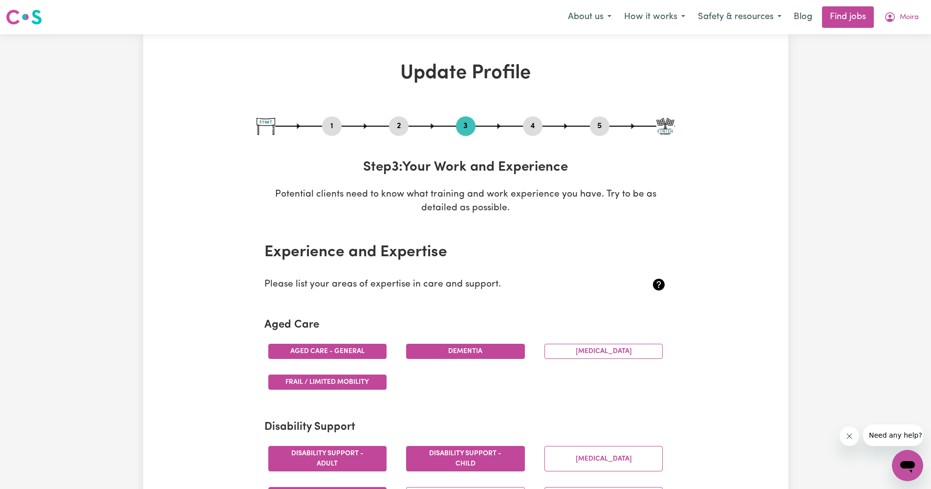
click at [896, 15] on button "Moira" at bounding box center [901, 17] width 47 height 21
click at [866, 55] on link "My Dashboard" at bounding box center [886, 56] width 77 height 19
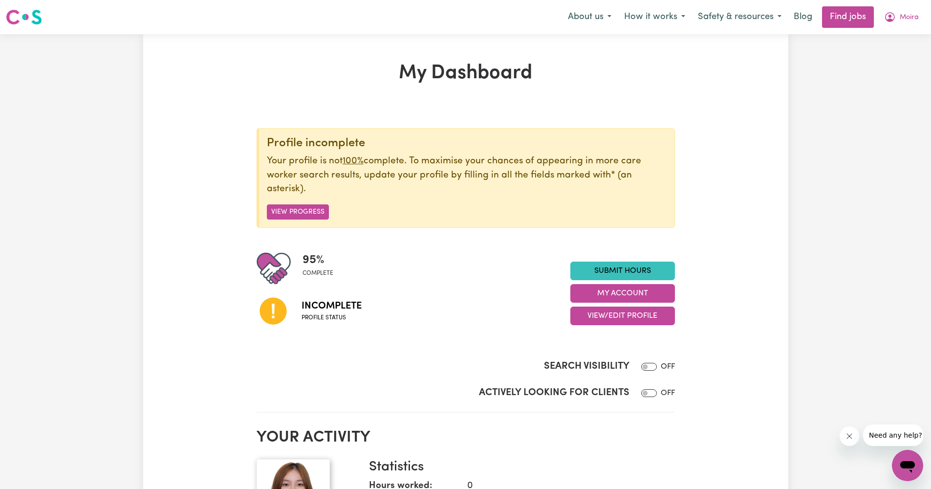
click at [300, 213] on button "View Progress" at bounding box center [298, 211] width 62 height 15
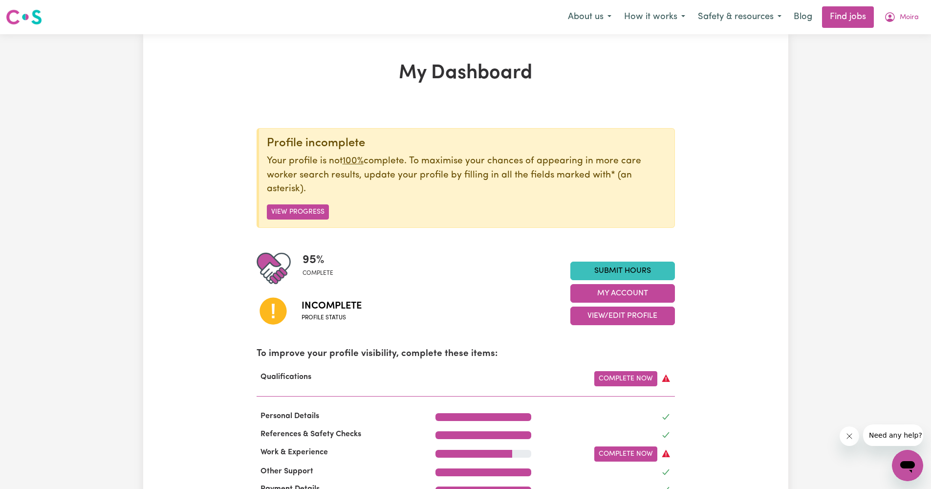
scroll to position [186, 0]
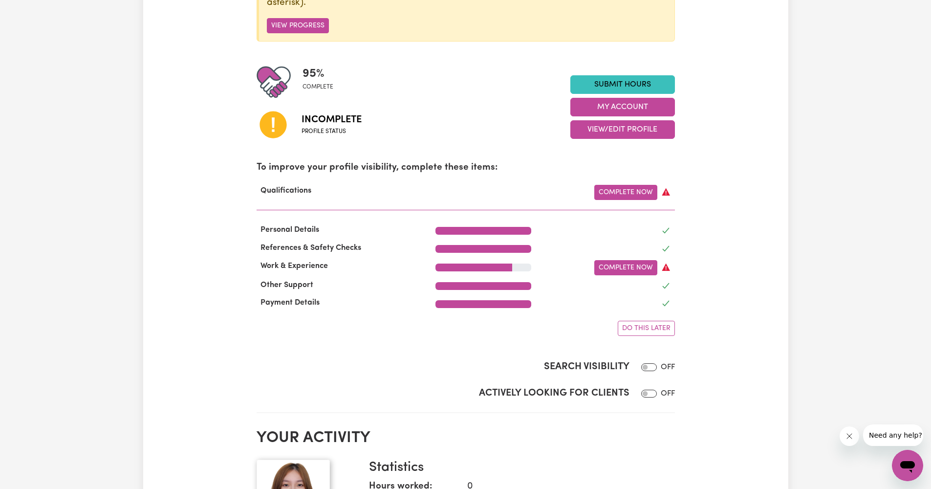
click at [644, 363] on input "Search Visibility" at bounding box center [649, 367] width 16 height 8
checkbox input "true"
click at [643, 390] on input "Actively Looking for Clients" at bounding box center [649, 394] width 16 height 8
checkbox input "true"
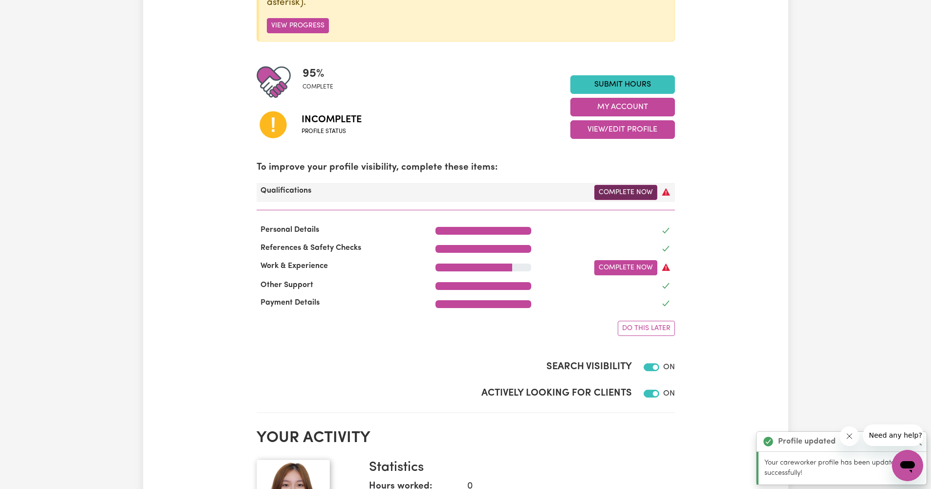
drag, startPoint x: 300, startPoint y: 213, endPoint x: 628, endPoint y: 192, distance: 329.1
click at [628, 192] on link "Complete Now" at bounding box center [625, 192] width 63 height 15
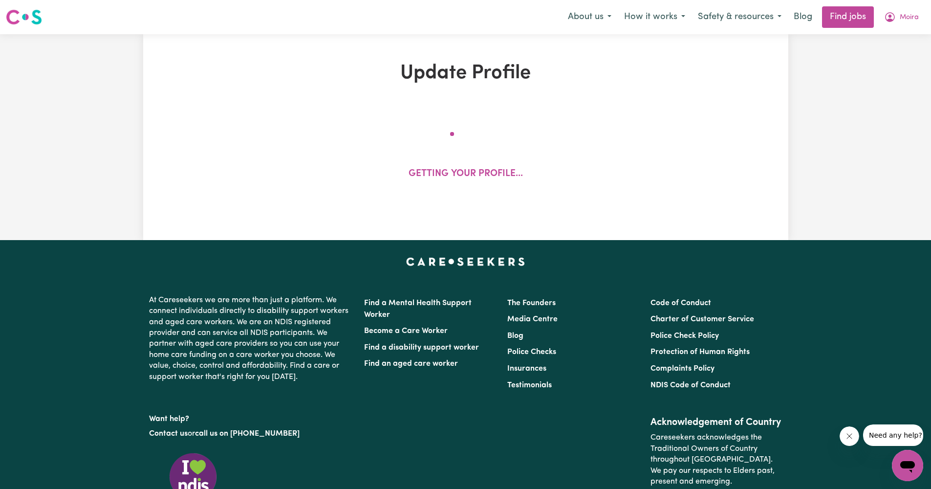
select select "2024"
select select "2025"
select select "Certificate III (Individual Support)"
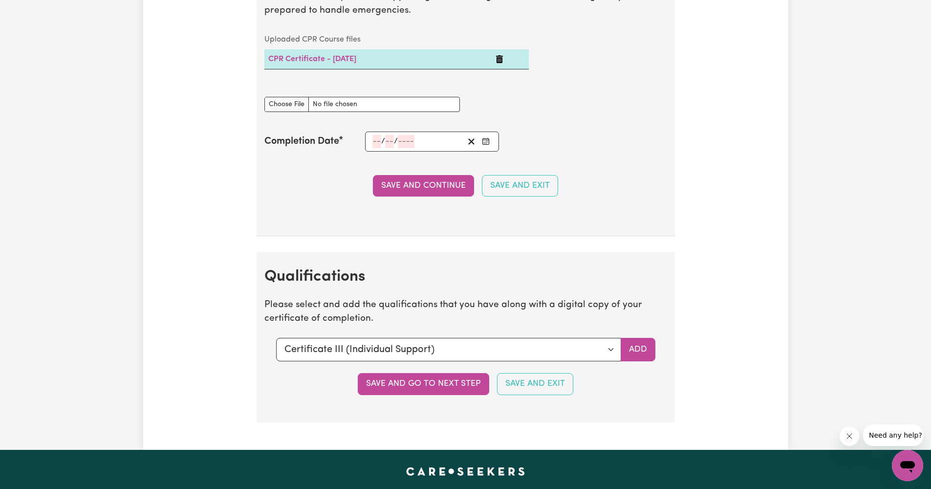
scroll to position [2556, 0]
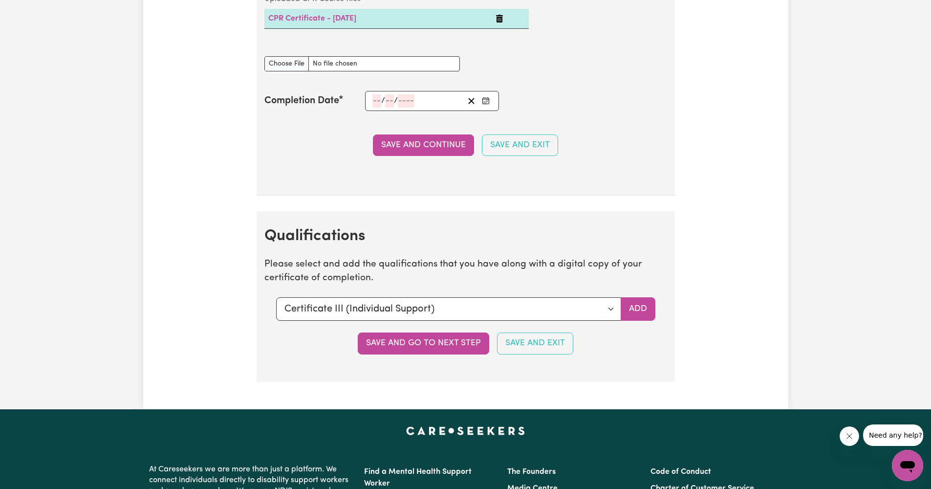
click at [643, 302] on button "Add" at bounding box center [638, 308] width 35 height 23
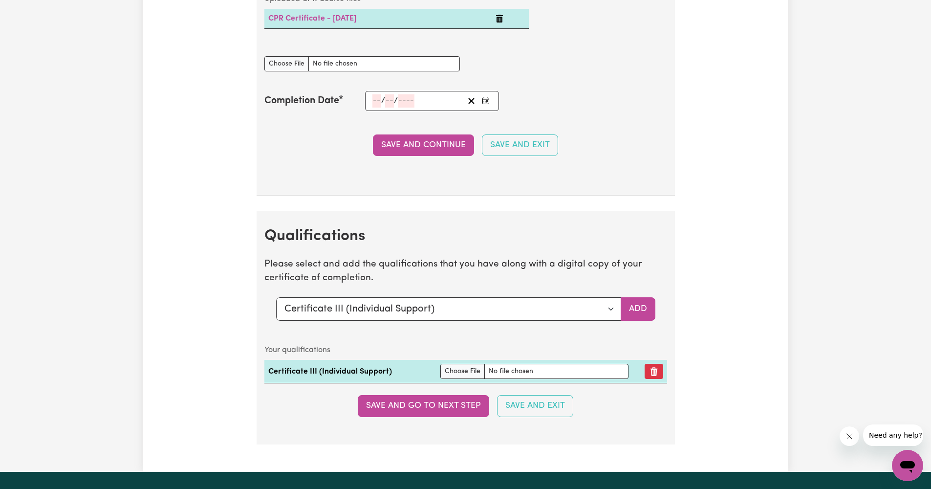
click at [448, 364] on input "file" at bounding box center [534, 371] width 188 height 15
type input "C:\fakepath\TAFE cert.JPG"
drag, startPoint x: 628, startPoint y: 192, endPoint x: 417, endPoint y: 390, distance: 289.1
click at [417, 395] on button "Save and go to next step" at bounding box center [423, 406] width 131 height 22
drag, startPoint x: 417, startPoint y: 390, endPoint x: 406, endPoint y: 395, distance: 12.3
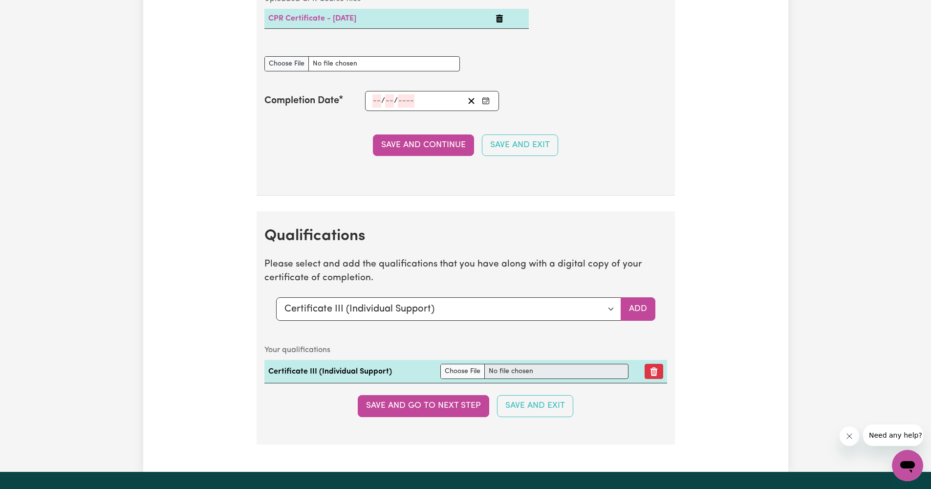
click at [406, 395] on div "Save and go to next step Save and Exit" at bounding box center [465, 406] width 403 height 22
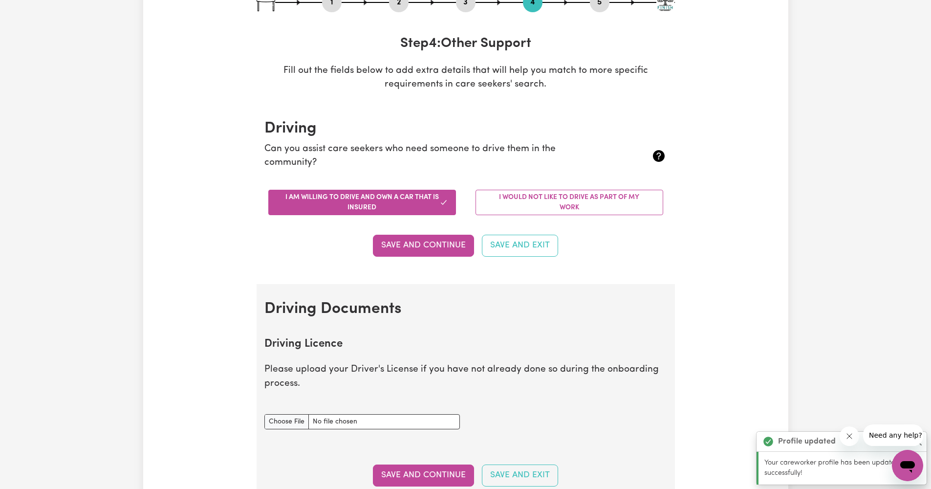
scroll to position [0, 0]
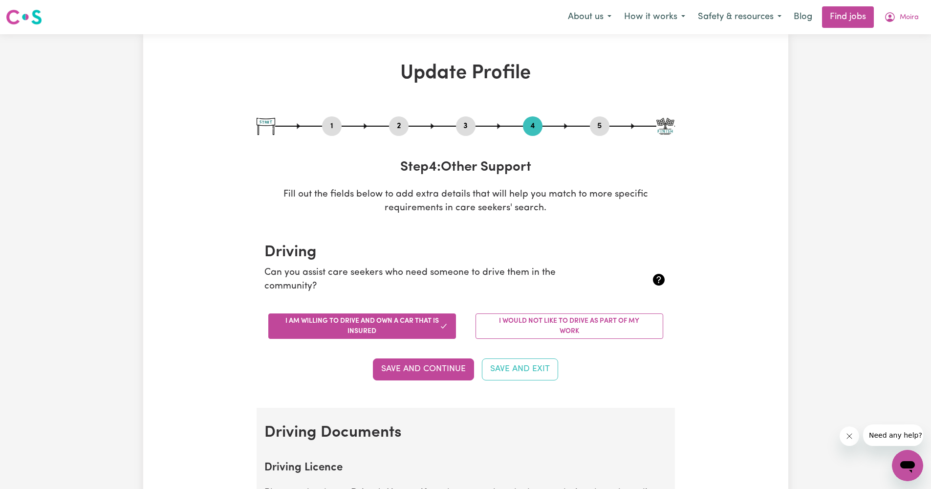
click at [913, 25] on button "Moira" at bounding box center [901, 17] width 47 height 21
click at [891, 57] on link "My Dashboard" at bounding box center [886, 56] width 77 height 19
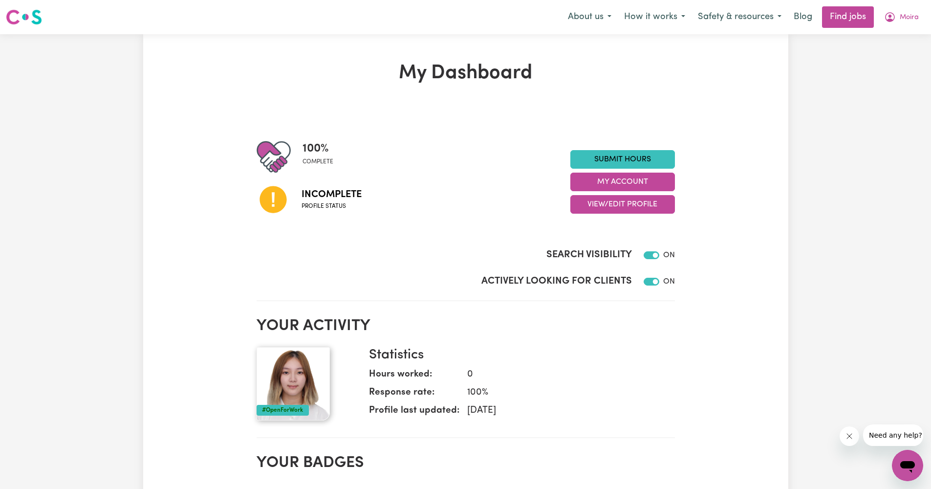
click at [314, 206] on span "Profile status" at bounding box center [332, 206] width 60 height 9
